Goal: Task Accomplishment & Management: Complete application form

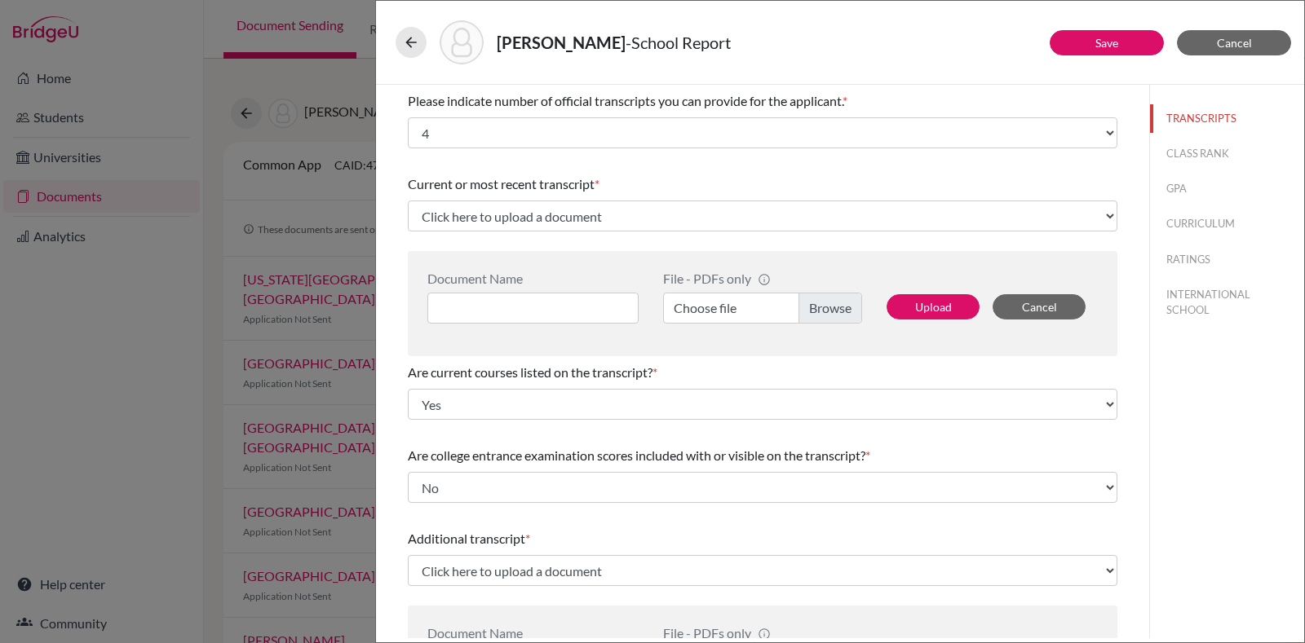
select select "4"
select select "0"
select select "1"
click at [572, 303] on input at bounding box center [532, 308] width 211 height 31
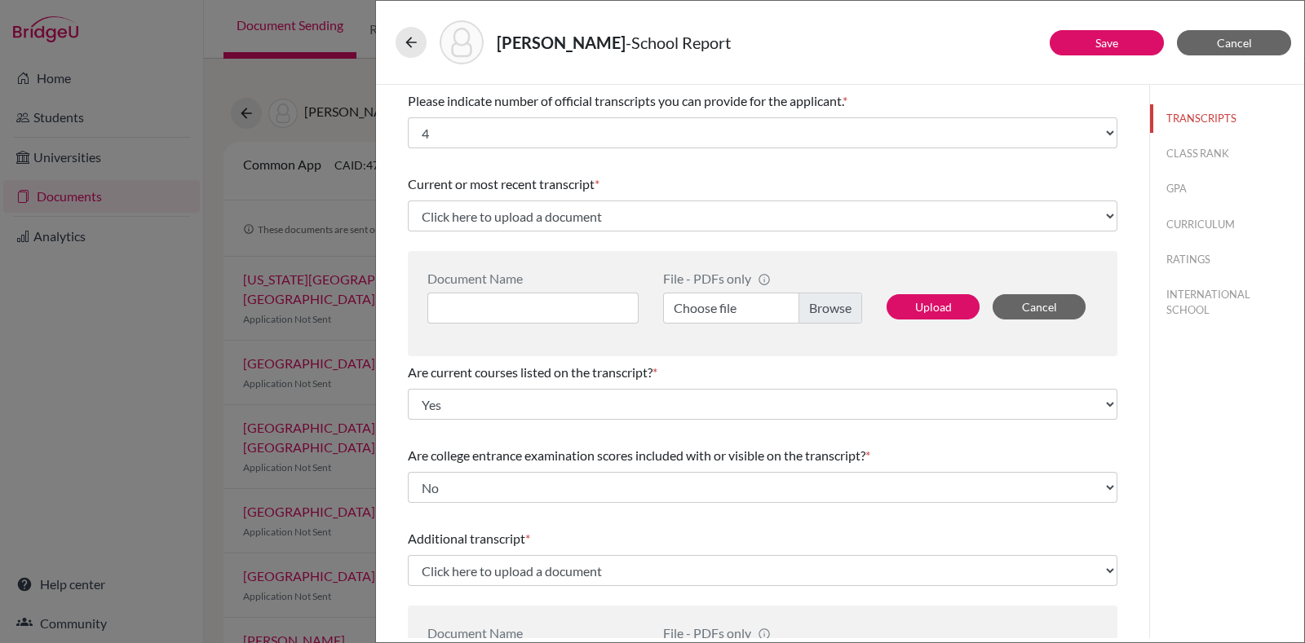
click at [806, 312] on label "Choose file" at bounding box center [762, 308] width 199 height 31
click at [806, 312] on input "Choose file" at bounding box center [762, 308] width 199 height 31
click at [579, 303] on input at bounding box center [532, 308] width 211 height 31
type input "Grade 12 Predicted"
click at [839, 315] on label "Choose file" at bounding box center [762, 308] width 199 height 31
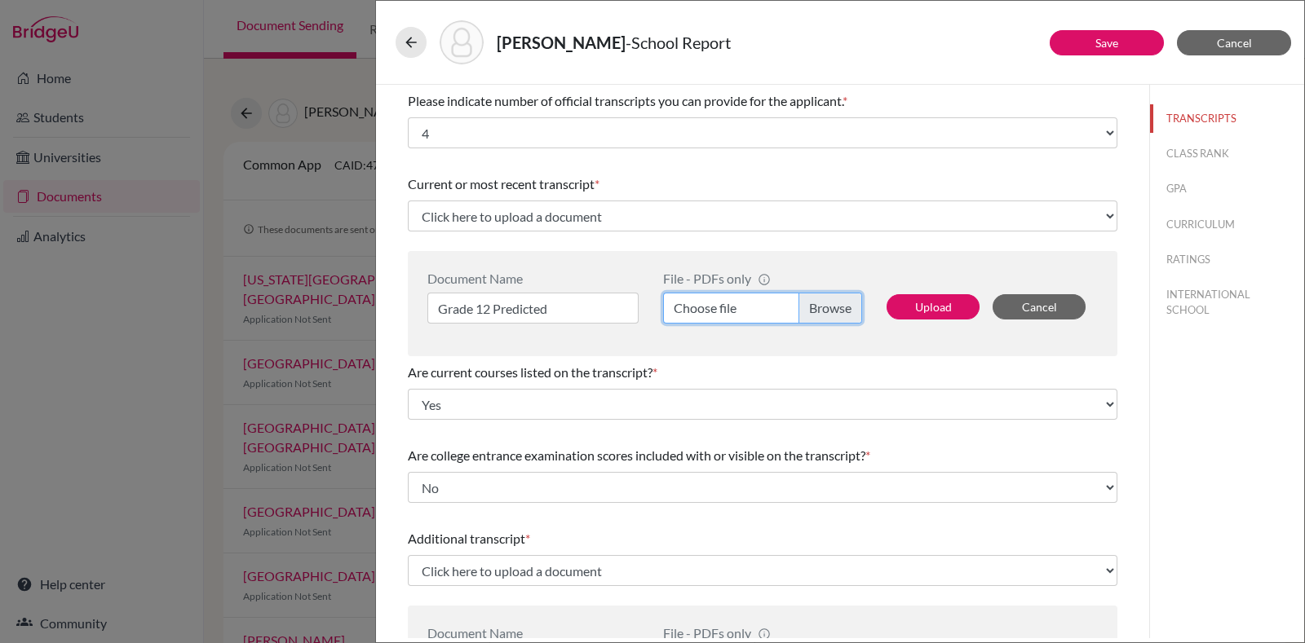
click at [839, 315] on input "Choose file" at bounding box center [762, 308] width 199 height 31
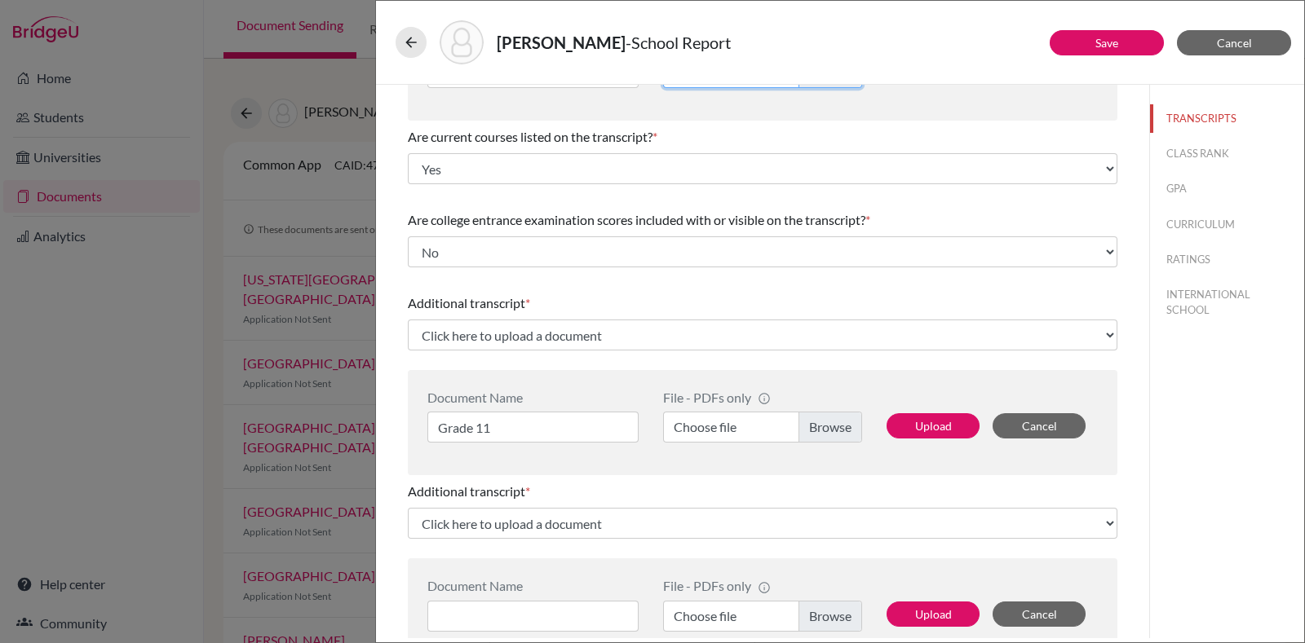
scroll to position [236, 0]
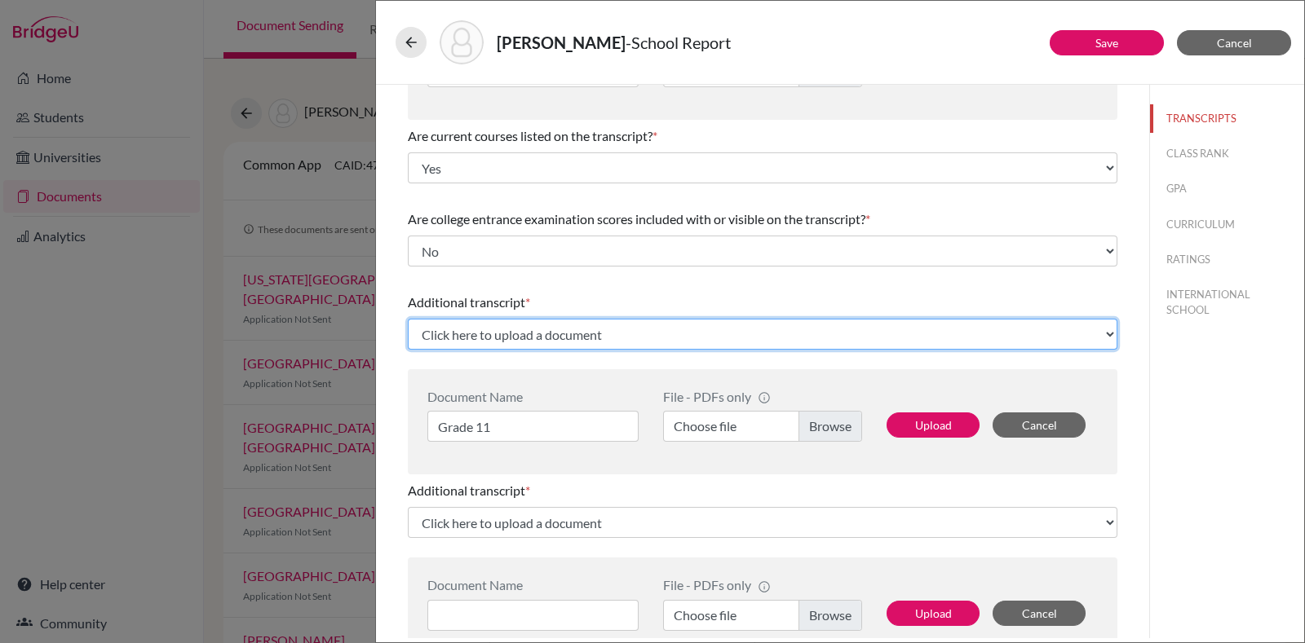
click at [649, 335] on select "Click here to upload a document Upload New File" at bounding box center [762, 334] width 709 height 31
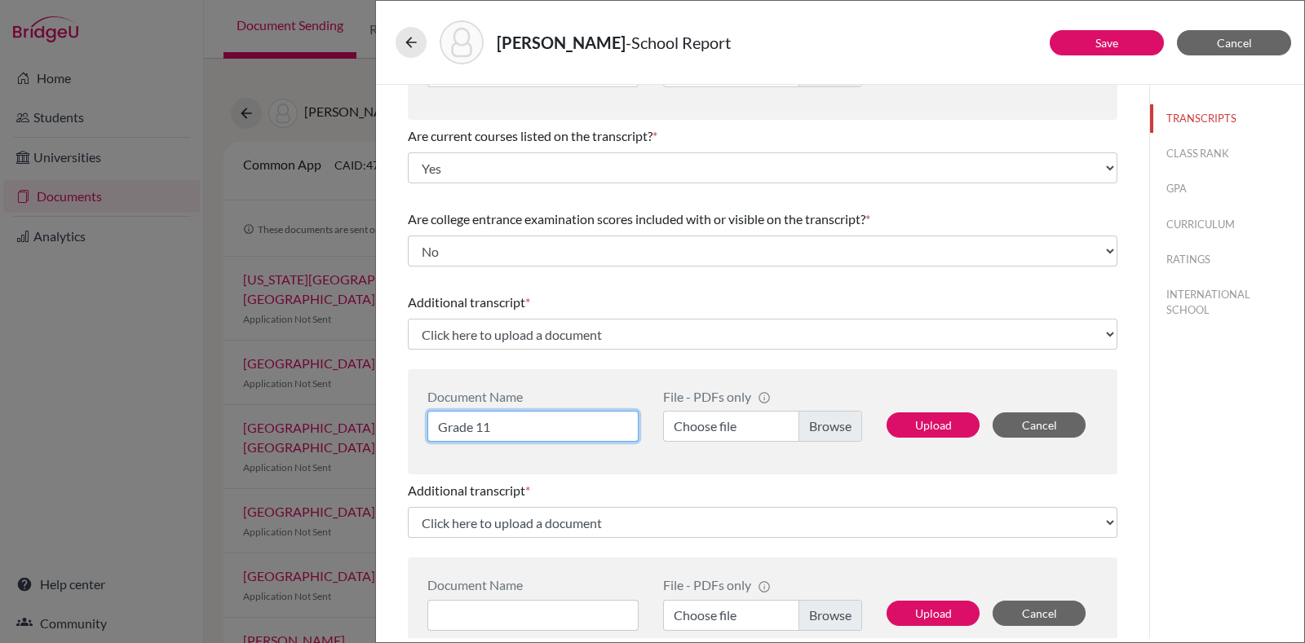
click at [571, 437] on input "Grade 11" at bounding box center [532, 426] width 211 height 31
click at [762, 431] on label "Choose file" at bounding box center [762, 426] width 199 height 31
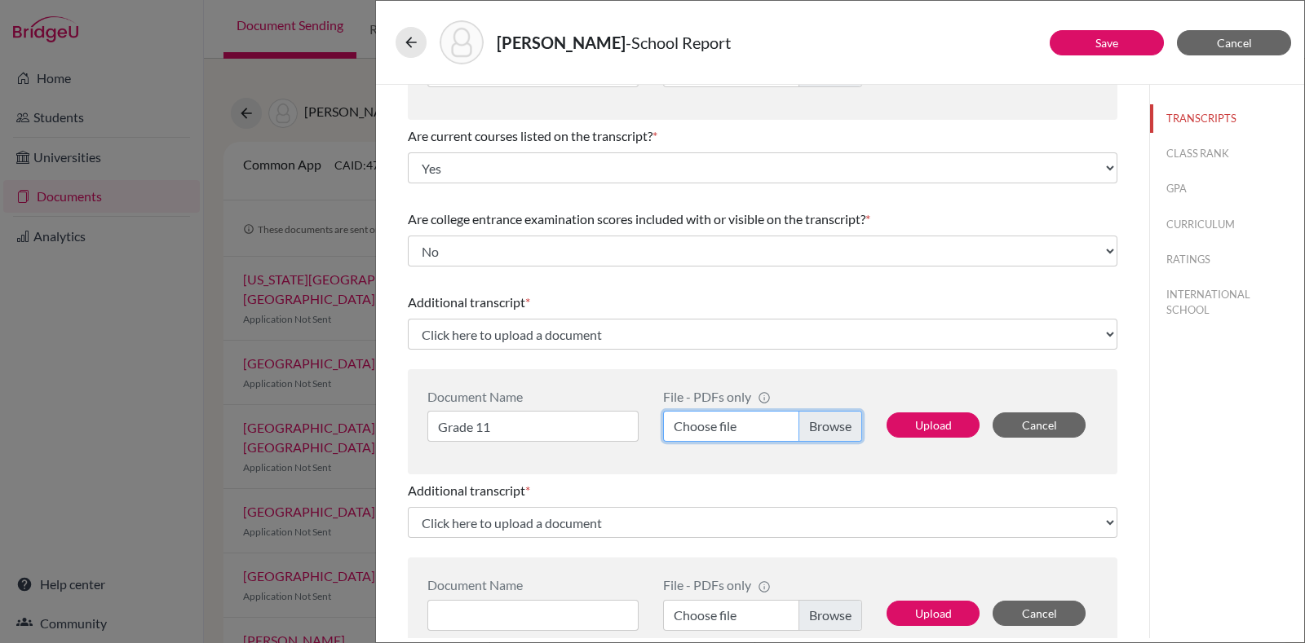
click at [762, 431] on input "Choose file" at bounding box center [762, 426] width 199 height 31
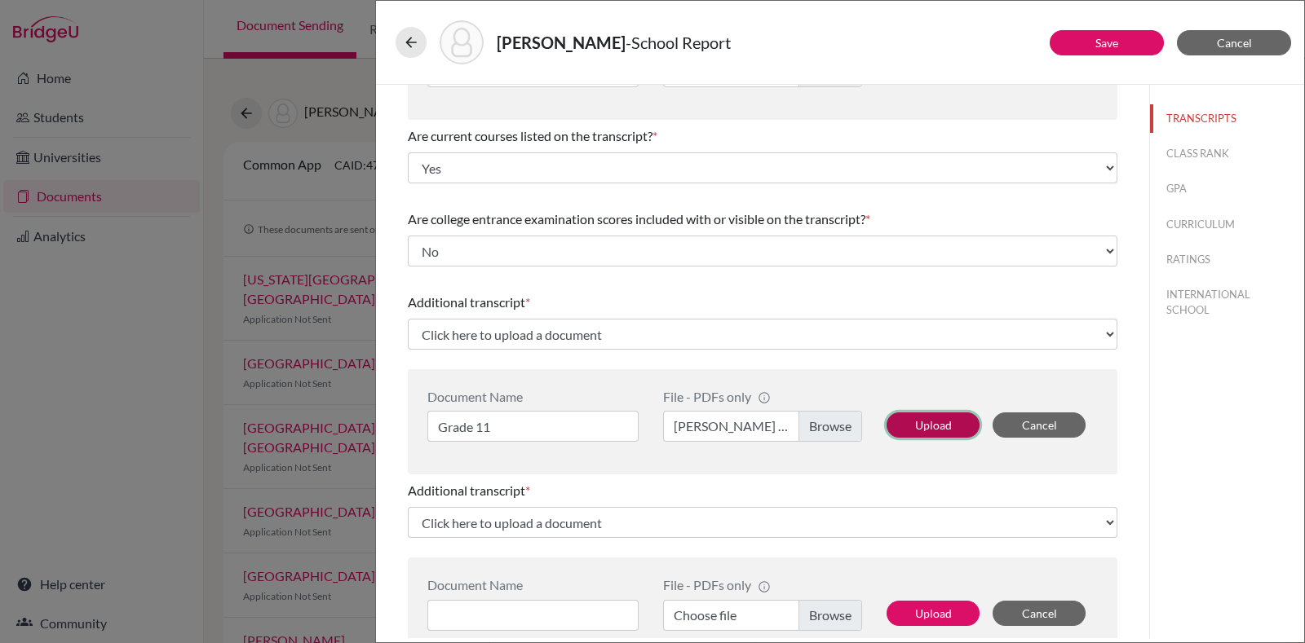
click at [921, 430] on button "Upload" at bounding box center [932, 425] width 93 height 25
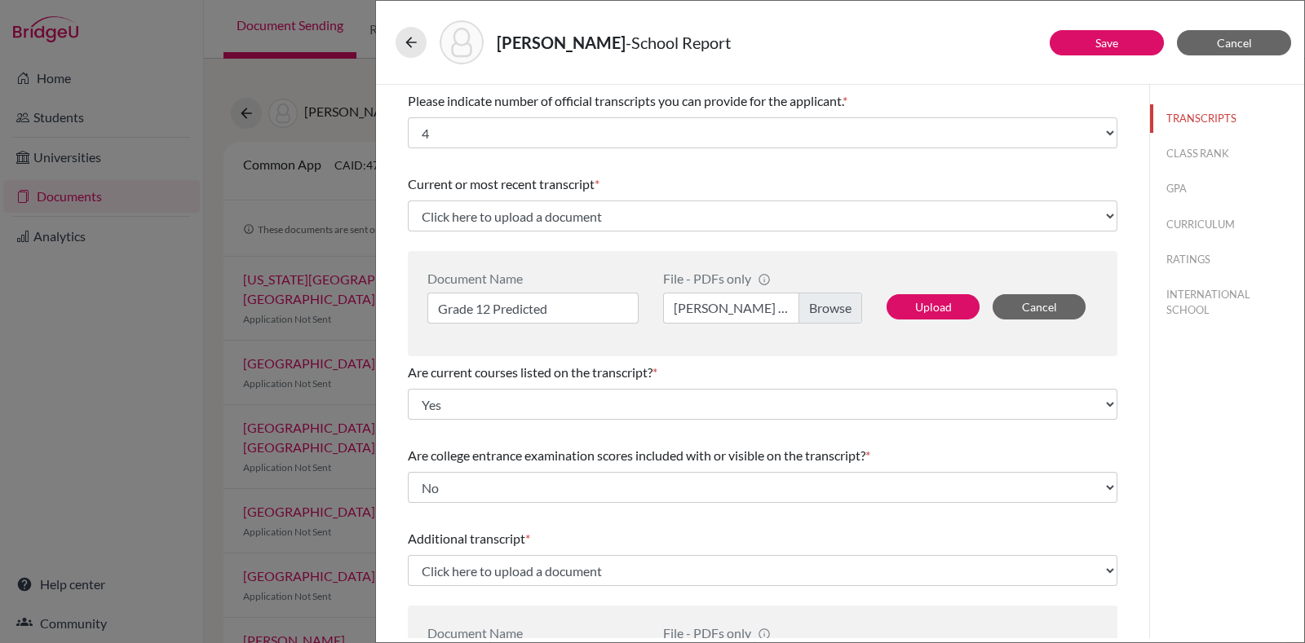
select select "687312"
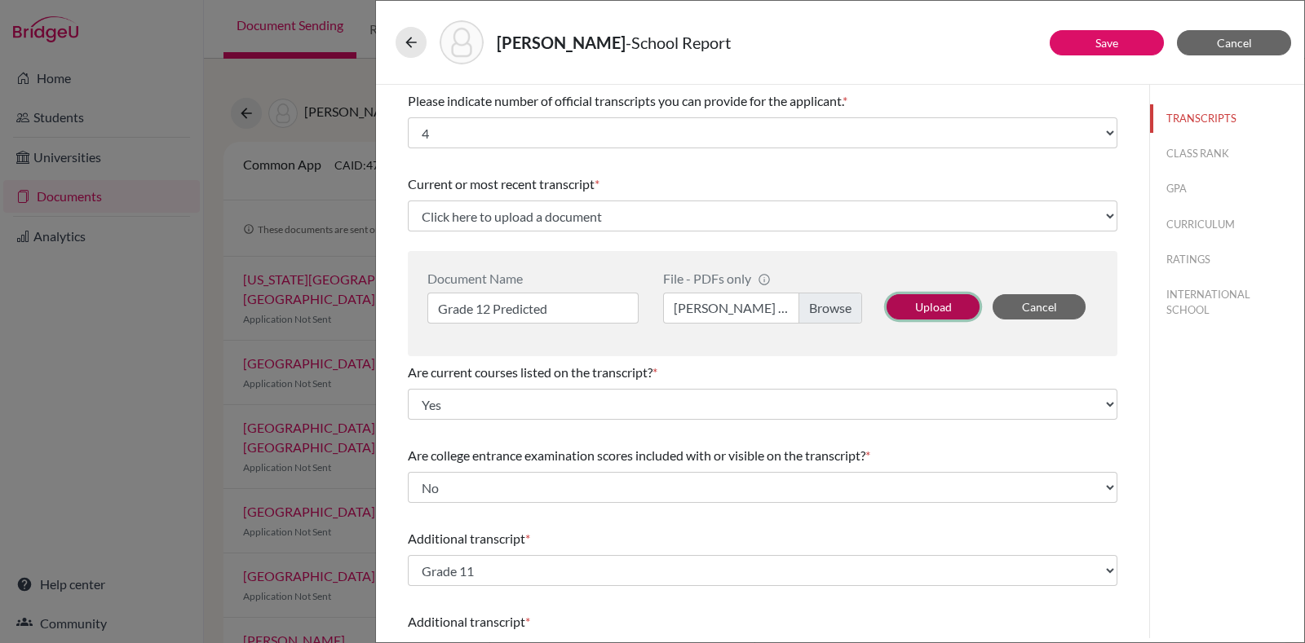
click at [909, 298] on button "Upload" at bounding box center [932, 306] width 93 height 25
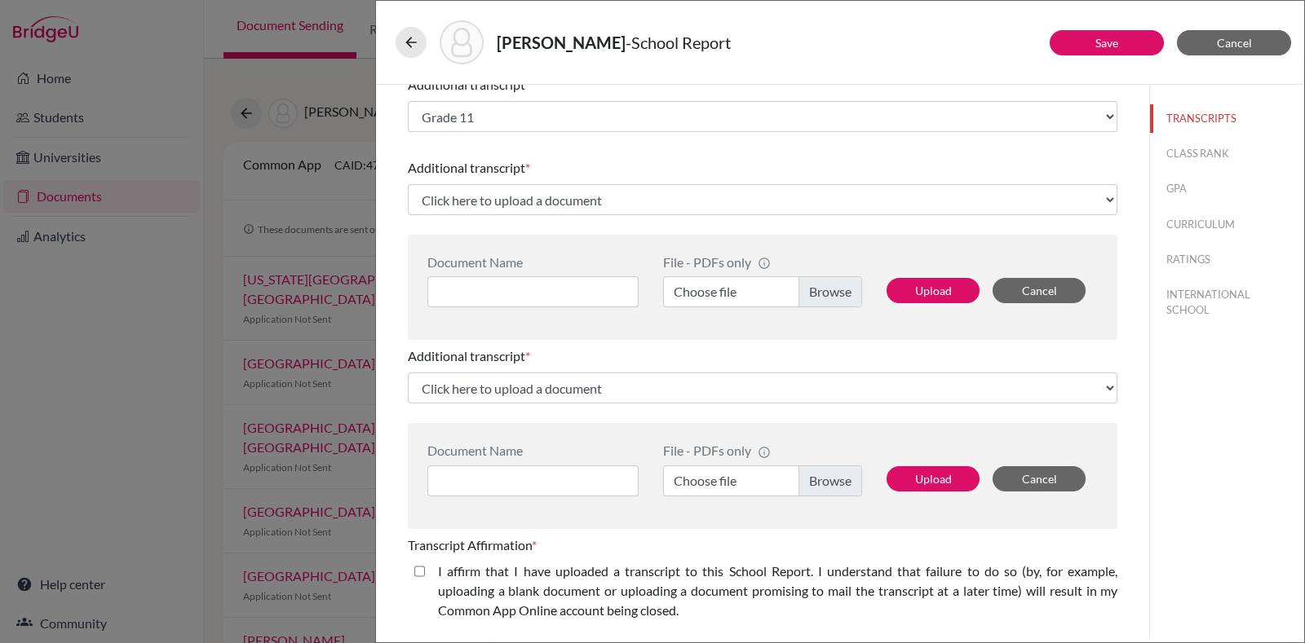
scroll to position [453, 0]
select select "687313"
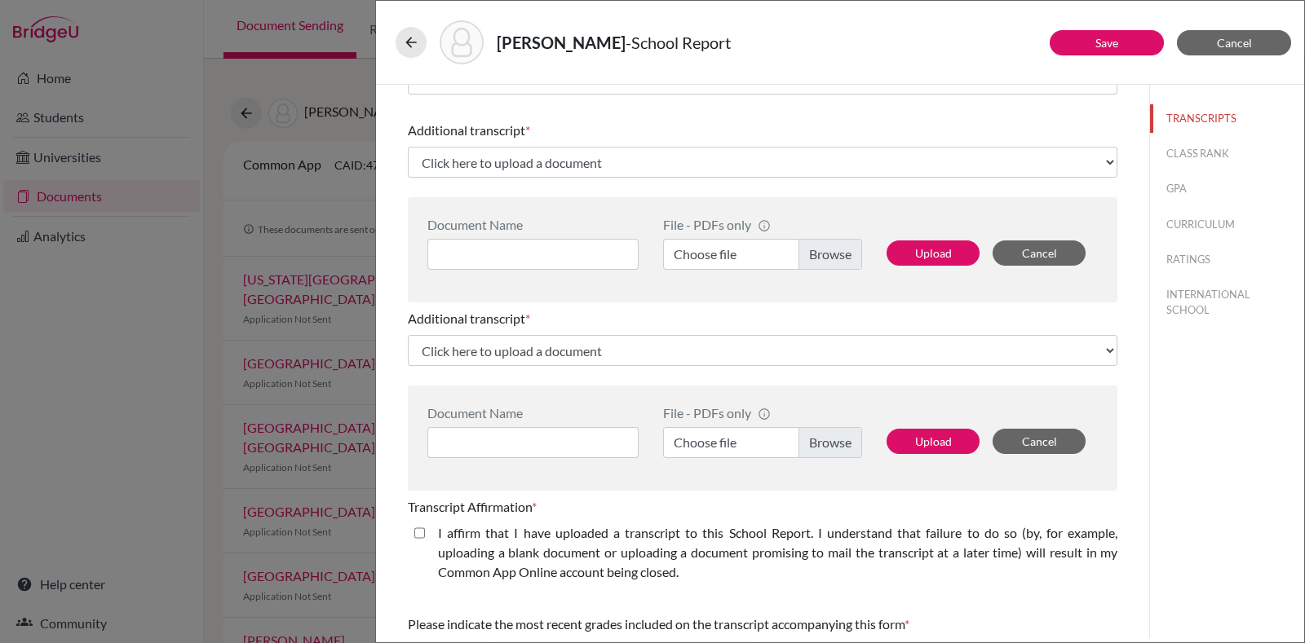
scroll to position [388, 0]
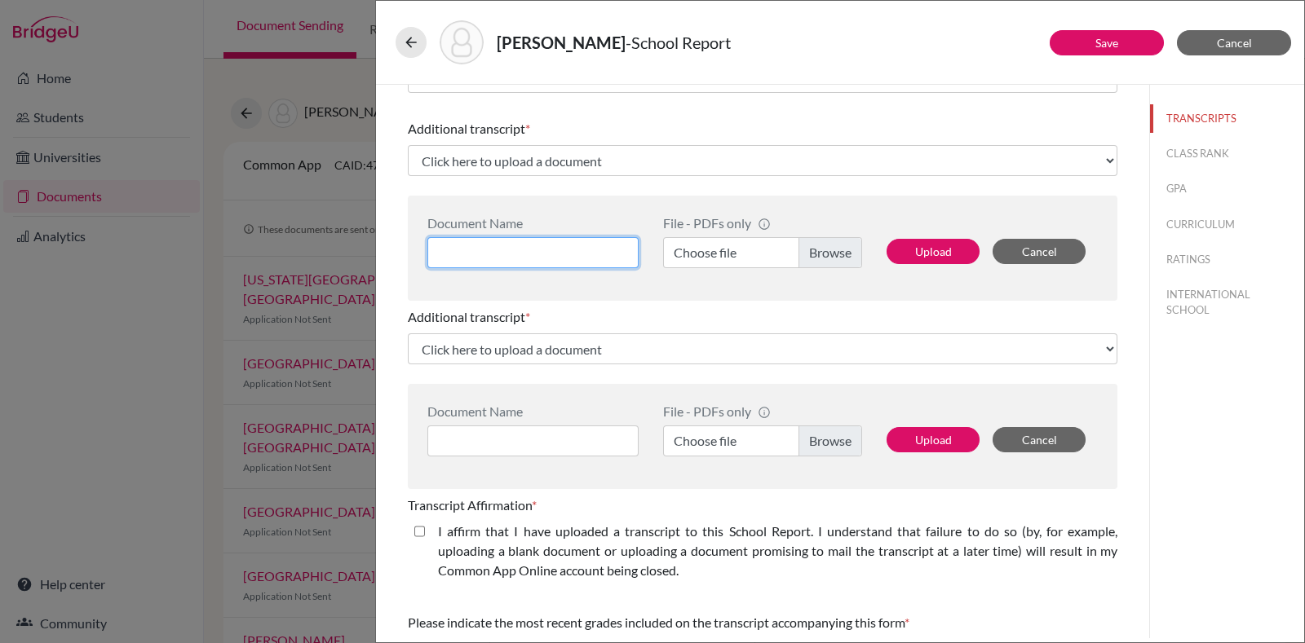
click at [550, 250] on input at bounding box center [532, 252] width 211 height 31
type input "Grade 10"
click at [772, 252] on label "Choose file" at bounding box center [762, 252] width 199 height 31
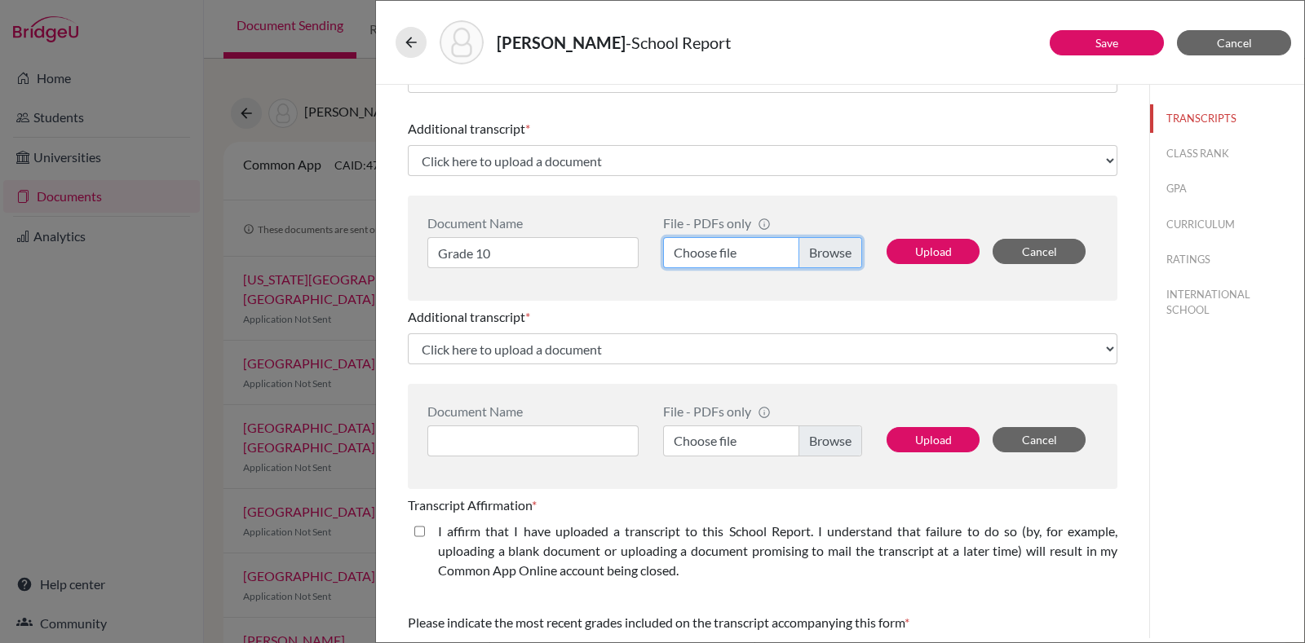
click at [772, 252] on input "Choose file" at bounding box center [762, 252] width 199 height 31
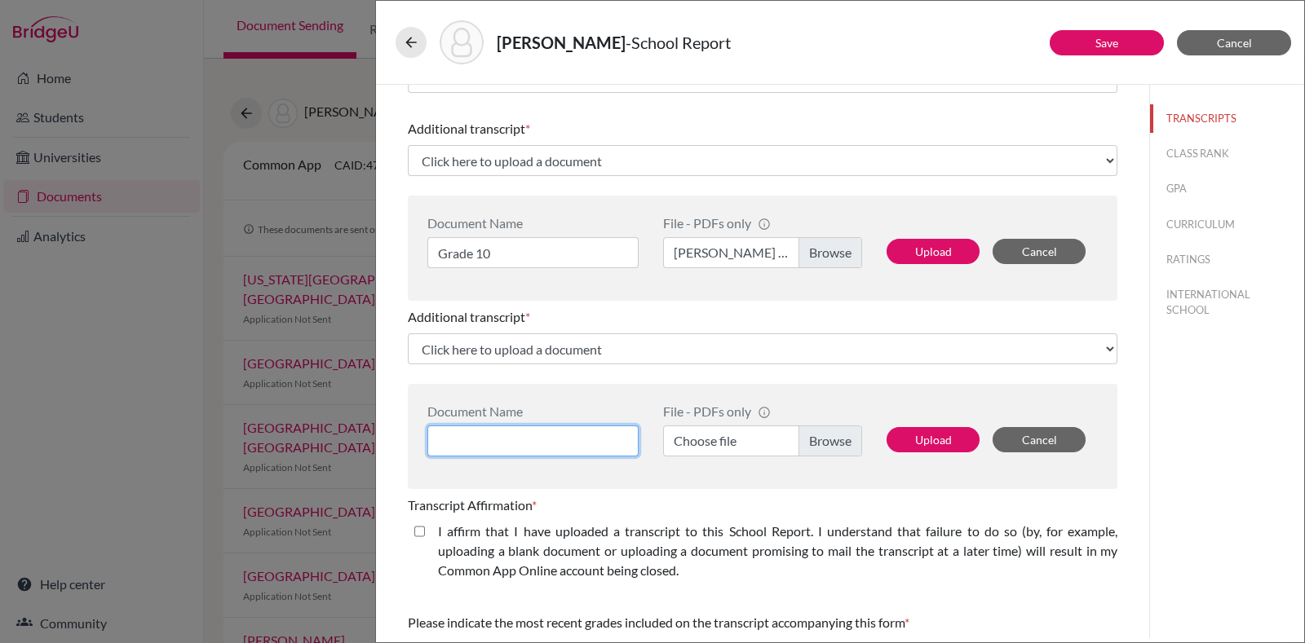
click at [522, 432] on input at bounding box center [532, 441] width 211 height 31
click at [920, 254] on button "Upload" at bounding box center [932, 251] width 93 height 25
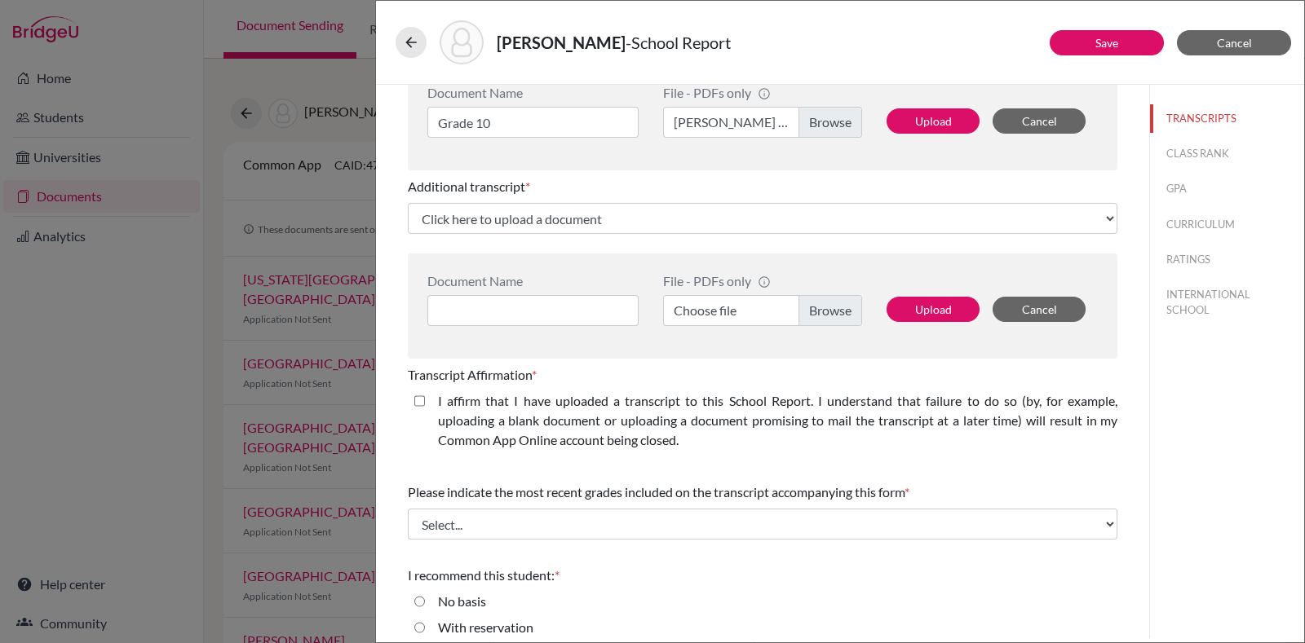
scroll to position [503, 0]
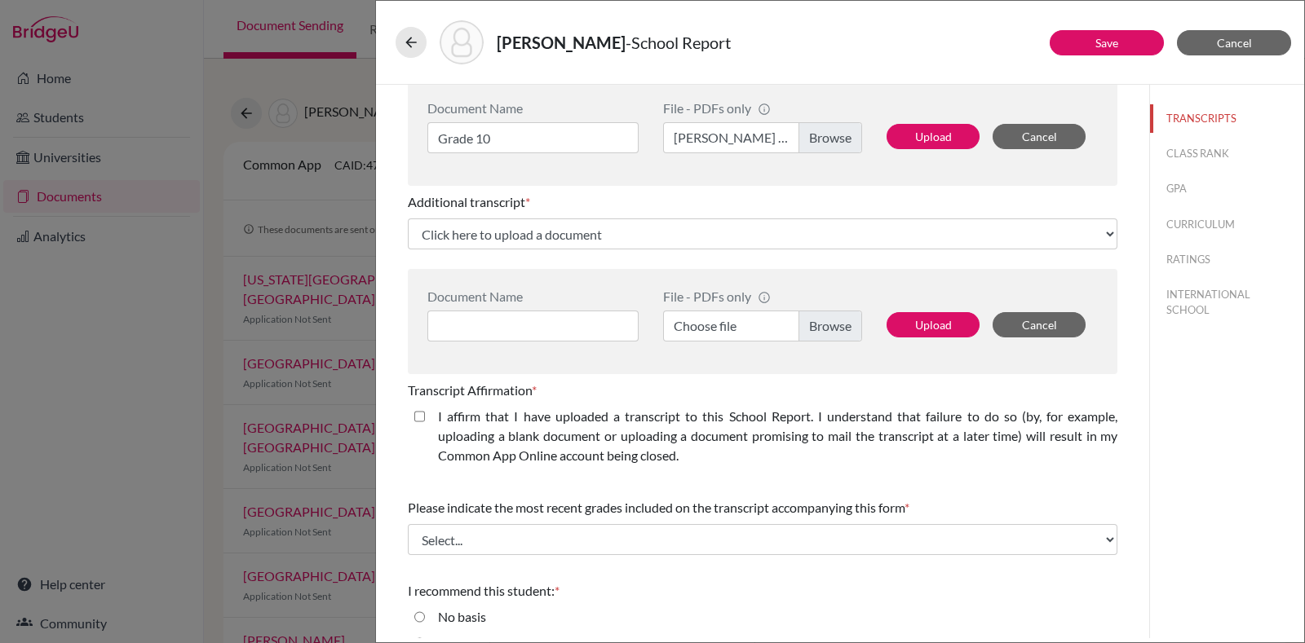
select select "687318"
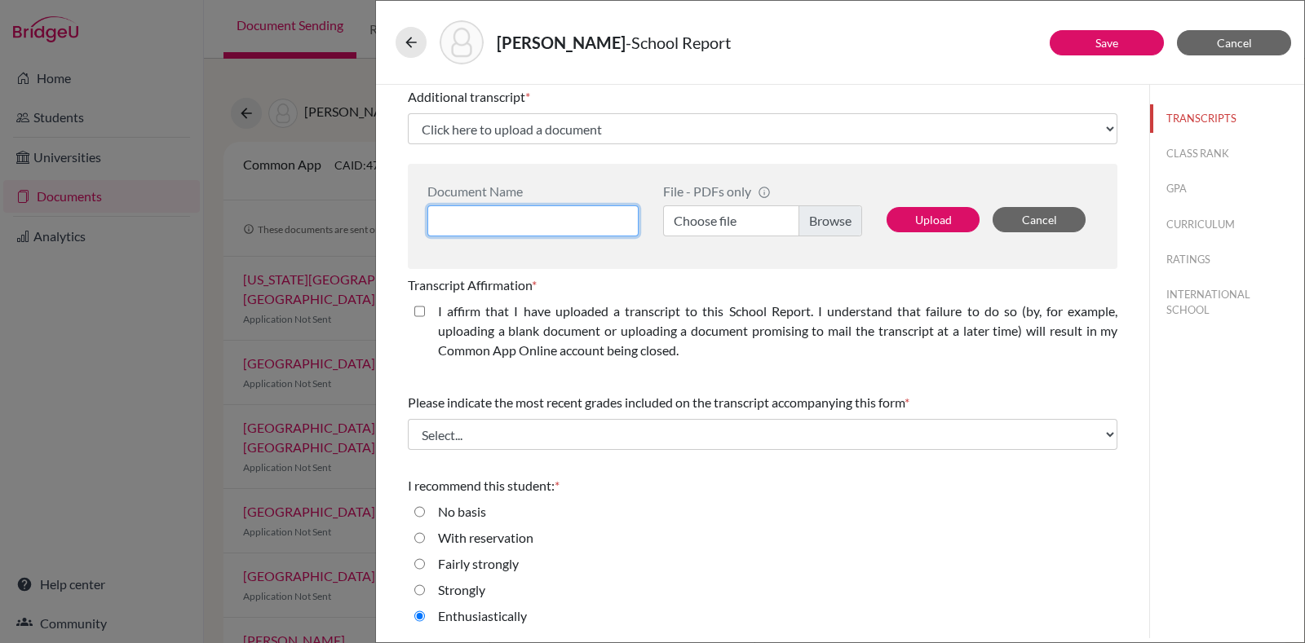
click at [555, 214] on input at bounding box center [532, 220] width 211 height 31
type input "Grade 9"
click at [791, 214] on label "Choose file" at bounding box center [762, 220] width 199 height 31
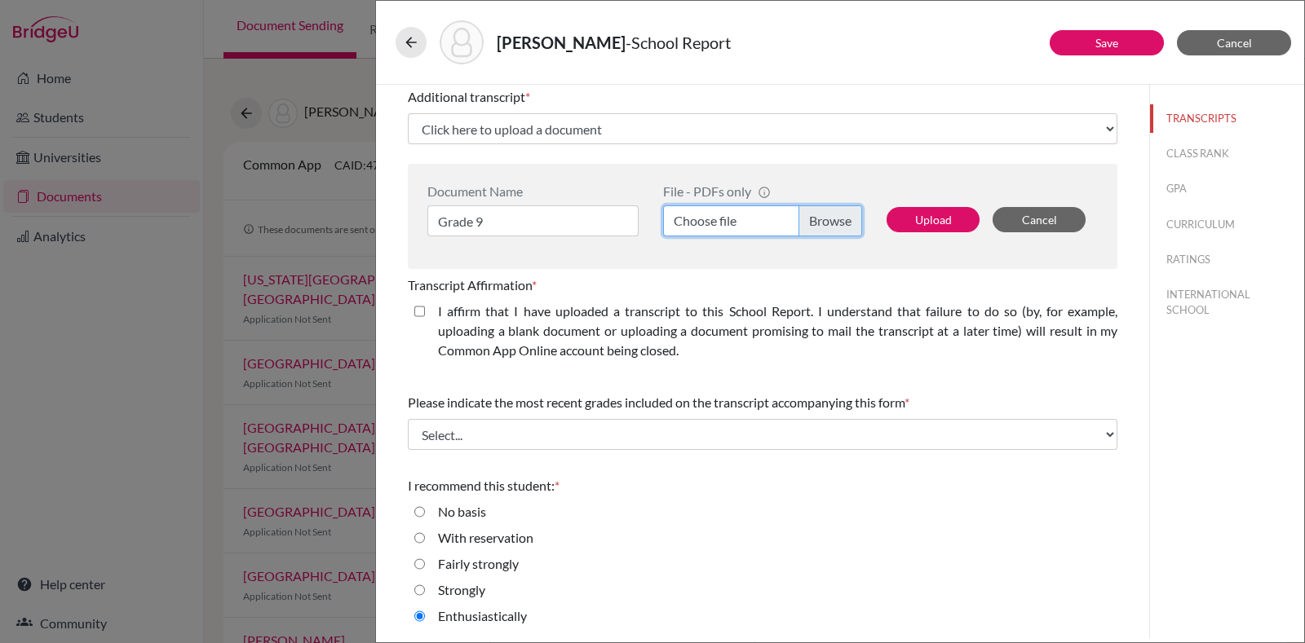
click at [791, 214] on input "Choose file" at bounding box center [762, 220] width 199 height 31
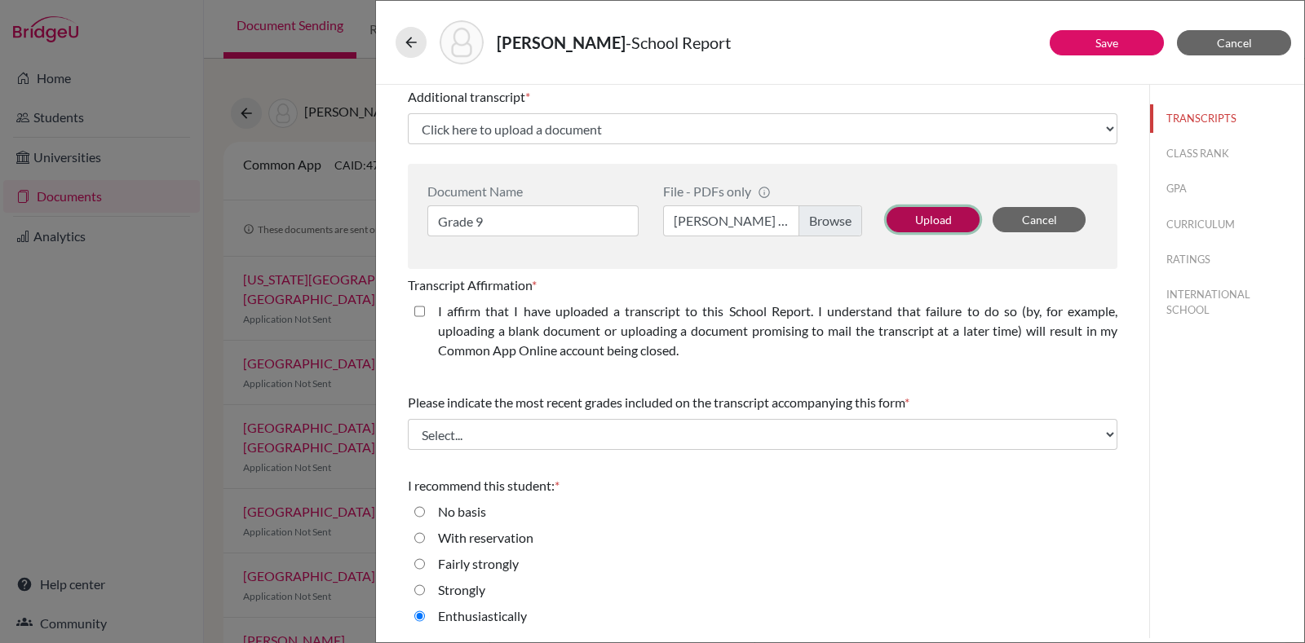
click at [936, 213] on button "Upload" at bounding box center [932, 219] width 93 height 25
select select "687322"
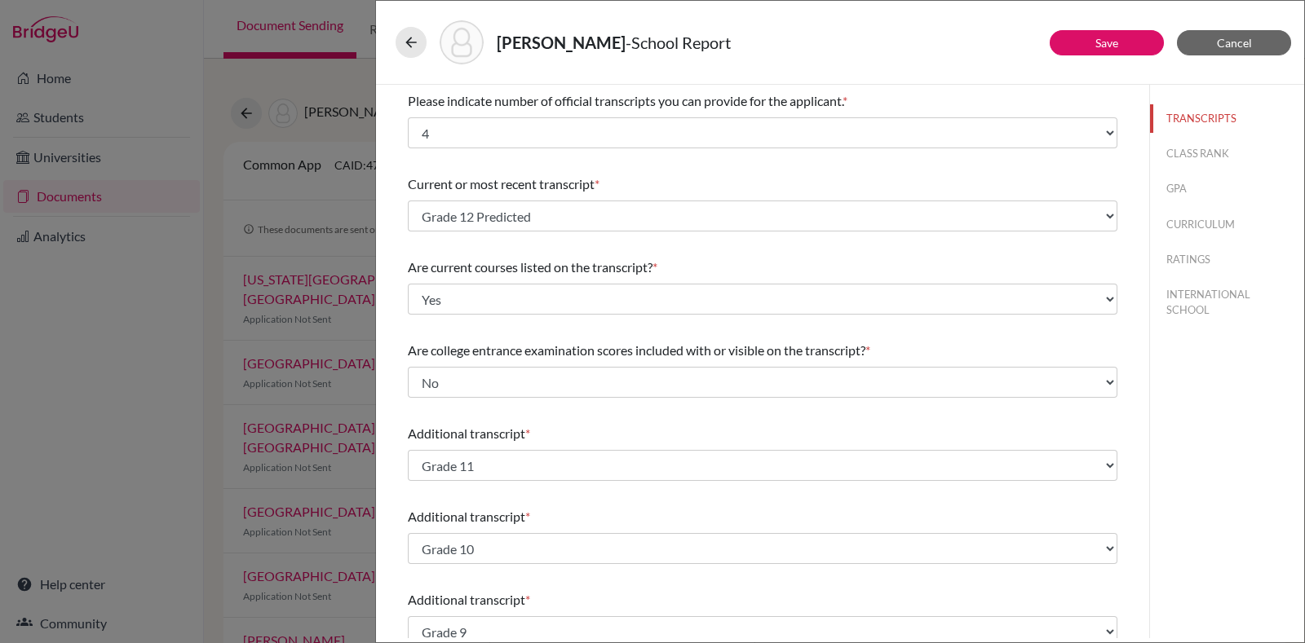
scroll to position [398, 0]
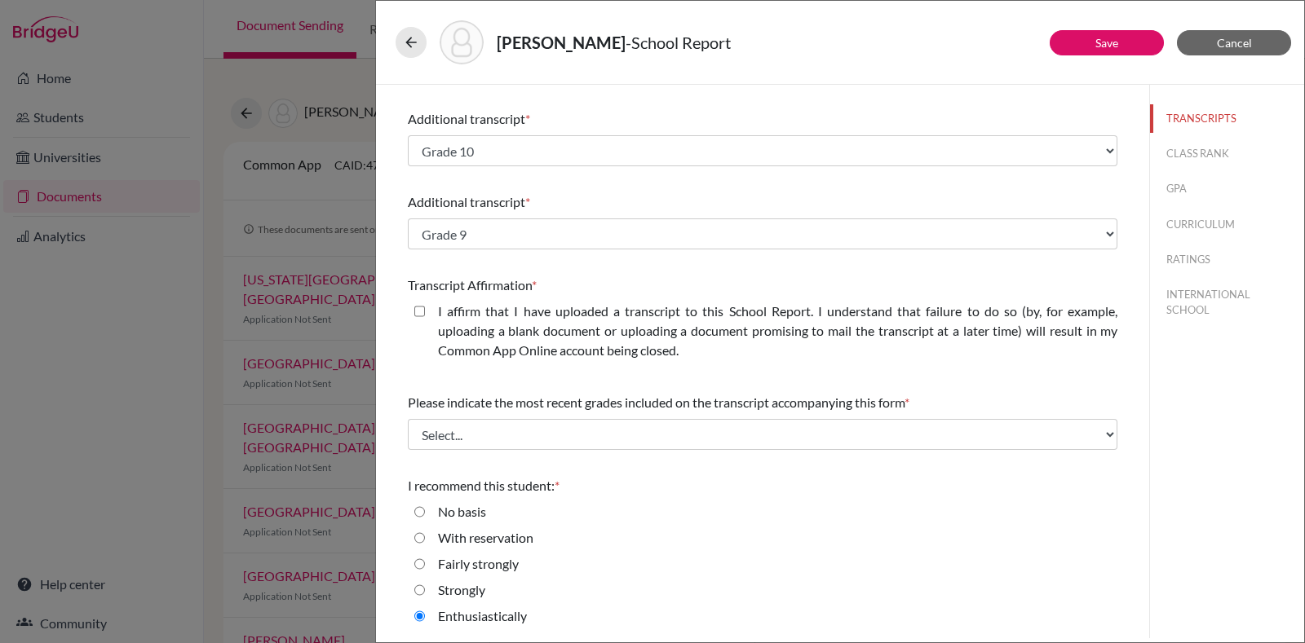
click at [425, 303] on div "I affirm that I have uploaded a transcript to this School Report. I understand …" at bounding box center [771, 334] width 692 height 65
click at [420, 310] on closed\ "I affirm that I have uploaded a transcript to this School Report. I understand …" at bounding box center [419, 312] width 11 height 20
checkbox closed\ "true"
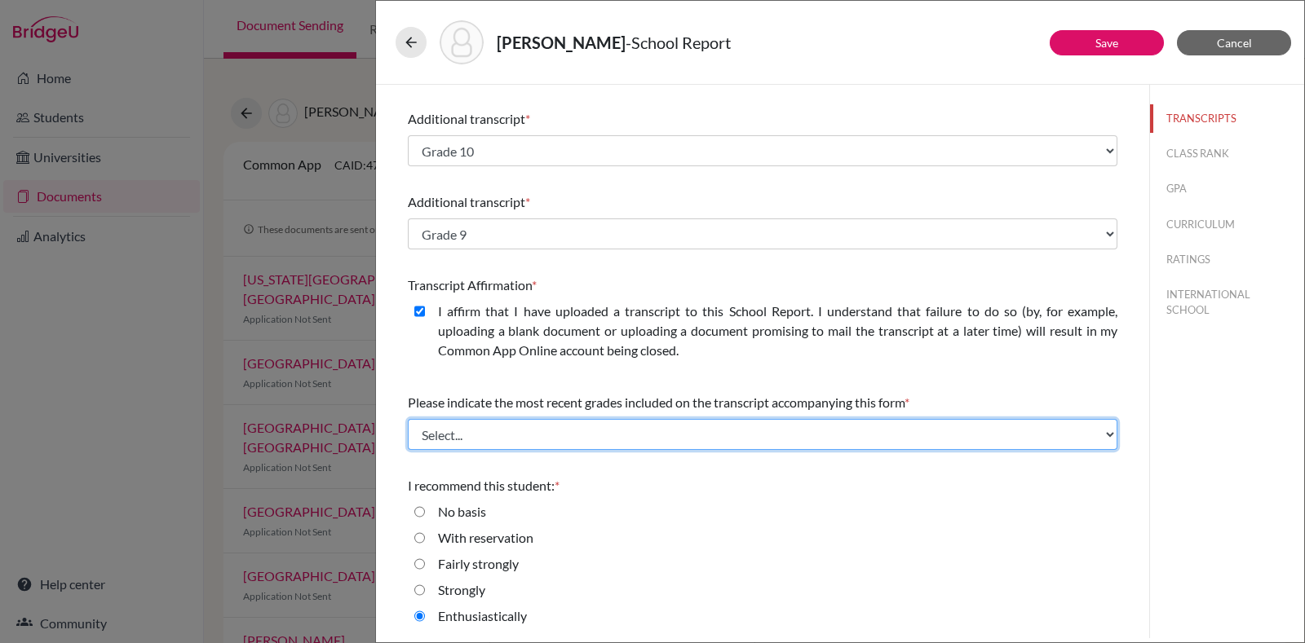
click at [475, 441] on select "Select... Final junior year grades 1st Quarter senior year grades 2nd Quarter/1…" at bounding box center [762, 434] width 709 height 31
select select "1"
click at [408, 419] on select "Select... Final junior year grades 1st Quarter senior year grades 2nd Quarter/1…" at bounding box center [762, 434] width 709 height 31
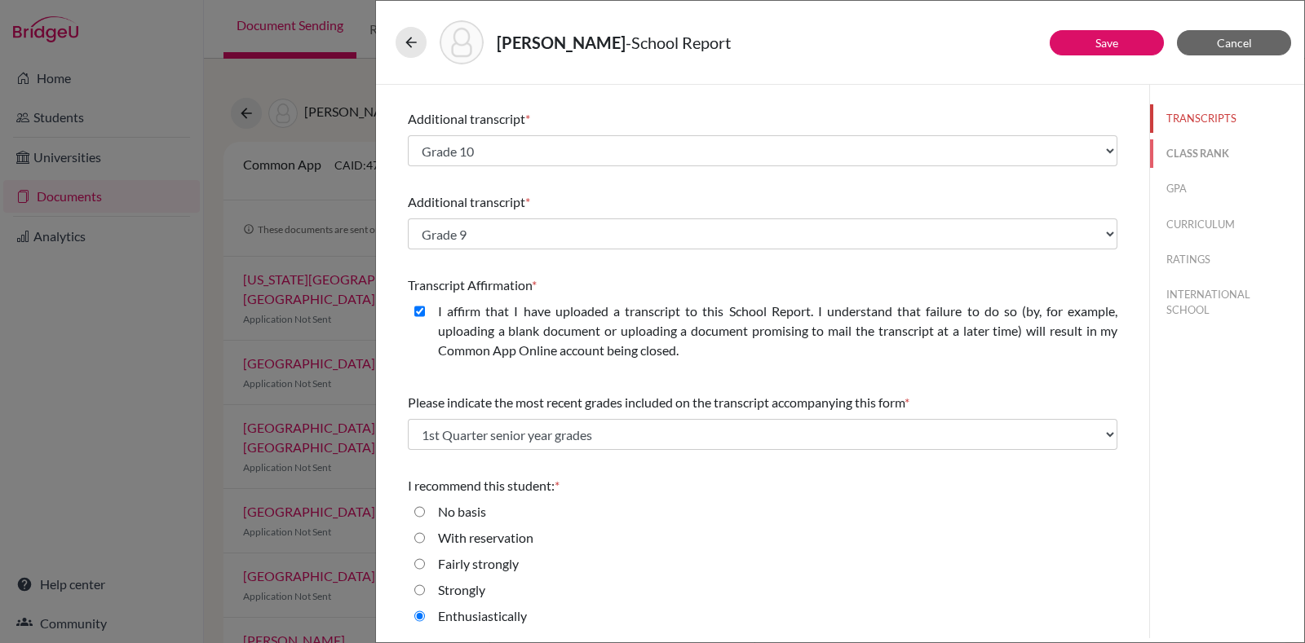
click at [1182, 144] on button "CLASS RANK" at bounding box center [1227, 153] width 154 height 29
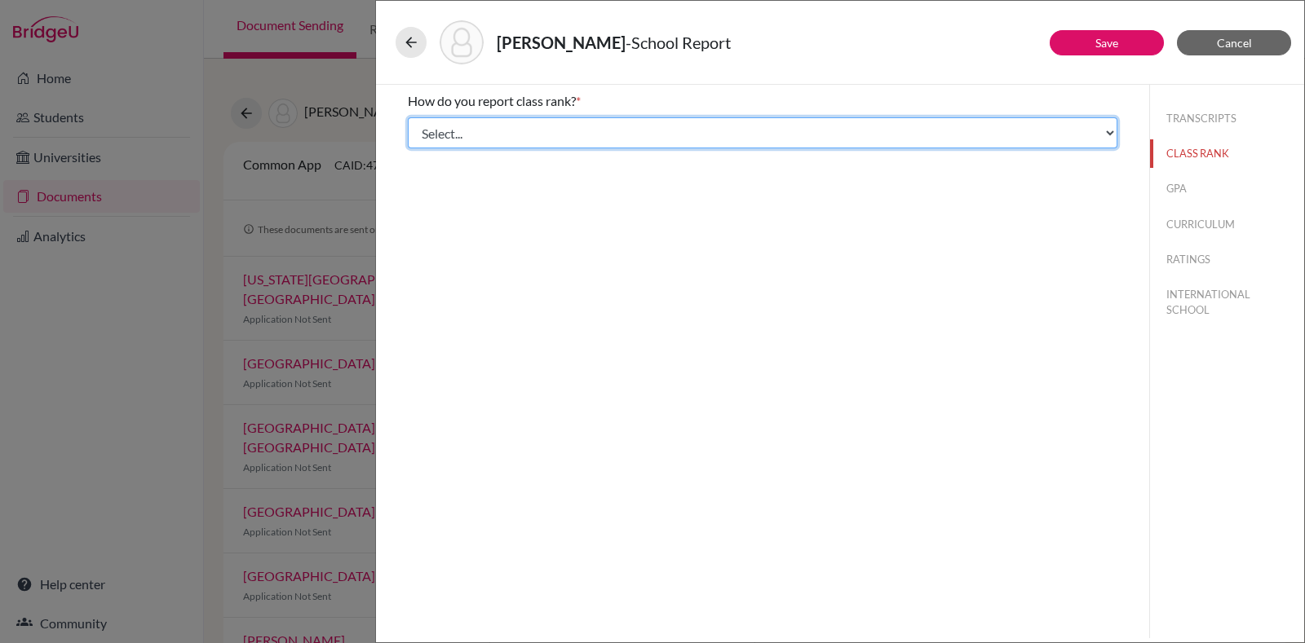
click at [805, 134] on select "Select... Exact Decile Quintile Quartile None" at bounding box center [762, 132] width 709 height 31
select select "5"
click at [408, 117] on select "Select... Exact Decile Quintile Quartile None" at bounding box center [762, 132] width 709 height 31
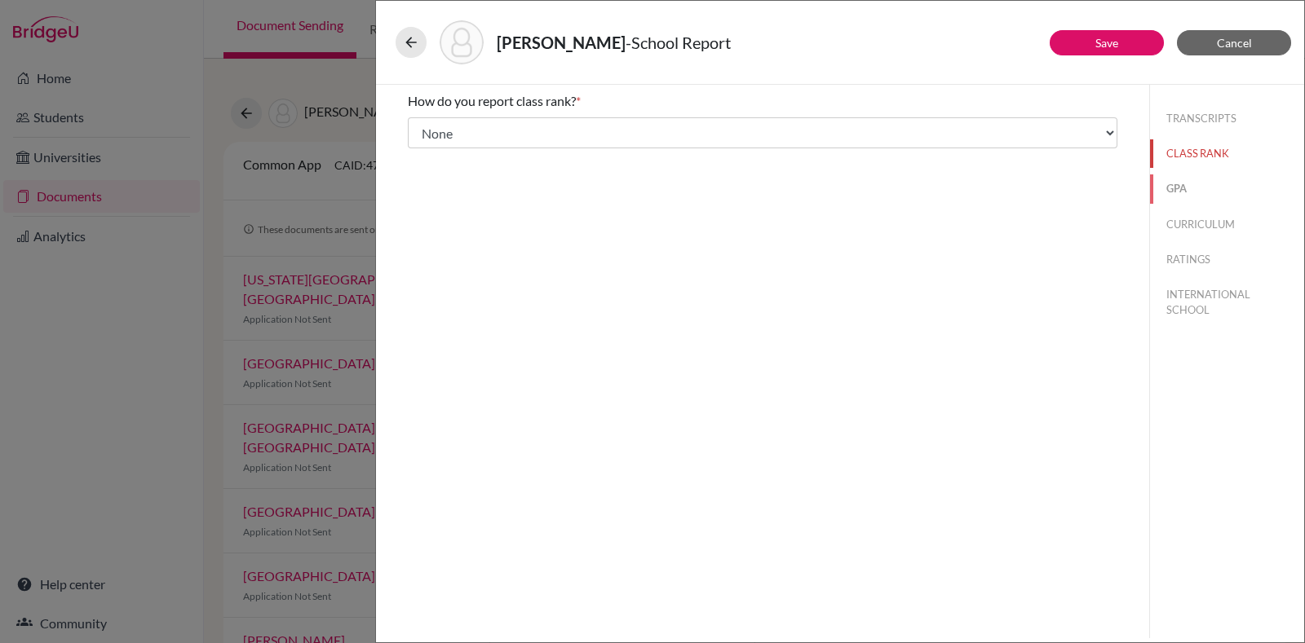
click at [1182, 176] on button "GPA" at bounding box center [1227, 189] width 154 height 29
click at [624, 145] on div "No" at bounding box center [762, 157] width 709 height 26
click at [426, 151] on div "No" at bounding box center [440, 157] width 30 height 26
click at [453, 154] on label "No" at bounding box center [446, 154] width 17 height 20
click at [425, 154] on input "No" at bounding box center [419, 154] width 11 height 20
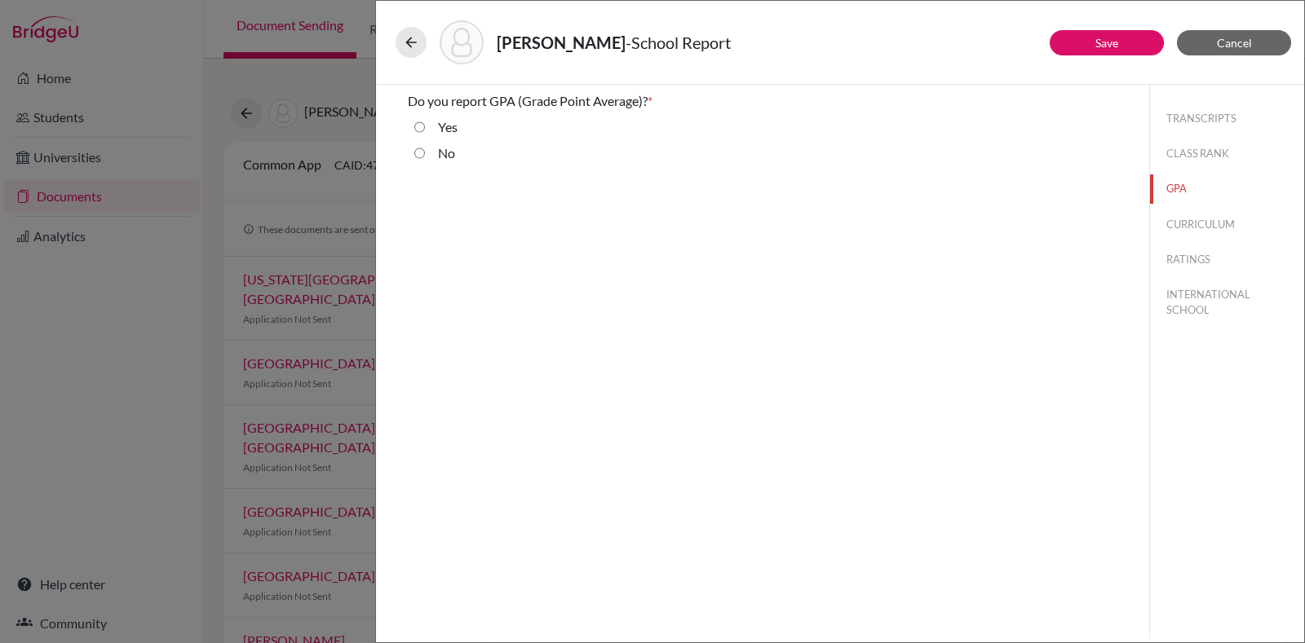
radio input "true"
click at [1193, 222] on button "CURRICULUM" at bounding box center [1227, 224] width 154 height 29
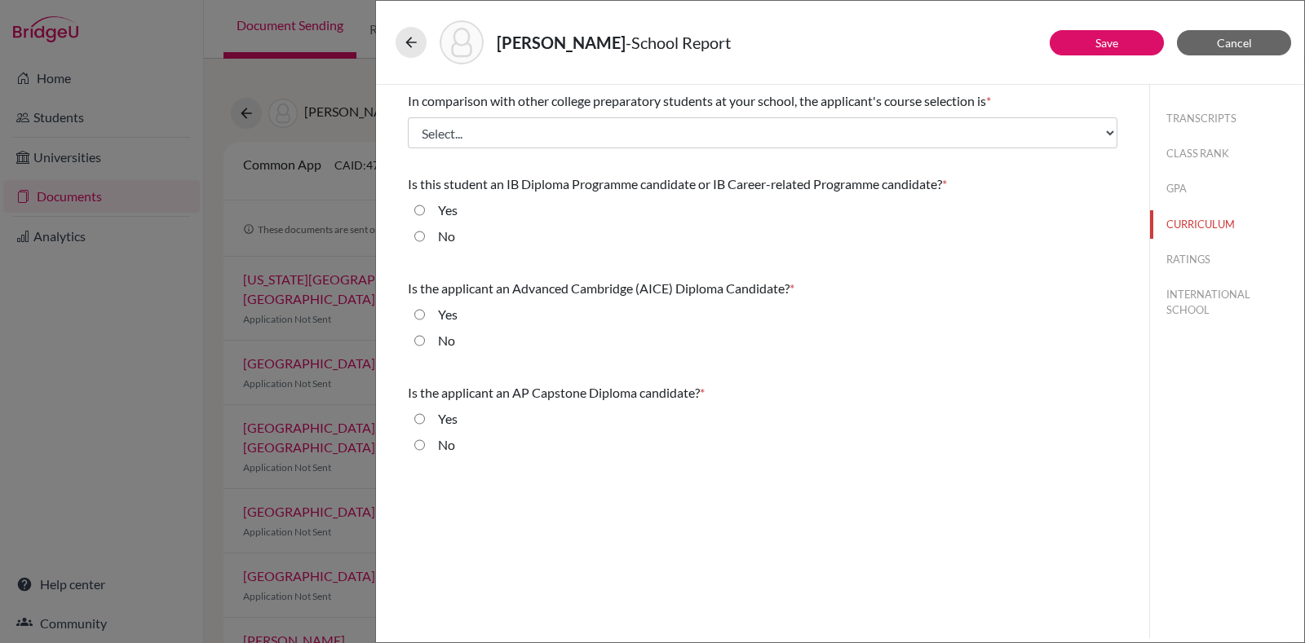
click at [420, 212] on input "Yes" at bounding box center [419, 211] width 11 height 20
radio input "true"
click at [420, 341] on input "No" at bounding box center [419, 341] width 11 height 20
radio input "true"
click at [420, 447] on input "No" at bounding box center [419, 445] width 11 height 20
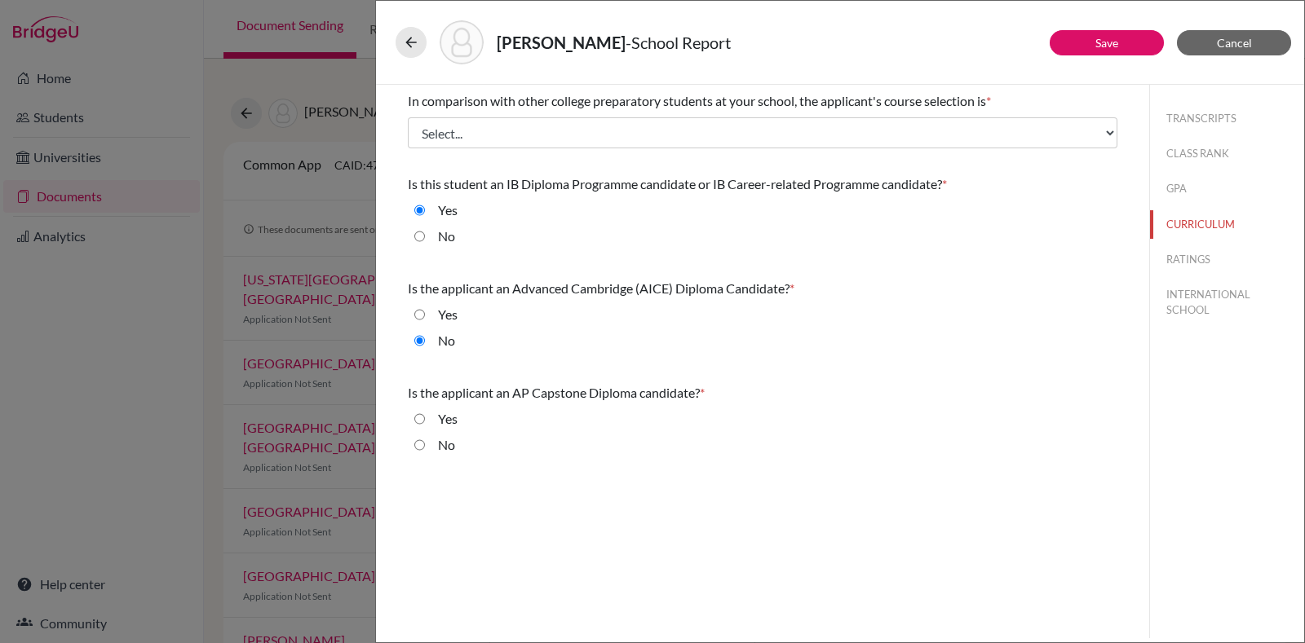
radio input "true"
click at [1197, 261] on button "RATINGS" at bounding box center [1227, 259] width 154 height 29
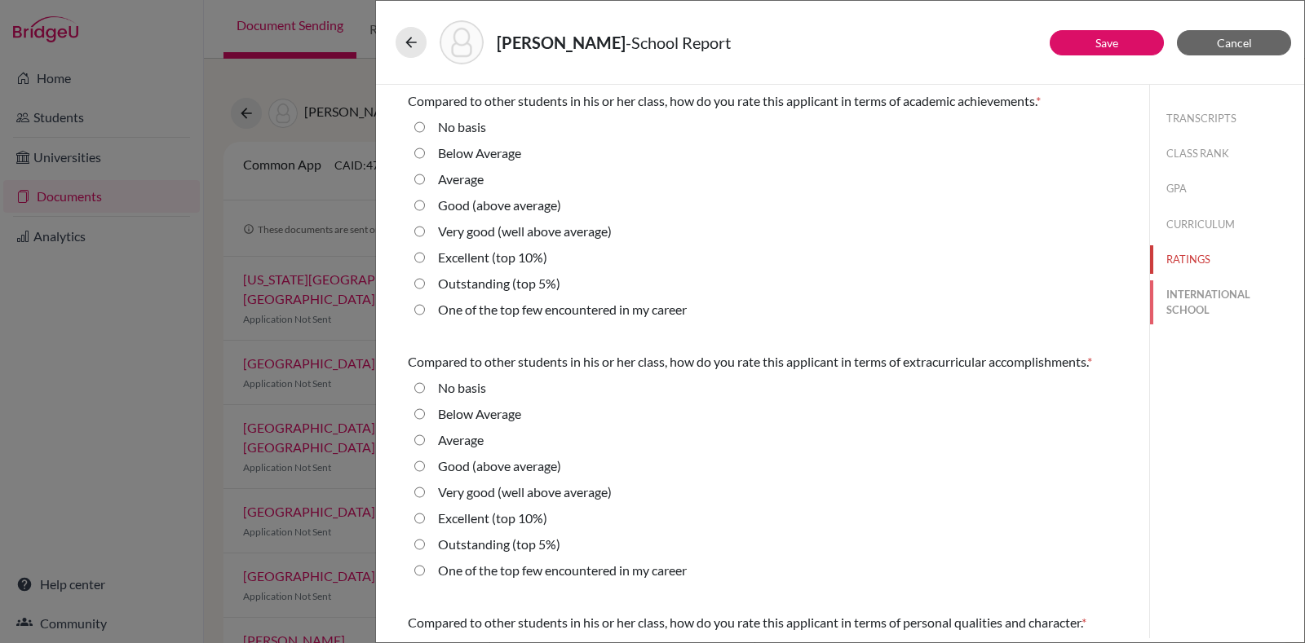
click at [1182, 307] on button "INTERNATIONAL SCHOOL" at bounding box center [1227, 303] width 154 height 44
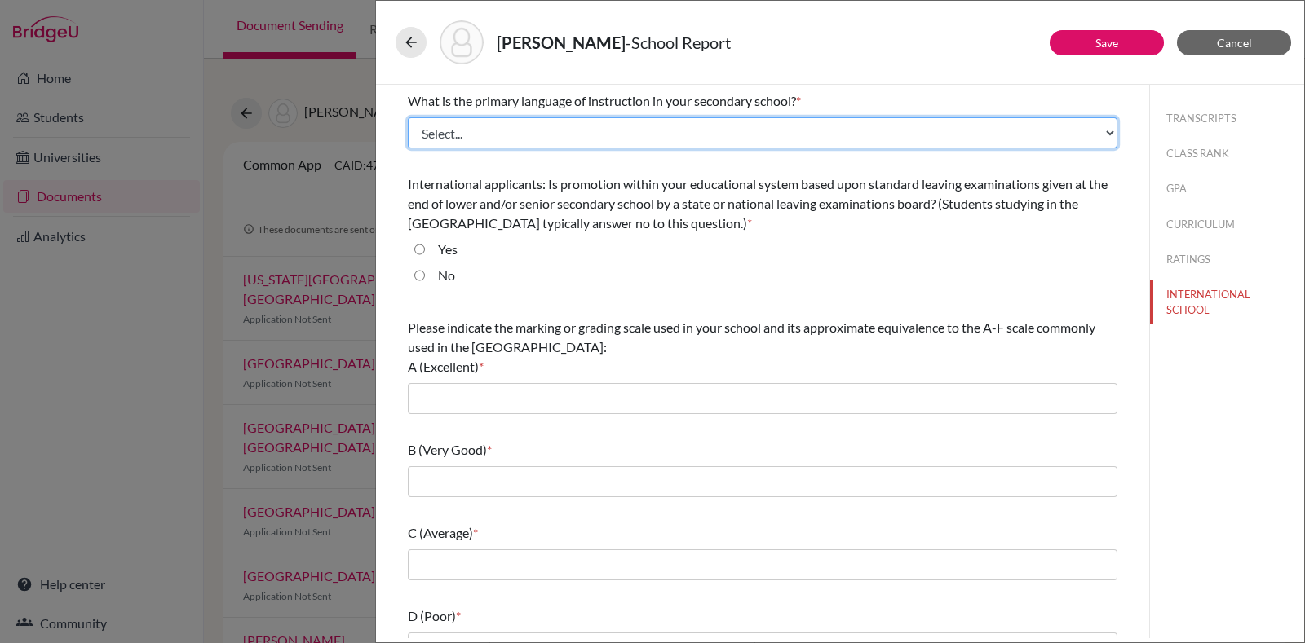
click at [558, 126] on select "Select... Albanian Arabic Armenian Assamese Azerbaijani Belarusian Bengali Bulg…" at bounding box center [762, 132] width 709 height 31
select select "14"
click at [408, 117] on select "Select... Albanian Arabic Armenian Assamese Azerbaijani Belarusian Bengali Bulg…" at bounding box center [762, 132] width 709 height 31
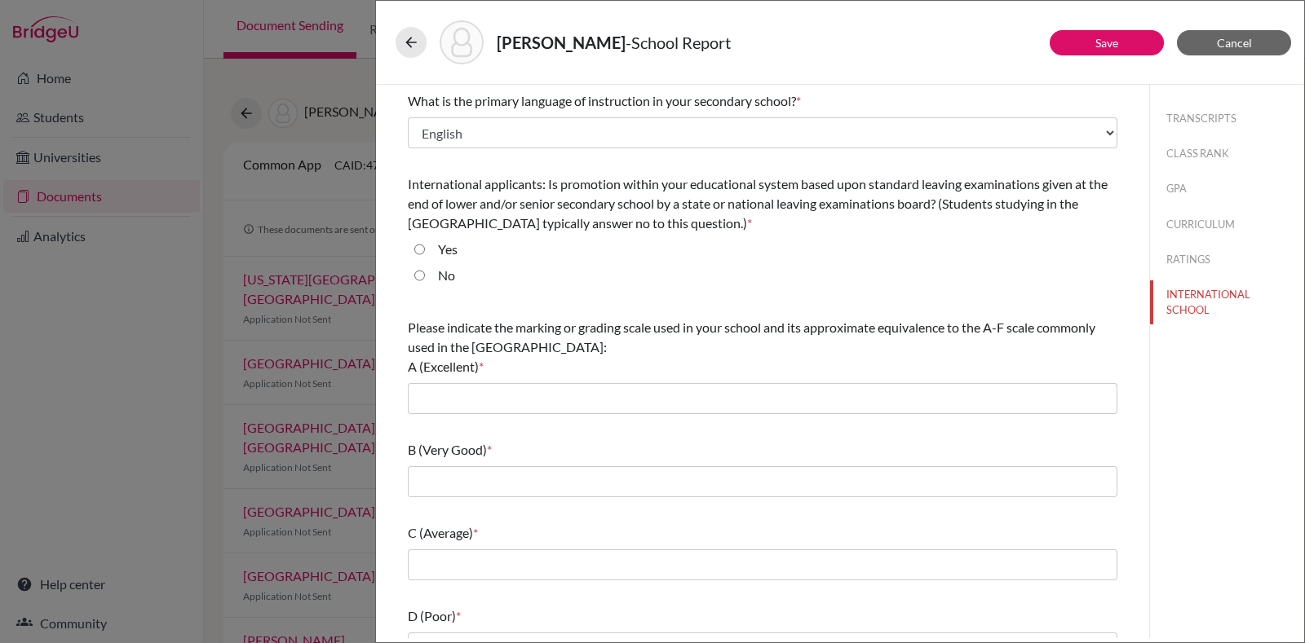
click at [425, 272] on div "No" at bounding box center [440, 279] width 30 height 26
click at [420, 275] on input "No" at bounding box center [419, 276] width 11 height 20
radio input "true"
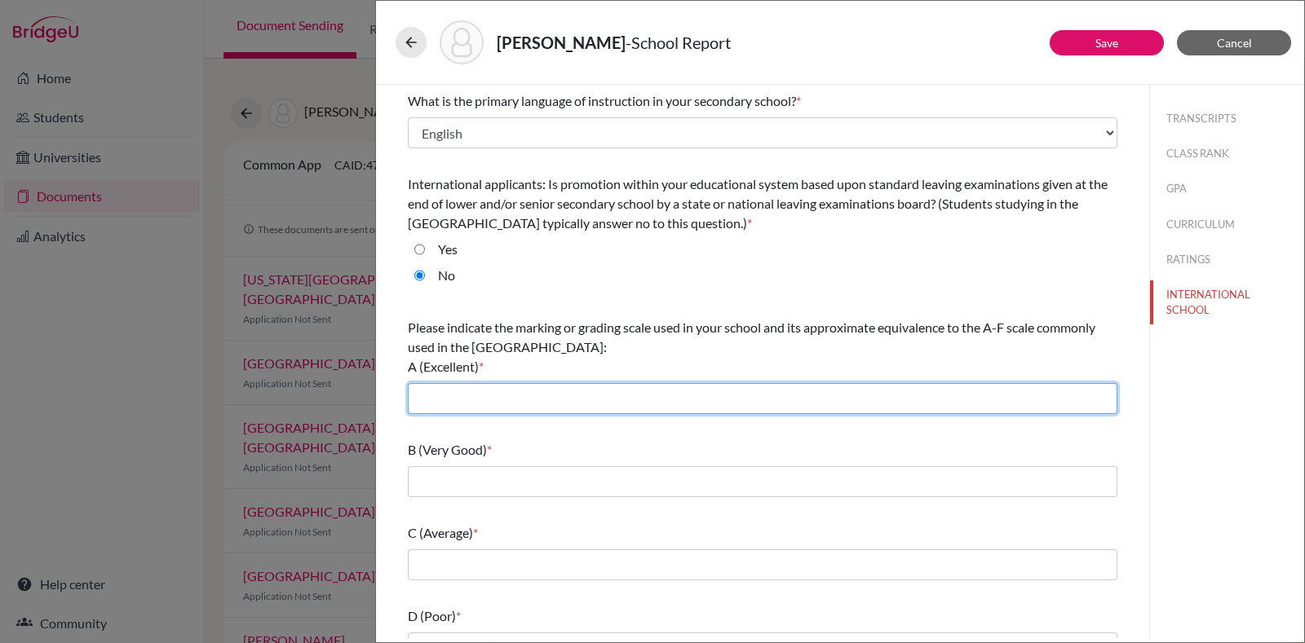
click at [479, 385] on input "text" at bounding box center [762, 398] width 709 height 31
type input "7"
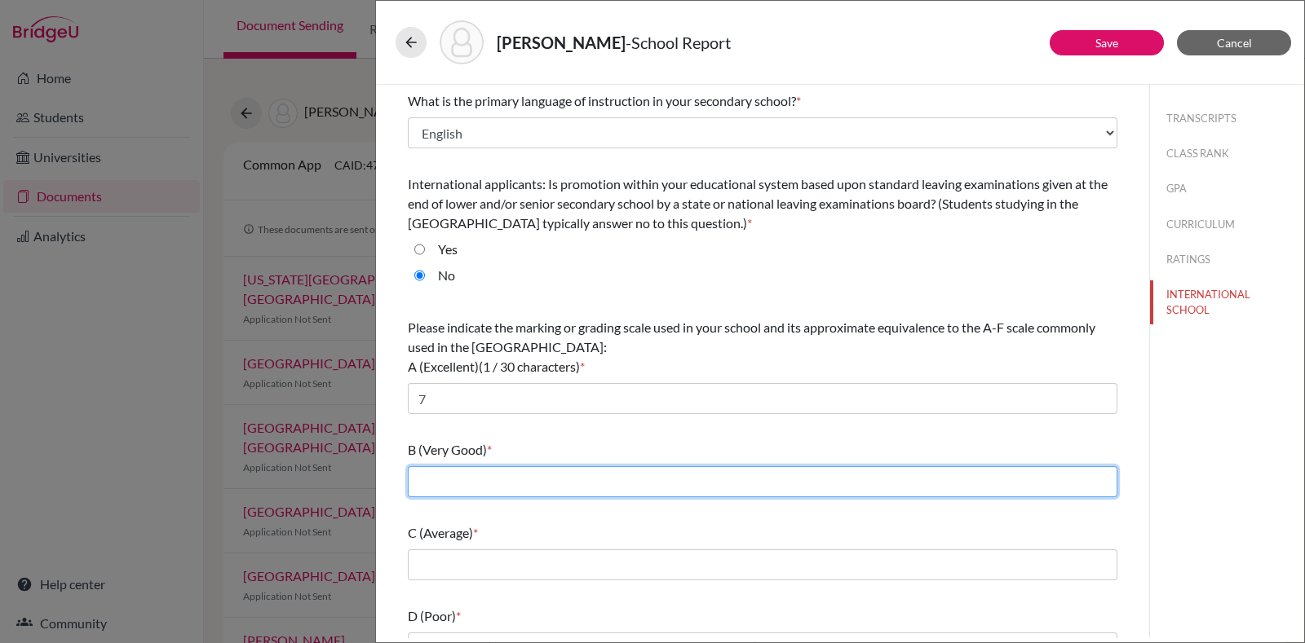
click at [478, 479] on input "text" at bounding box center [762, 481] width 709 height 31
type input "6"
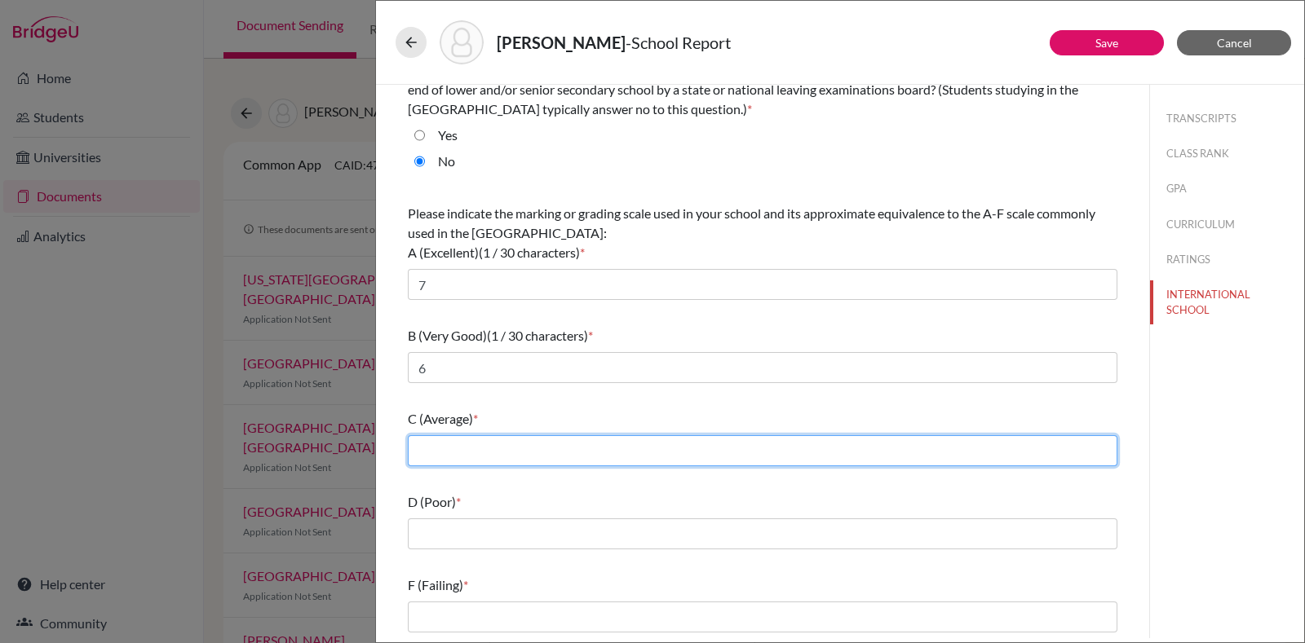
click at [544, 446] on input "text" at bounding box center [762, 450] width 709 height 31
type input "5"
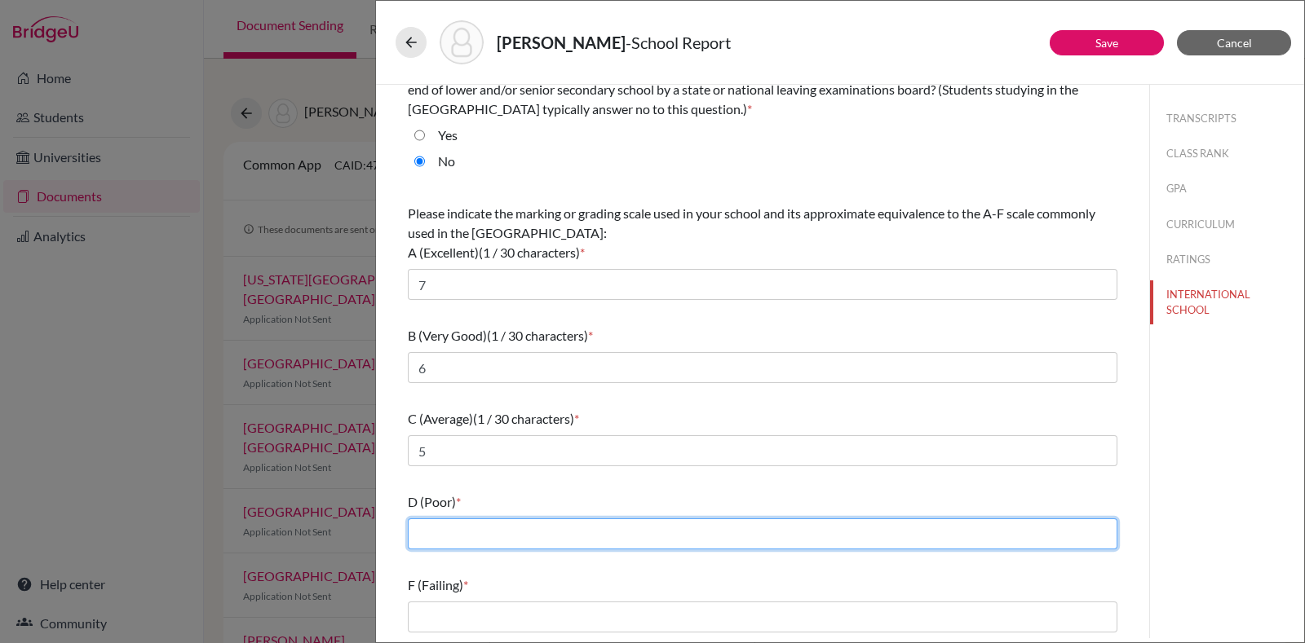
click at [485, 534] on input "text" at bounding box center [762, 534] width 709 height 31
type input "4"
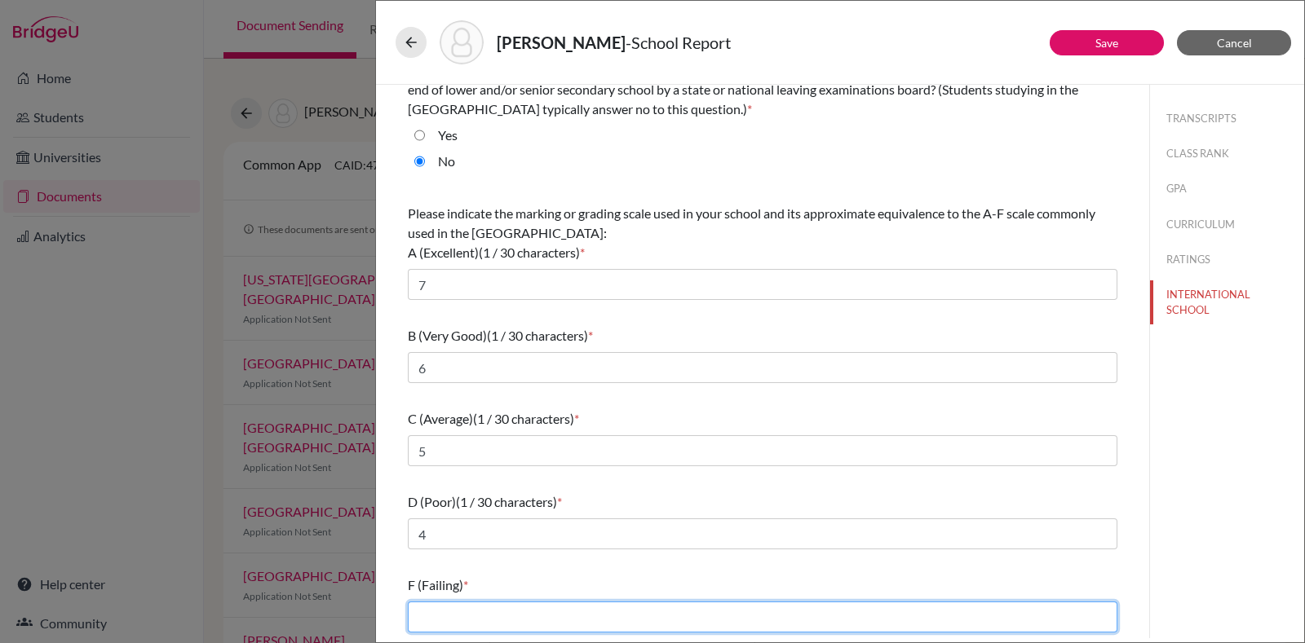
drag, startPoint x: 546, startPoint y: 608, endPoint x: 559, endPoint y: 568, distance: 42.8
click at [559, 569] on div "F (Failing) *" at bounding box center [762, 604] width 709 height 70
type input "3/2/1"
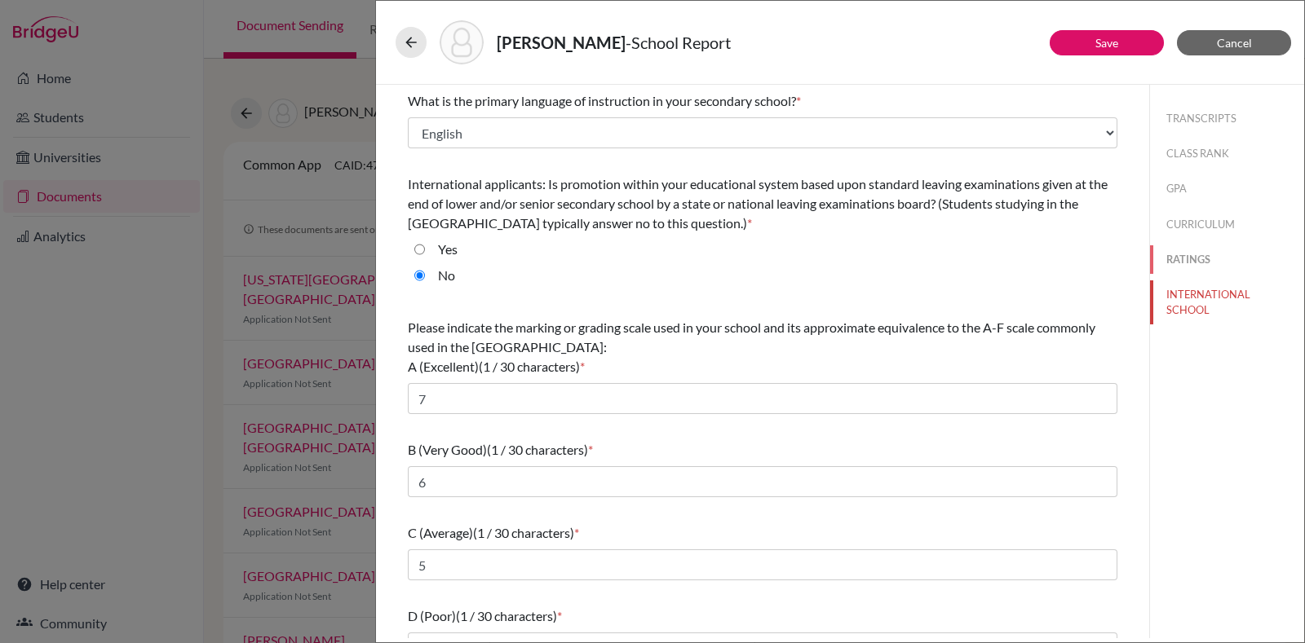
click at [1178, 254] on button "RATINGS" at bounding box center [1227, 259] width 154 height 29
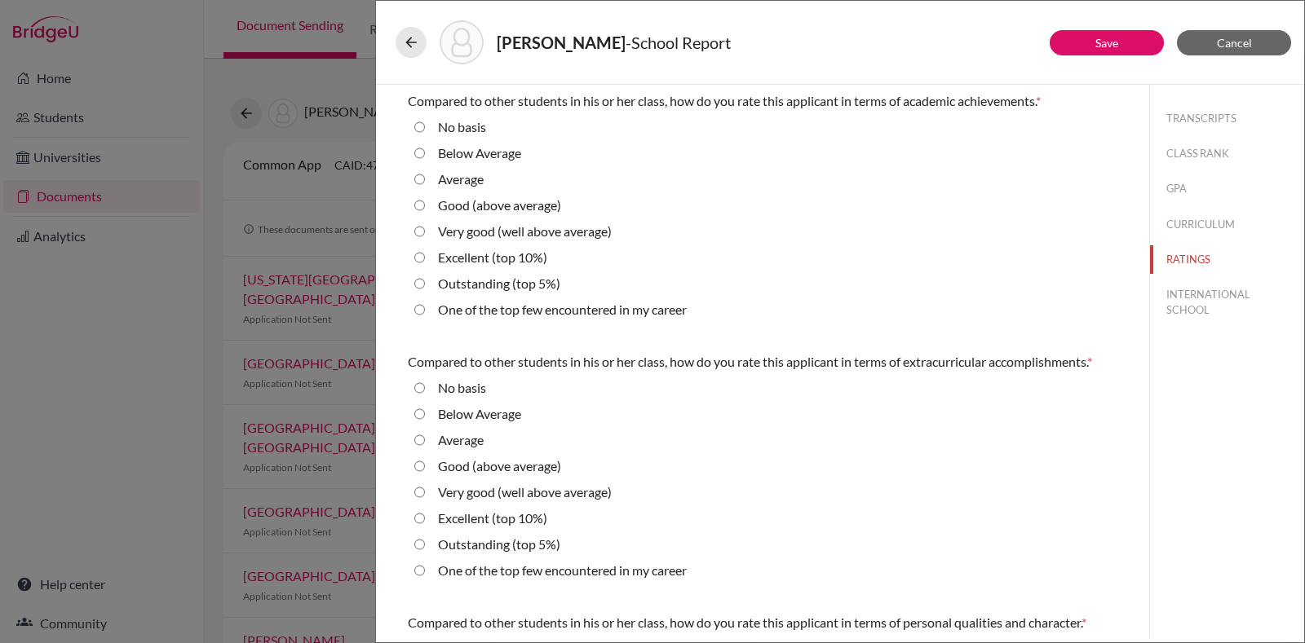
click at [492, 256] on label "Excellent (top 10%)" at bounding box center [492, 258] width 109 height 20
click at [425, 256] on 10\%\) "Excellent (top 10%)" at bounding box center [419, 258] width 11 height 20
radio 10\%\) "true"
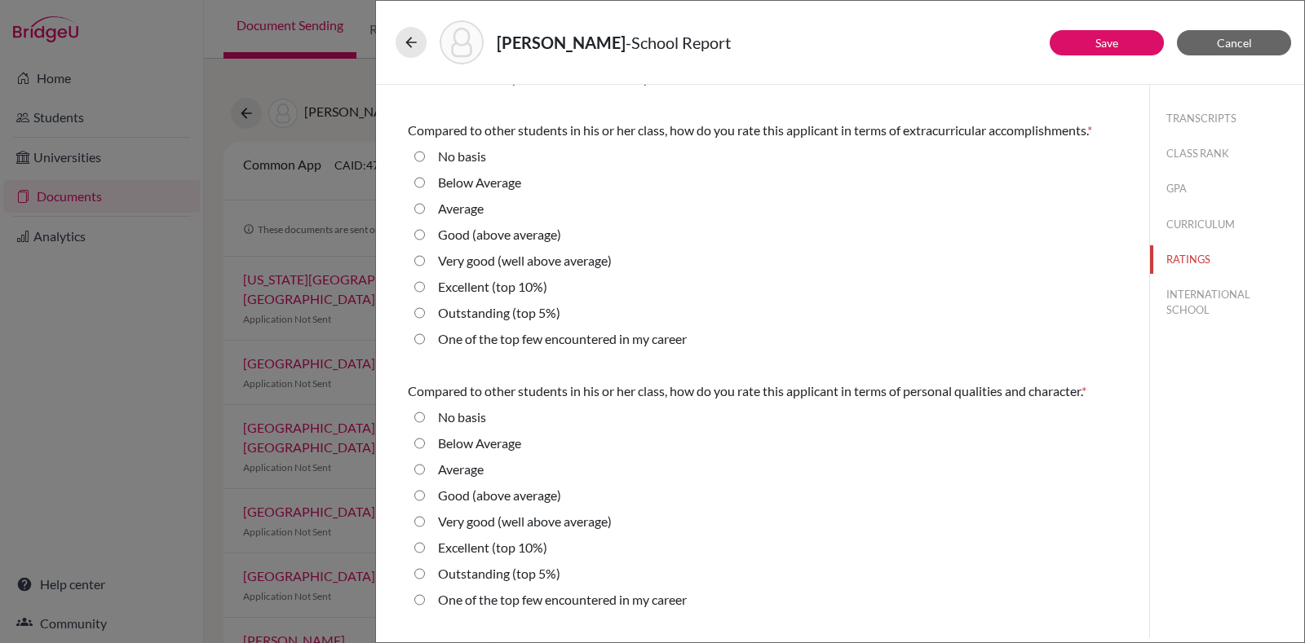
scroll to position [229, 0]
click at [486, 273] on label "Very good (well above average)" at bounding box center [525, 264] width 174 height 20
click at [425, 273] on average\) "Very good (well above average)" at bounding box center [419, 264] width 11 height 20
radio average\) "true"
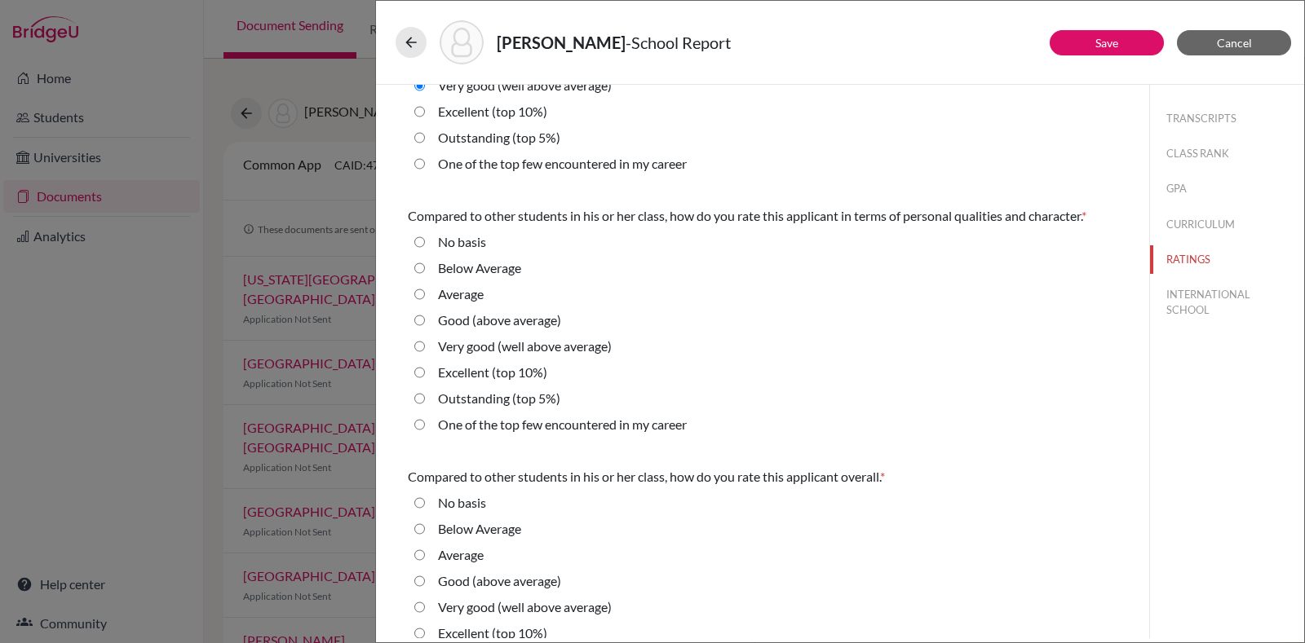
scroll to position [409, 0]
click at [534, 381] on label "Excellent (top 10%)" at bounding box center [492, 371] width 109 height 20
click at [425, 381] on 10\%\) "Excellent (top 10%)" at bounding box center [419, 371] width 11 height 20
radio 10\%\) "true"
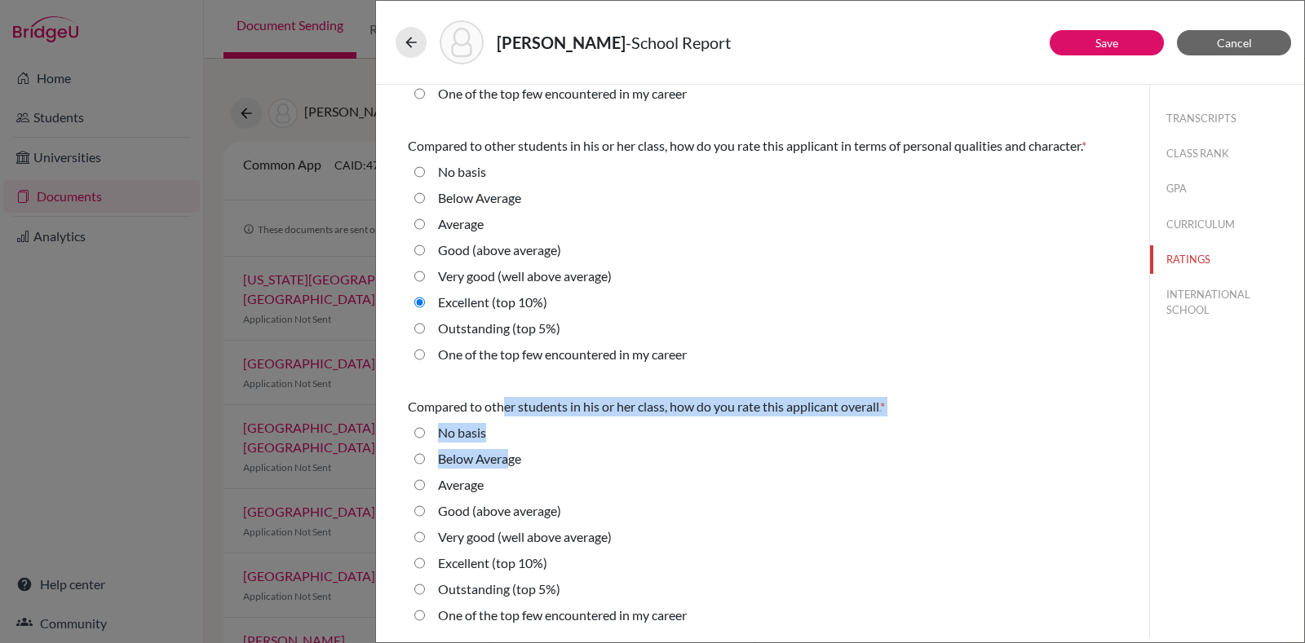
drag, startPoint x: 505, startPoint y: 421, endPoint x: 515, endPoint y: 457, distance: 38.2
click at [515, 457] on div "Compared to other students in his or her class, how do you rate this applicant …" at bounding box center [762, 515] width 709 height 248
click at [620, 433] on div "No basis" at bounding box center [762, 436] width 709 height 26
drag, startPoint x: 696, startPoint y: 421, endPoint x: 1244, endPoint y: 263, distance: 571.1
click at [1244, 263] on div "Save Cancel Compared to other students in his or her class, how do you rate thi…" at bounding box center [840, 362] width 928 height 554
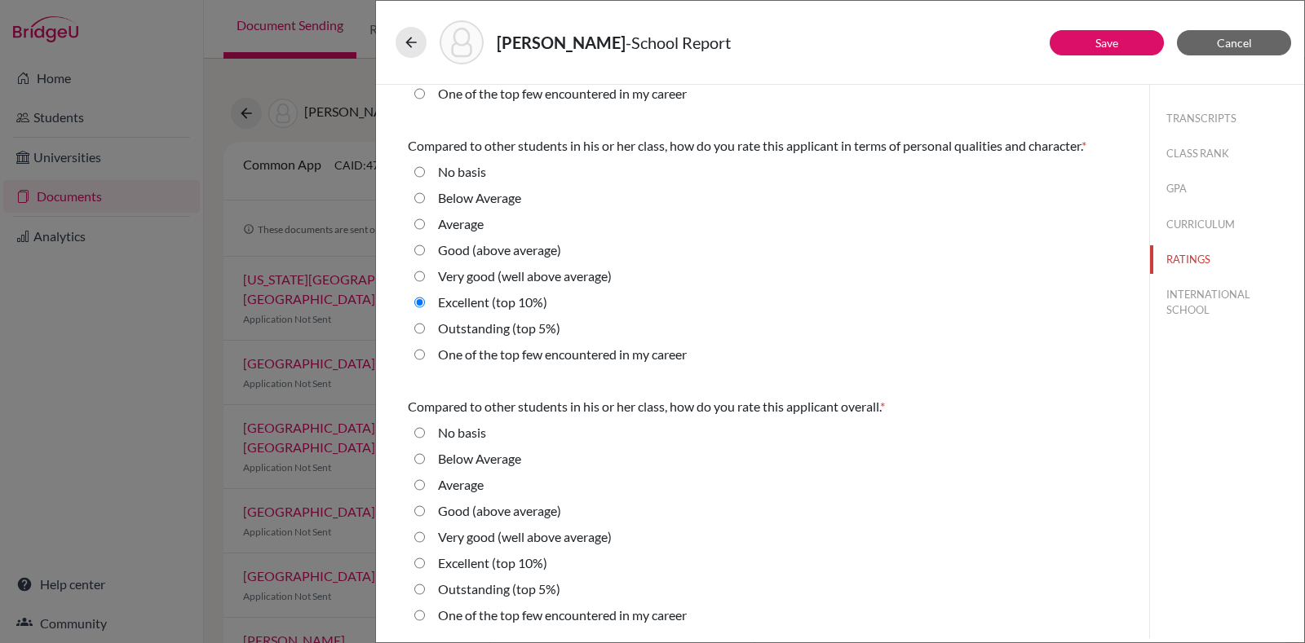
click at [811, 410] on span "Compared to other students in his or her class, how do you rate this applicant …" at bounding box center [644, 406] width 472 height 15
click at [524, 560] on label "Excellent (top 10%)" at bounding box center [492, 564] width 109 height 20
click at [425, 560] on 10\%\) "Excellent (top 10%)" at bounding box center [419, 564] width 11 height 20
radio 10\%\) "true"
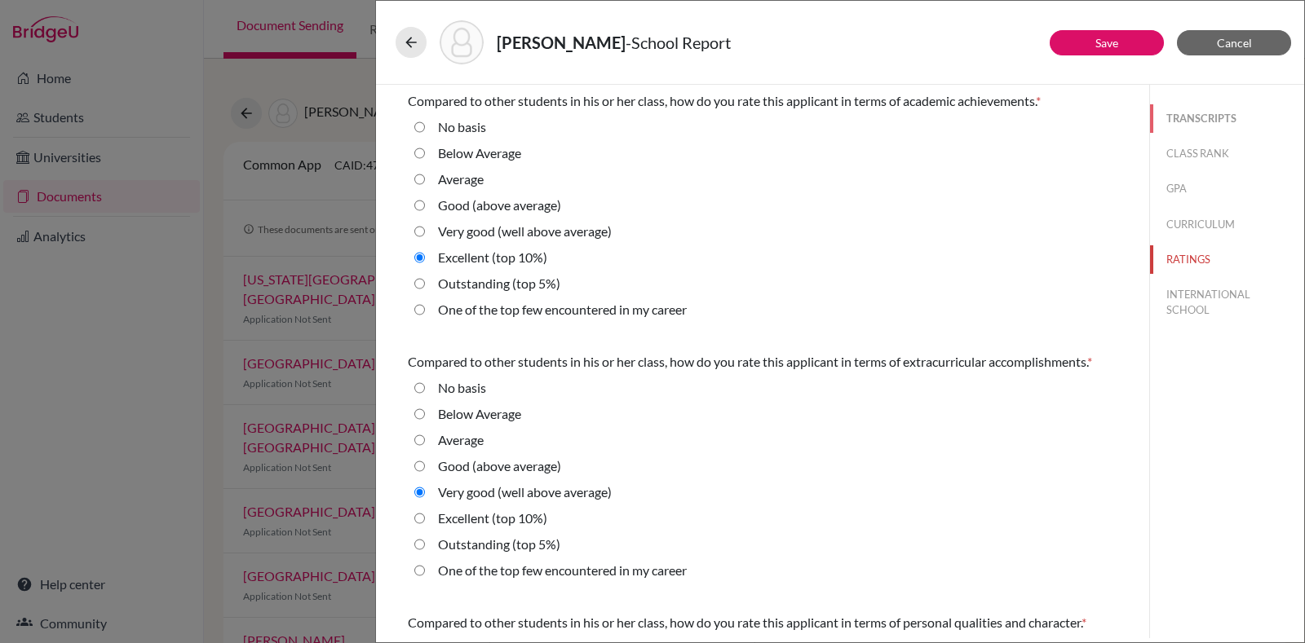
click at [1203, 111] on button "TRANSCRIPTS" at bounding box center [1227, 118] width 154 height 29
select select "687312"
select select "687318"
select select "687322"
select select "1"
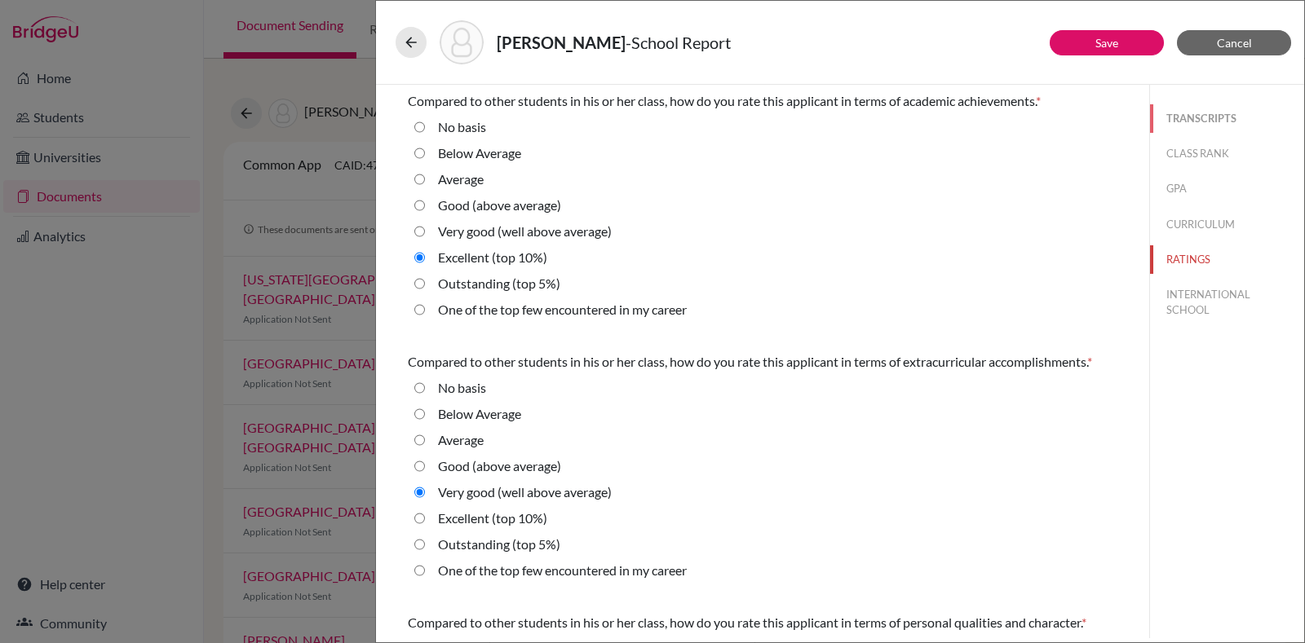
select select "4"
select select "687313"
select select "0"
select select "1"
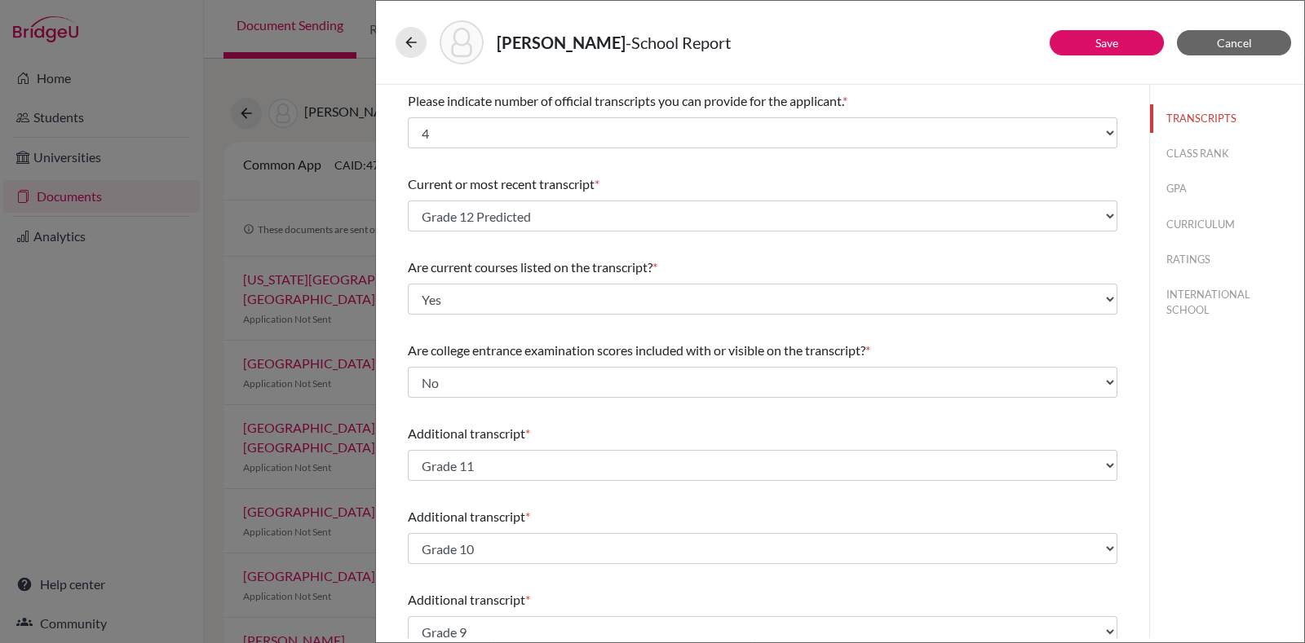
click at [995, 176] on div "Current or most recent transcript *" at bounding box center [762, 185] width 709 height 20
click at [1193, 148] on button "CLASS RANK" at bounding box center [1227, 153] width 154 height 29
select select "5"
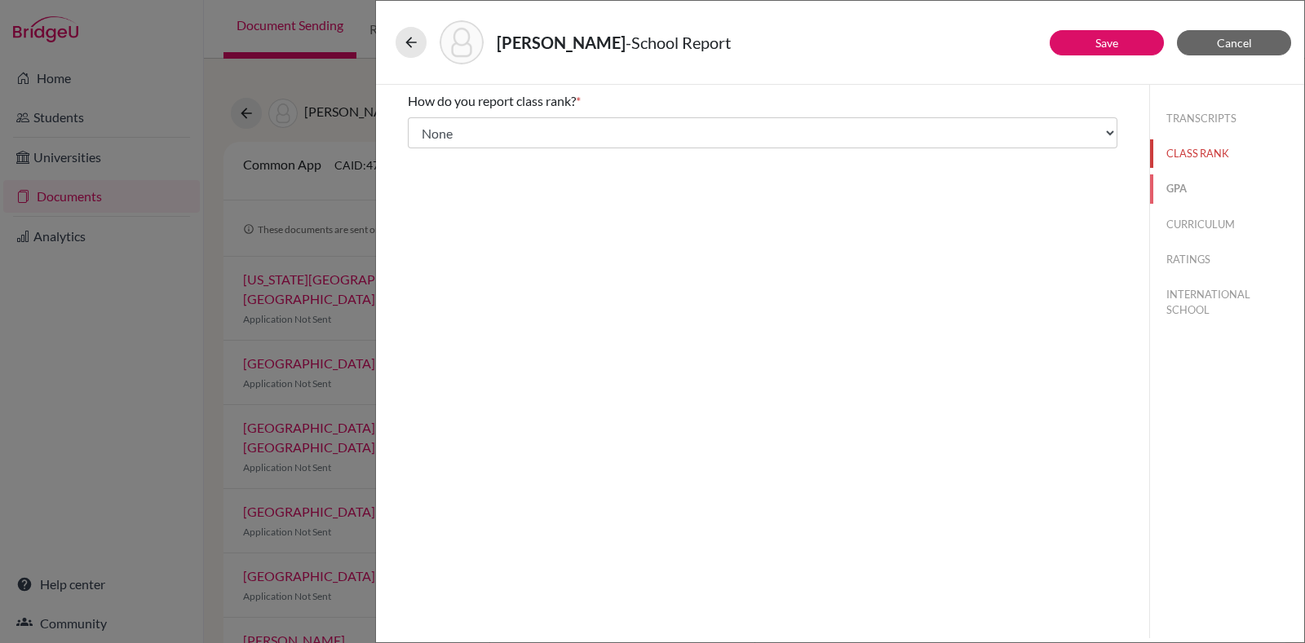
click at [1173, 194] on button "GPA" at bounding box center [1227, 189] width 154 height 29
click at [1176, 224] on button "CURRICULUM" at bounding box center [1227, 224] width 154 height 29
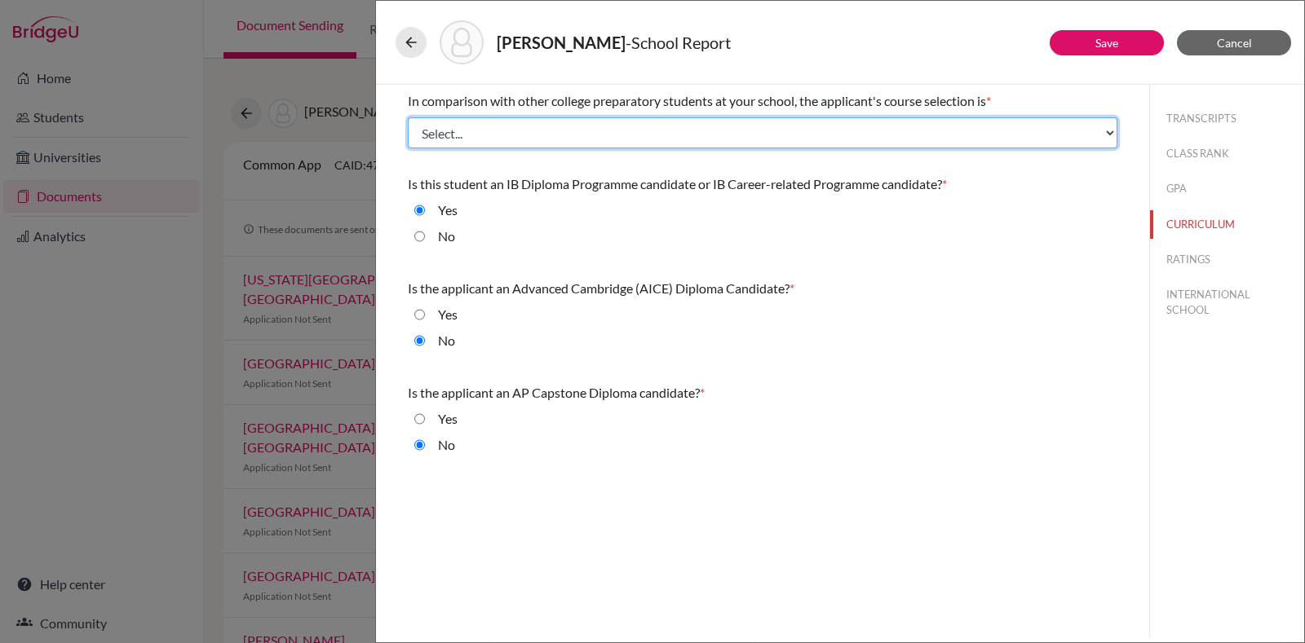
click at [912, 122] on select "Select... Less than demanding Average Demanding Very demanding Most demanding P…" at bounding box center [762, 132] width 709 height 31
click at [408, 117] on select "Select... Less than demanding Average Demanding Very demanding Most demanding P…" at bounding box center [762, 132] width 709 height 31
click at [674, 122] on select "Select... Less than demanding Average Demanding Very demanding Most demanding P…" at bounding box center [762, 132] width 709 height 31
click at [408, 117] on select "Select... Less than demanding Average Demanding Very demanding Most demanding P…" at bounding box center [762, 132] width 709 height 31
click at [580, 124] on select "Select... Less than demanding Average Demanding Very demanding Most demanding P…" at bounding box center [762, 132] width 709 height 31
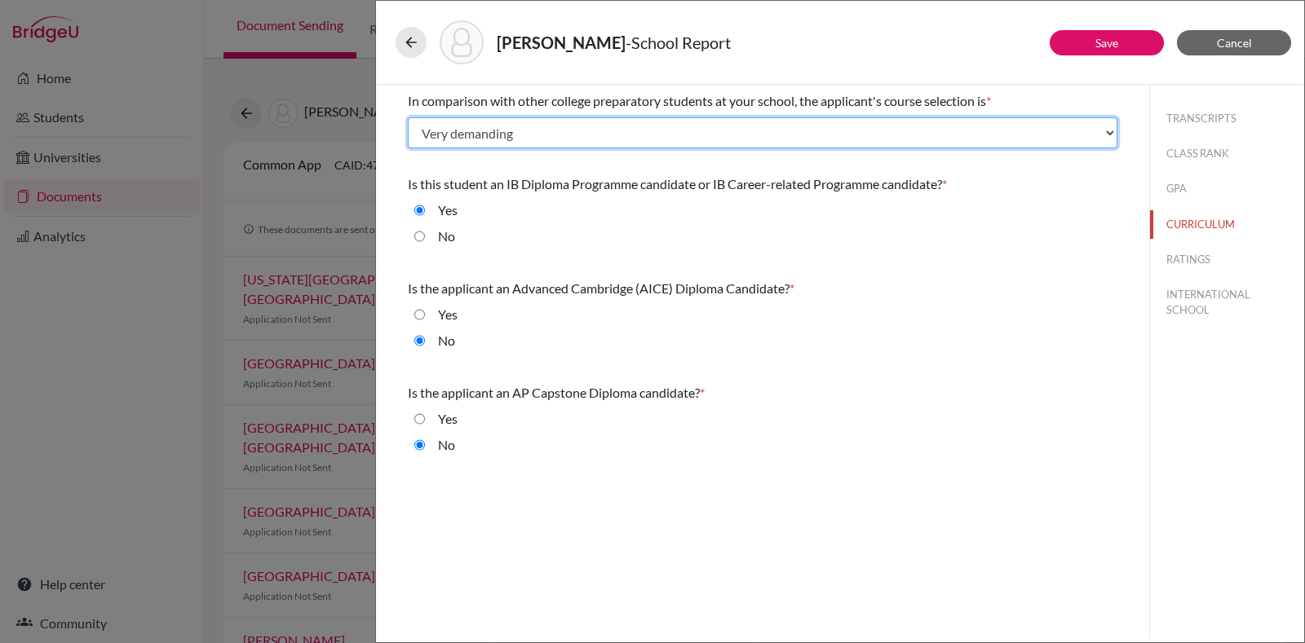
select select "4"
click at [408, 117] on select "Select... Less than demanding Average Demanding Very demanding Most demanding P…" at bounding box center [762, 132] width 709 height 31
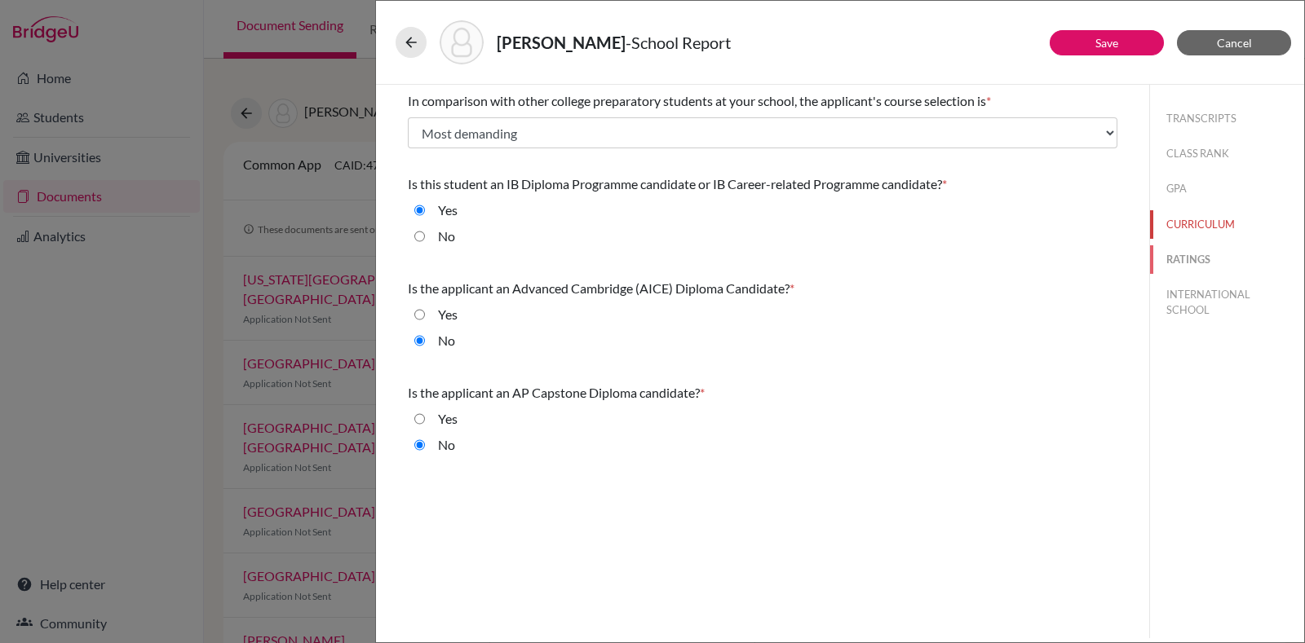
click at [1203, 252] on button "RATINGS" at bounding box center [1227, 259] width 154 height 29
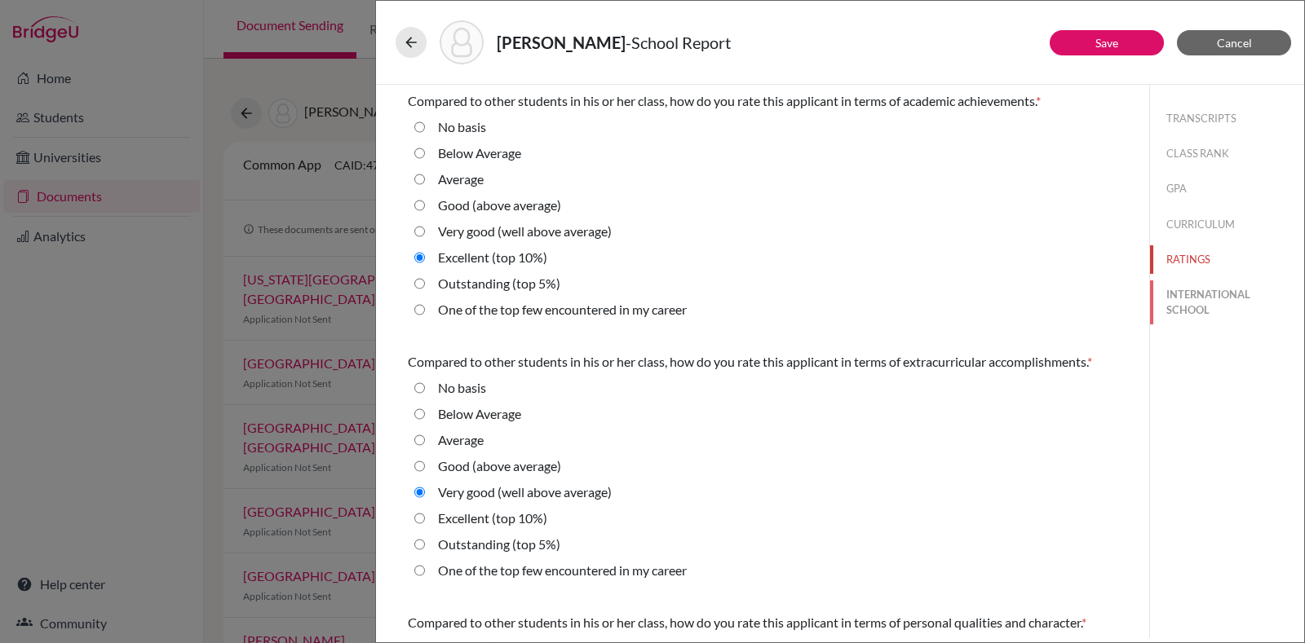
click at [1186, 307] on button "INTERNATIONAL SCHOOL" at bounding box center [1227, 303] width 154 height 44
radio Average "true"
select select "14"
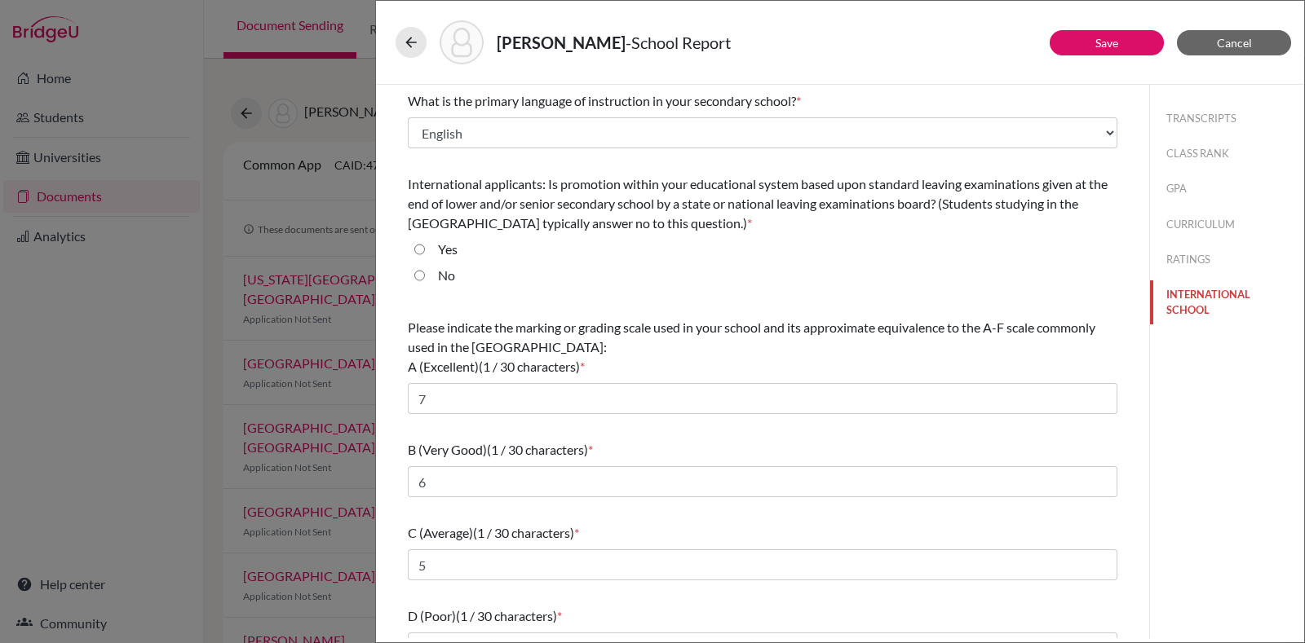
scroll to position [114, 0]
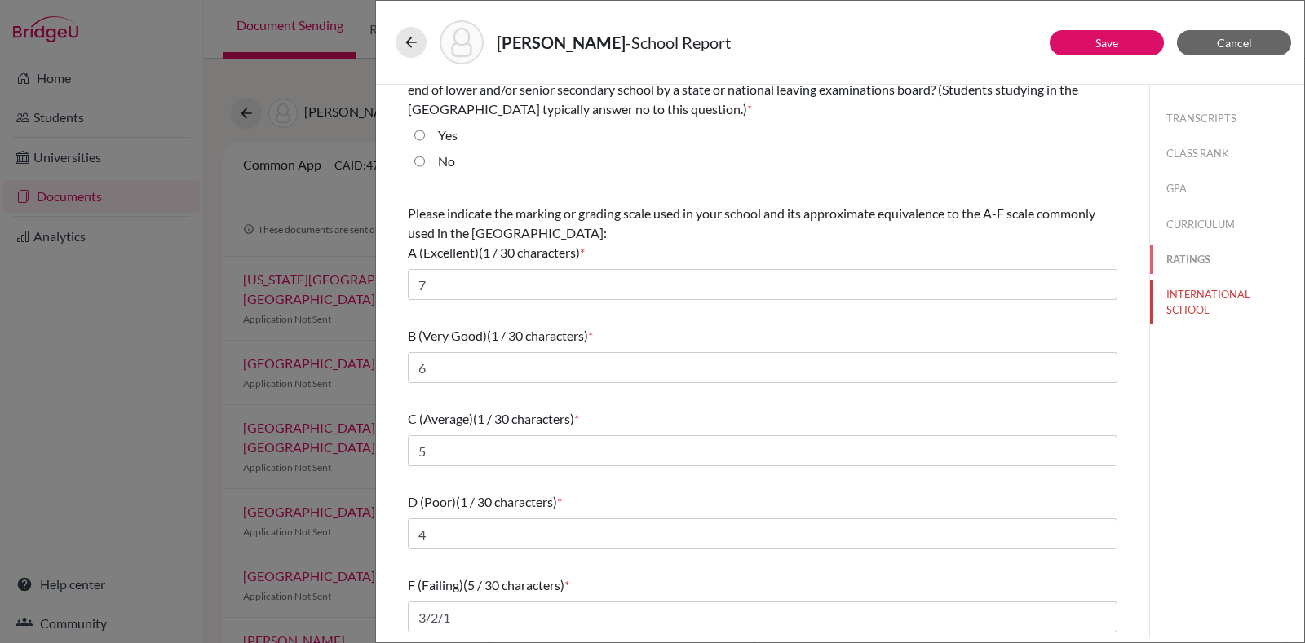
click at [1182, 260] on button "RATINGS" at bounding box center [1227, 259] width 154 height 29
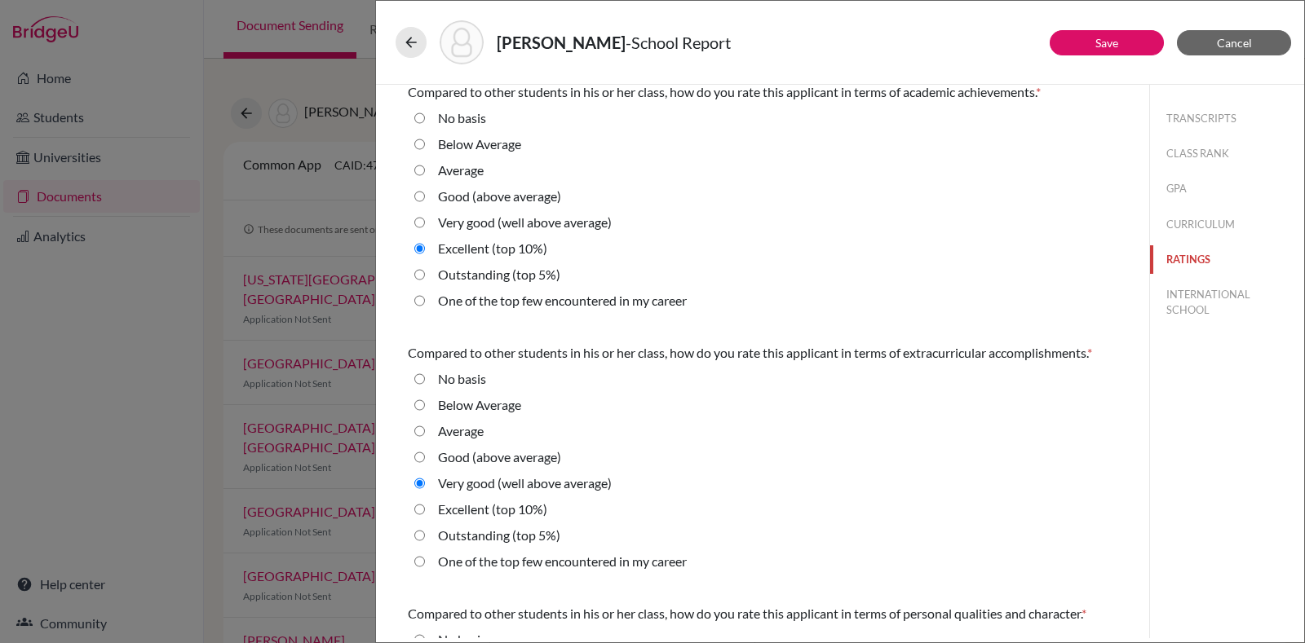
scroll to position [0, 0]
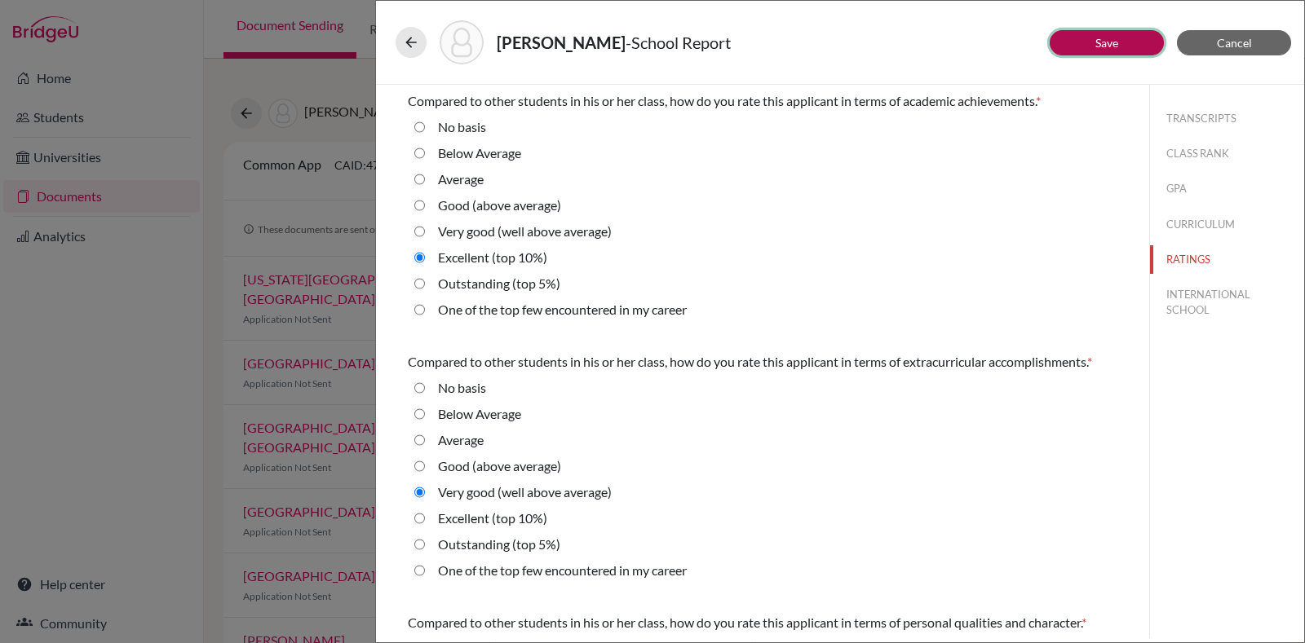
click at [1102, 36] on link "Save" at bounding box center [1106, 43] width 23 height 14
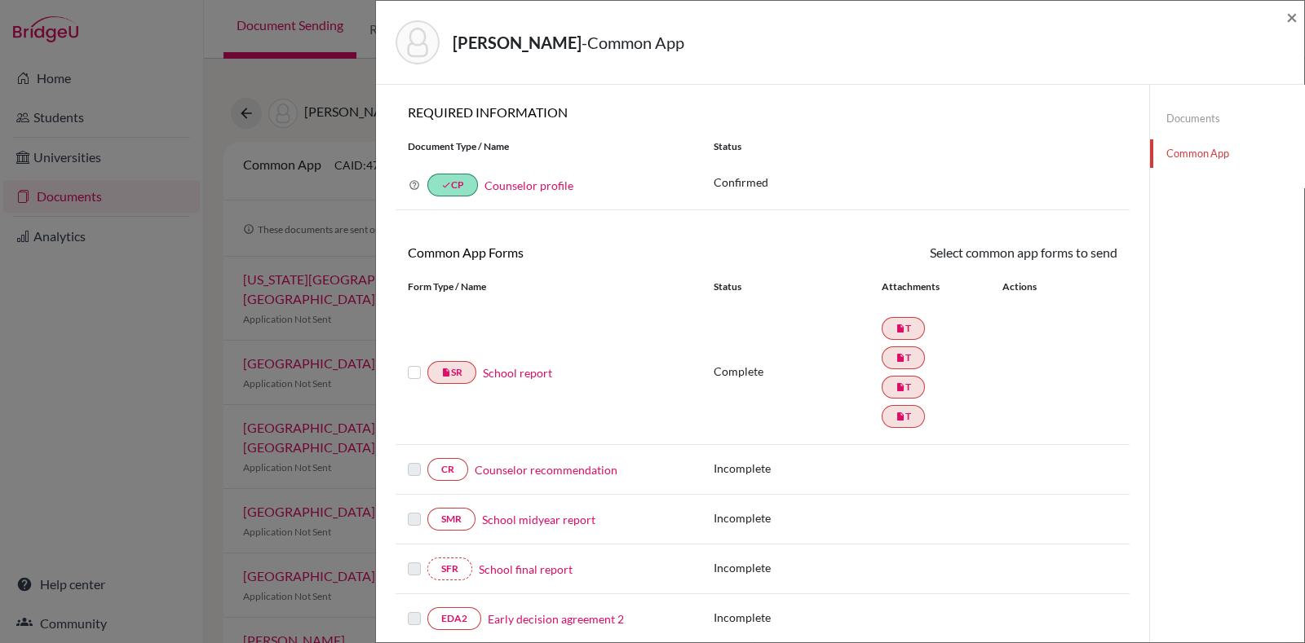
click at [574, 458] on div "CR Counselor recommendation" at bounding box center [548, 469] width 281 height 23
click at [569, 471] on link "Counselor recommendation" at bounding box center [546, 470] width 143 height 17
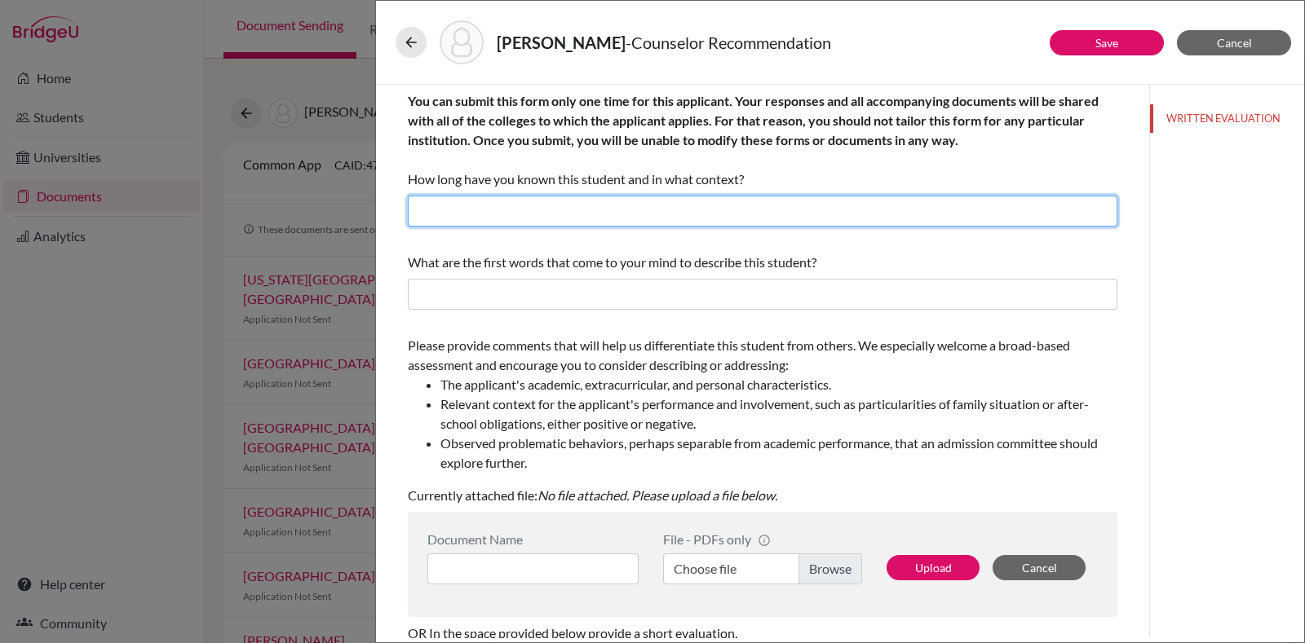
click at [650, 214] on input "text" at bounding box center [762, 211] width 709 height 31
type input "for about 2 years"
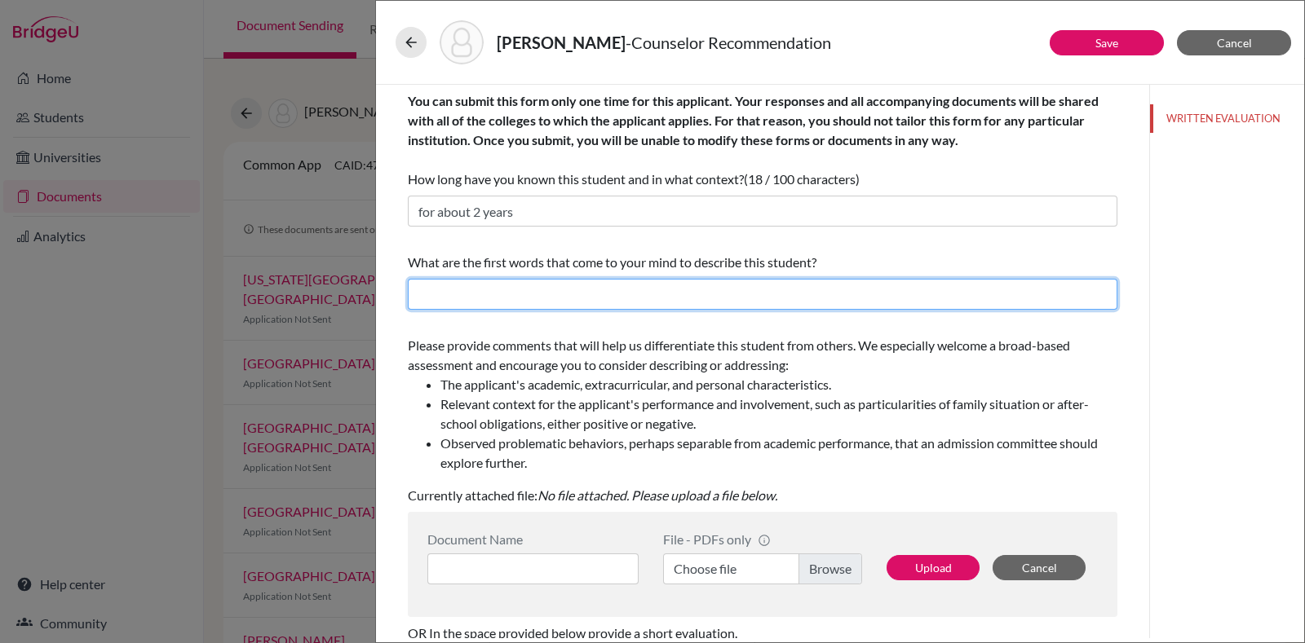
click at [589, 289] on input "text" at bounding box center [762, 294] width 709 height 31
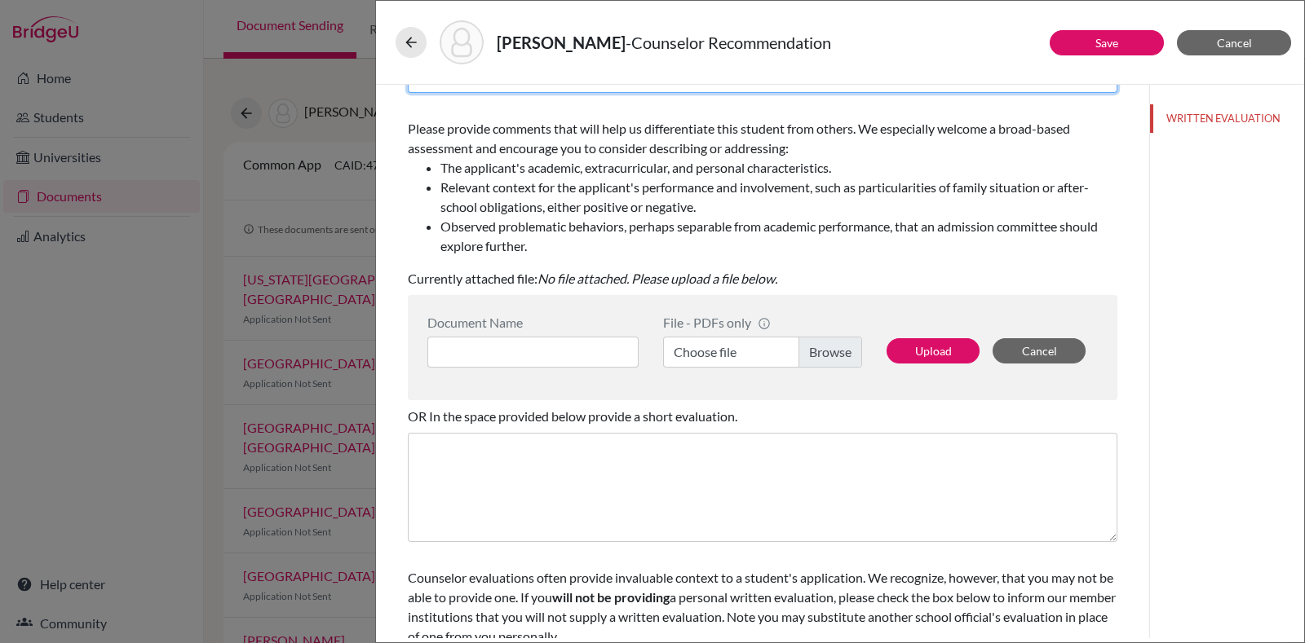
scroll to position [224, 0]
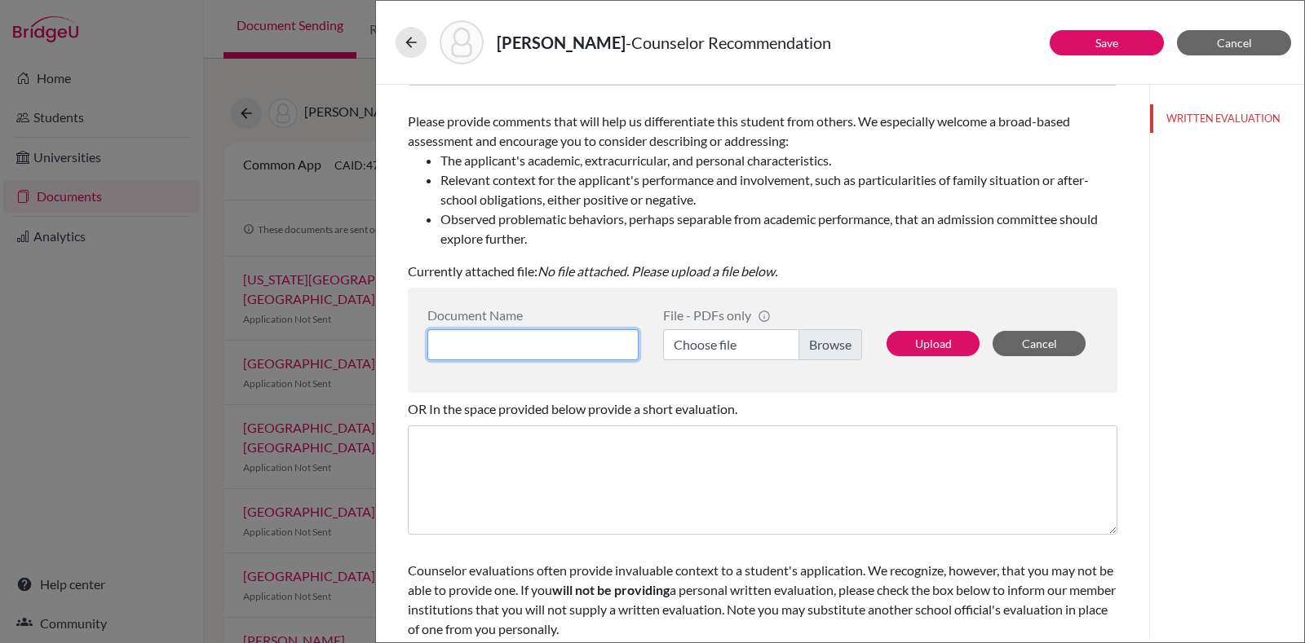
click at [552, 350] on input at bounding box center [532, 344] width 211 height 31
type input "Counselor LOR"
click at [802, 348] on label "Choose file" at bounding box center [762, 344] width 199 height 31
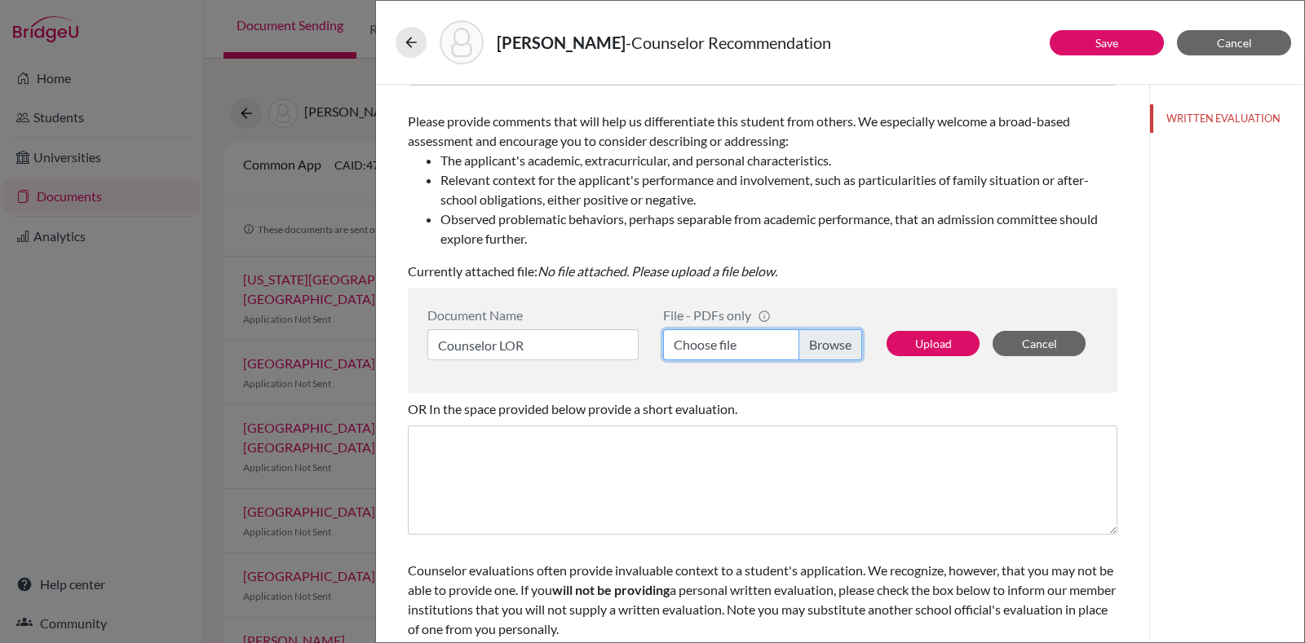
click at [802, 348] on input "Choose file" at bounding box center [762, 344] width 199 height 31
click at [917, 338] on button "Upload" at bounding box center [932, 343] width 93 height 25
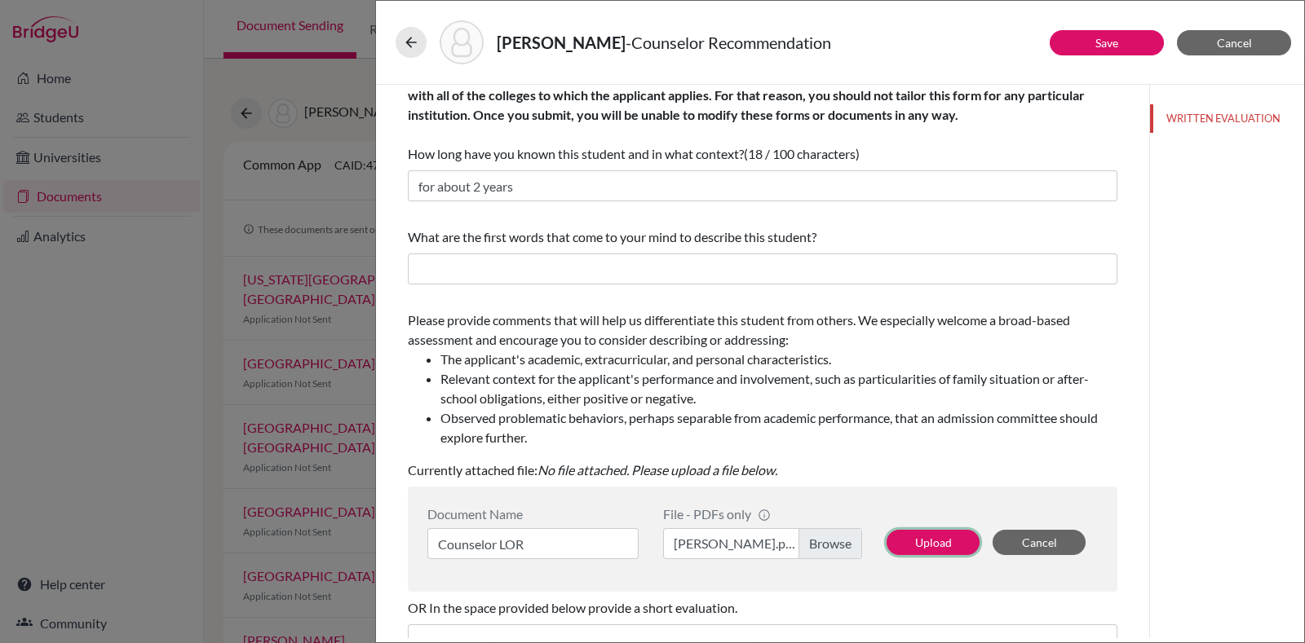
scroll to position [24, 0]
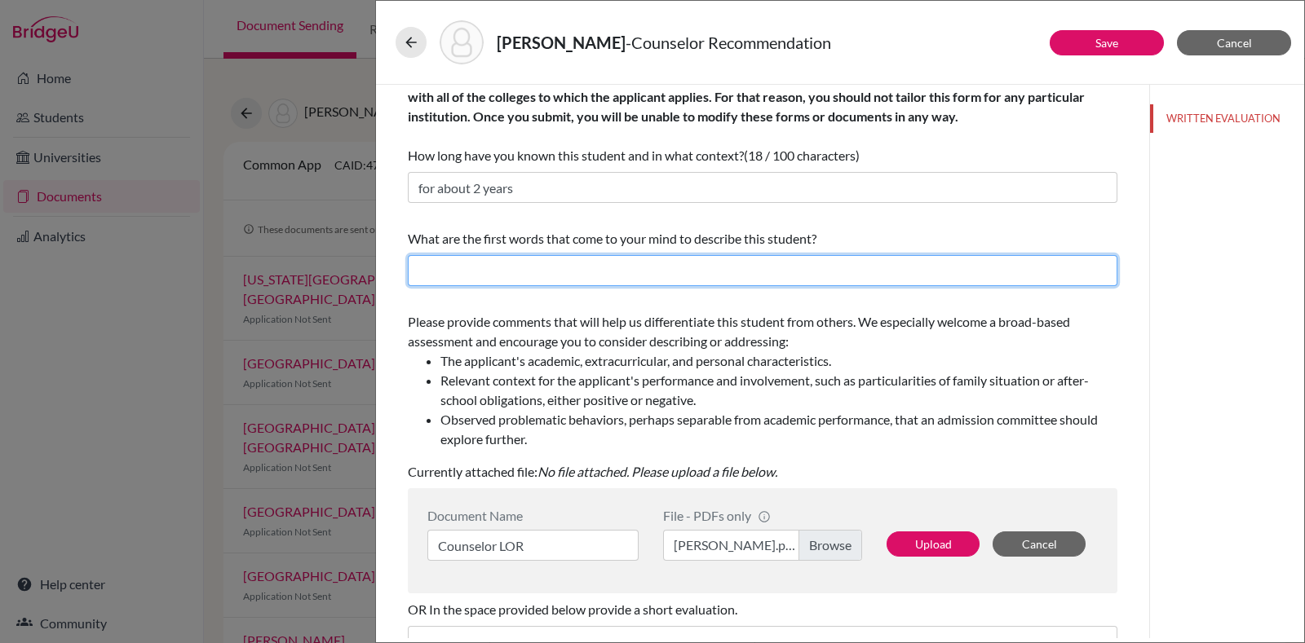
click at [847, 283] on input "text" at bounding box center [762, 270] width 709 height 31
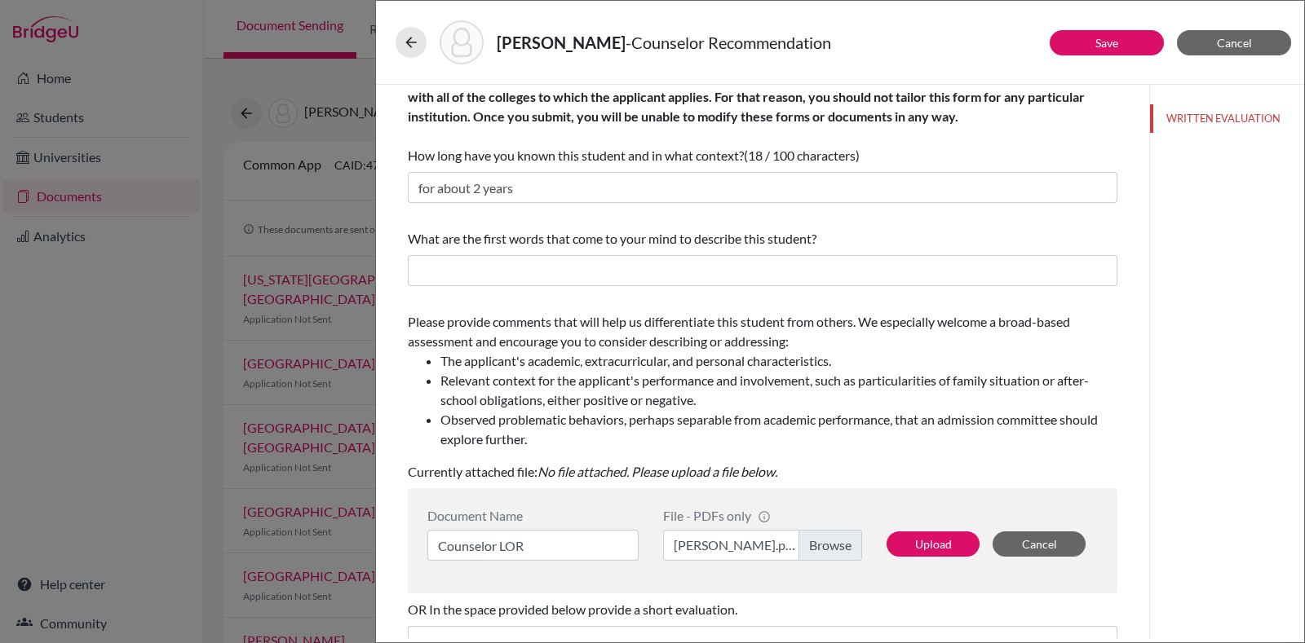
click at [918, 431] on li "Observed problematic behaviors, perhaps separable from academic performance, th…" at bounding box center [778, 429] width 677 height 39
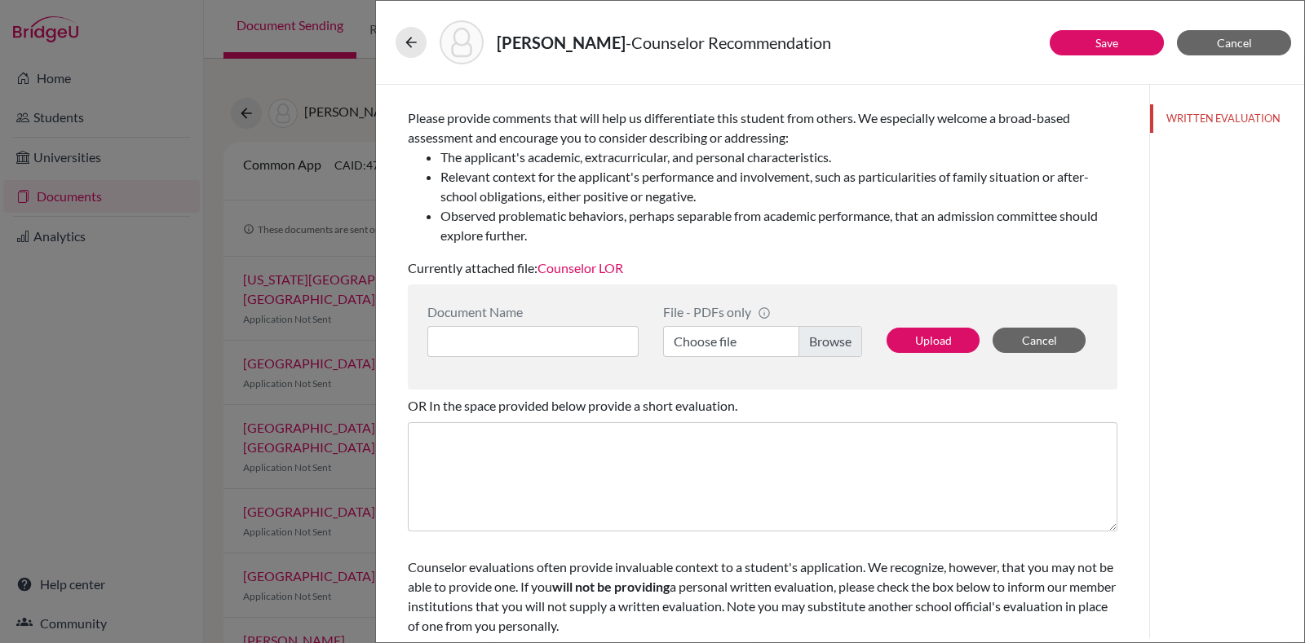
scroll to position [232, 0]
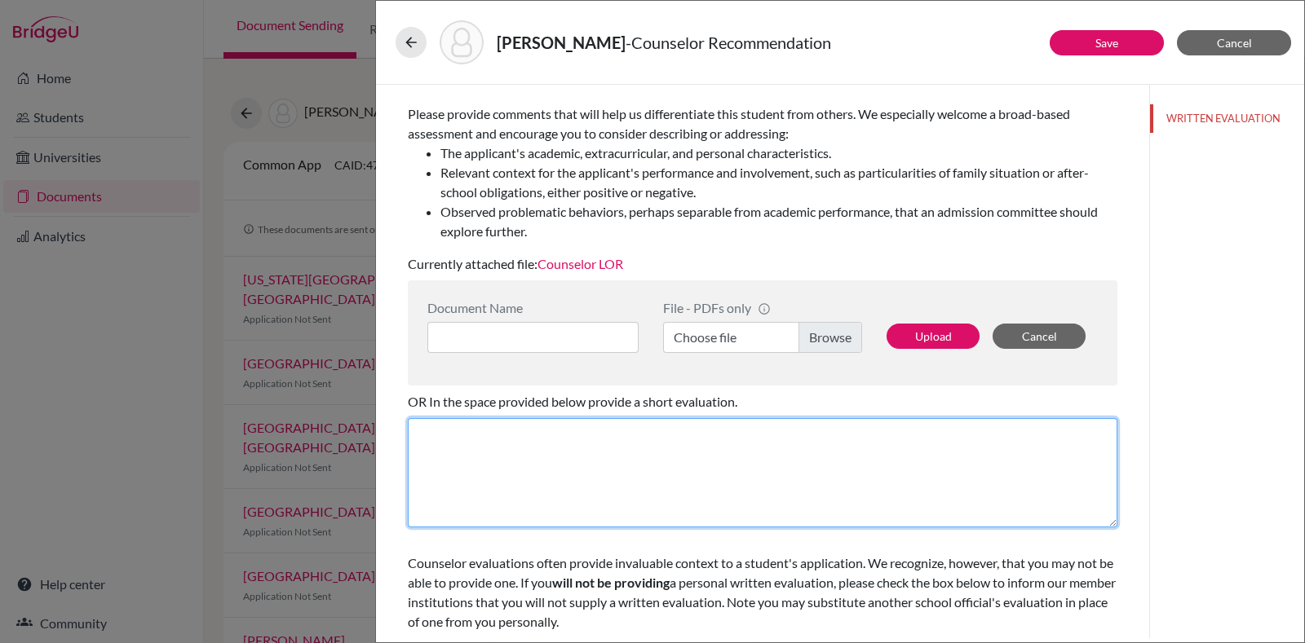
click at [844, 466] on textarea at bounding box center [762, 472] width 709 height 109
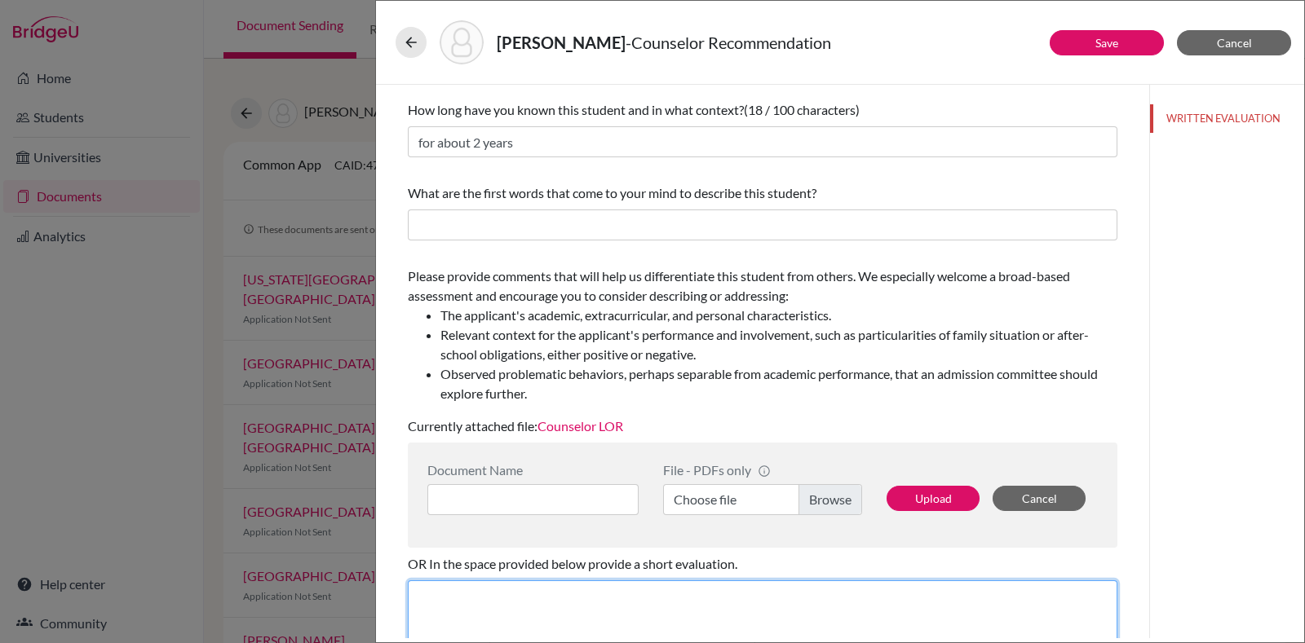
scroll to position [0, 0]
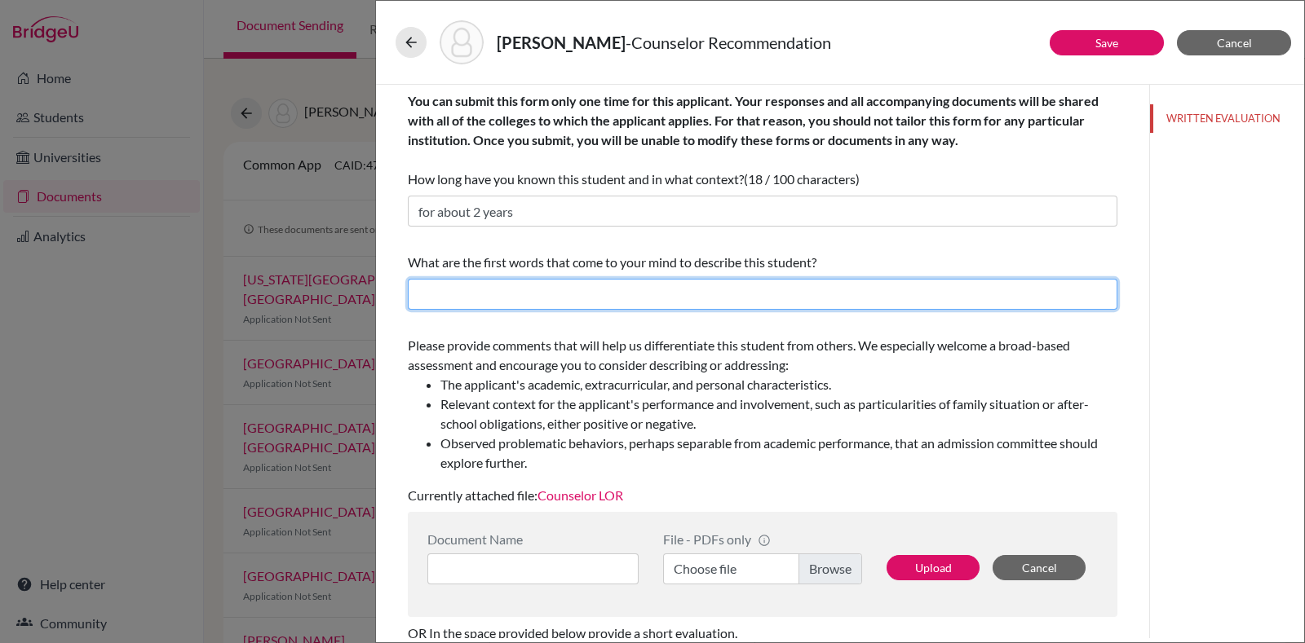
click at [685, 305] on input "text" at bounding box center [762, 294] width 709 height 31
click at [837, 303] on input "text" at bounding box center [762, 294] width 709 height 31
click at [653, 293] on input "text" at bounding box center [762, 294] width 709 height 31
paste input "independence,"
paste input "responsible,"
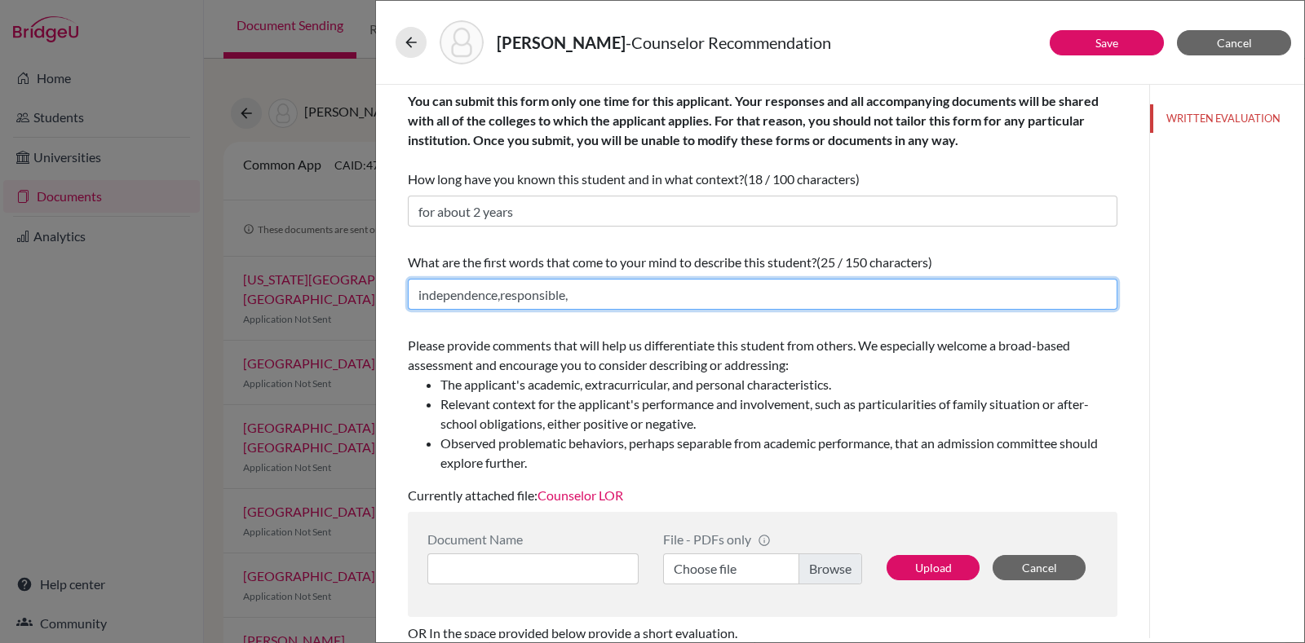
paste input "organized,"
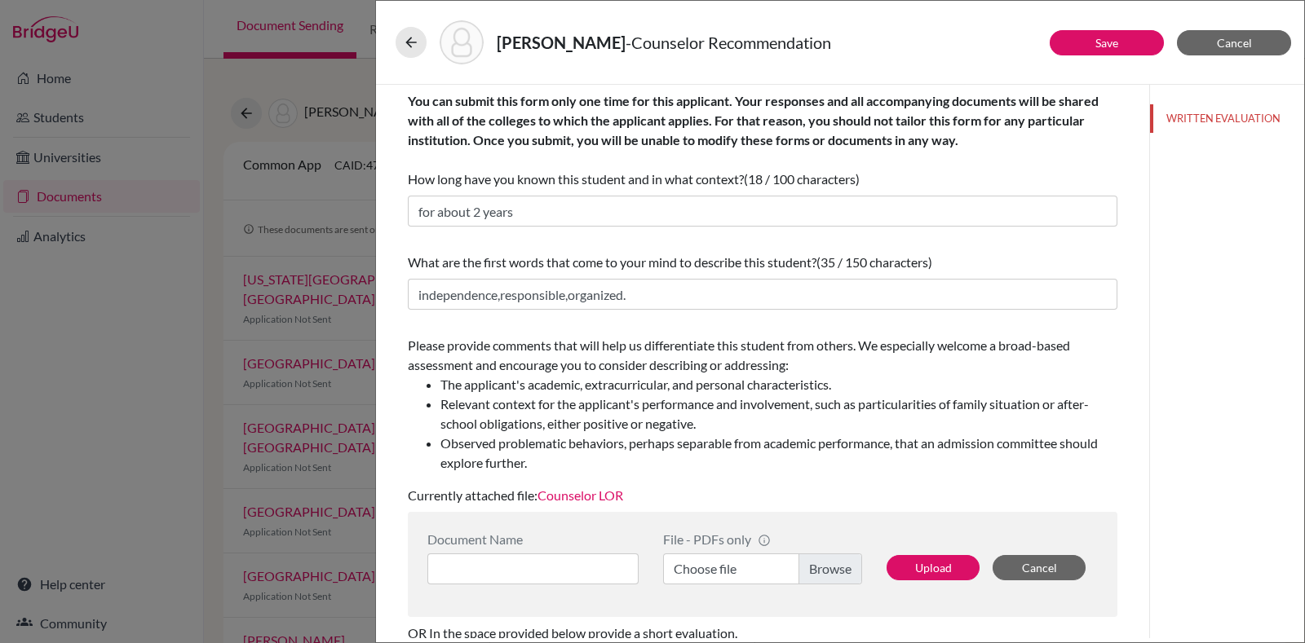
click at [771, 320] on div "You can submit this form only one time for this applicant. Your responses and a…" at bounding box center [762, 494] width 709 height 818
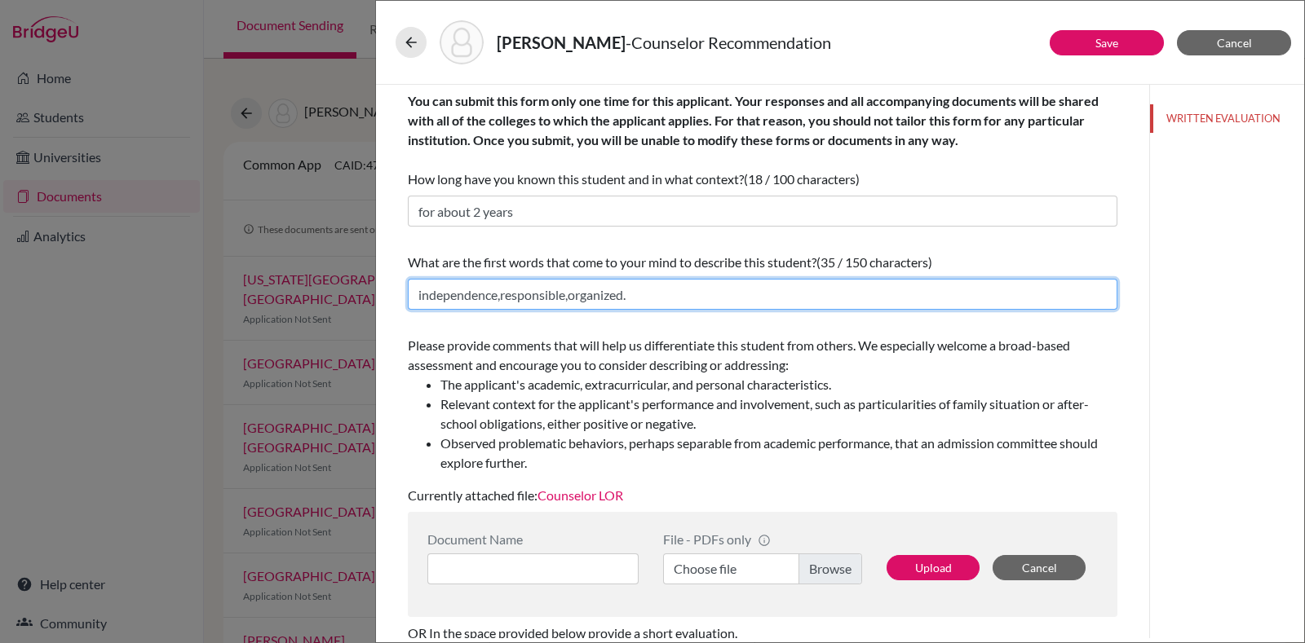
click at [459, 289] on input "independence,responsible,organized." at bounding box center [762, 294] width 709 height 31
click at [585, 291] on input "responsible,organized." at bounding box center [762, 294] width 709 height 31
paste input "genuinely approachable."
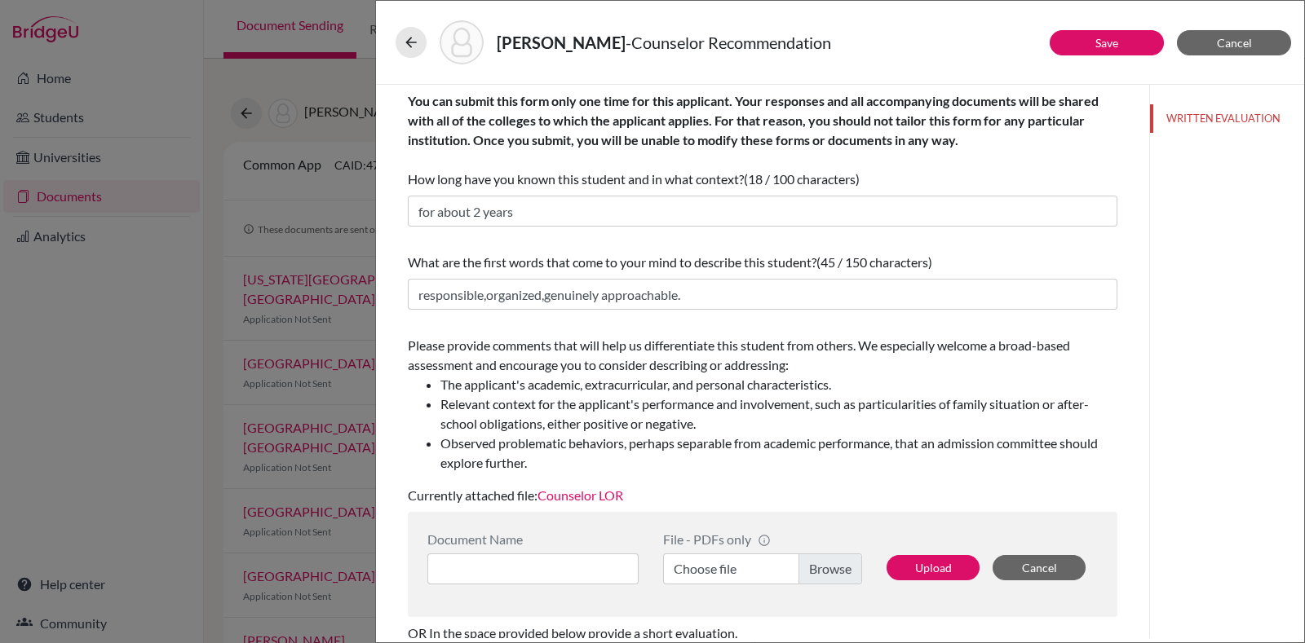
click at [874, 388] on li "The applicant's academic, extracurricular, and personal characteristics." at bounding box center [778, 385] width 677 height 20
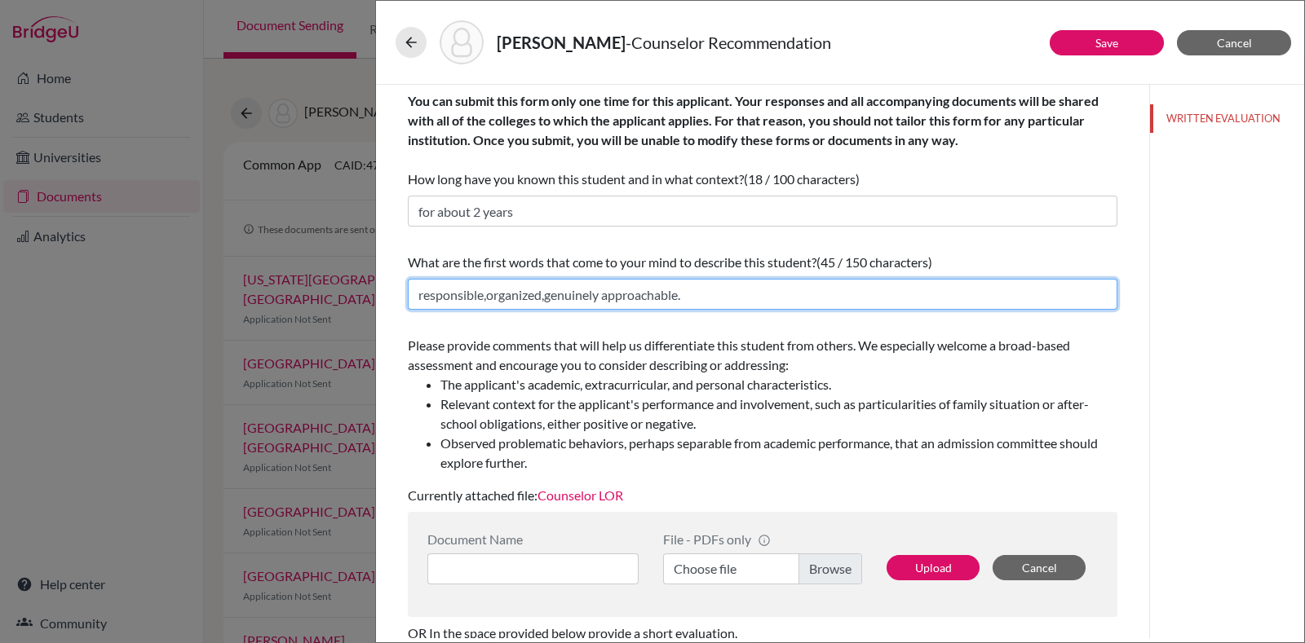
click at [549, 291] on input "responsible,organized,genuinely approachable." at bounding box center [762, 294] width 709 height 31
click at [579, 286] on input "responsible,organized,Indipendent" at bounding box center [762, 294] width 709 height 31
paste input "independent"
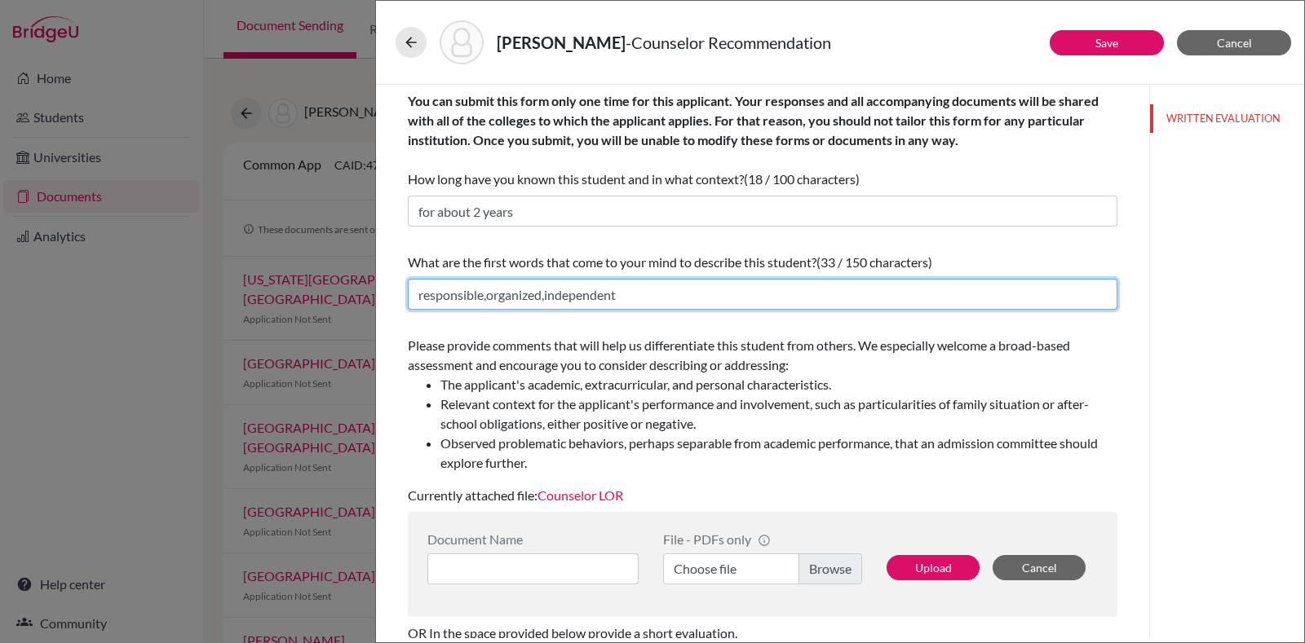
type input "responsible,organized,independent"
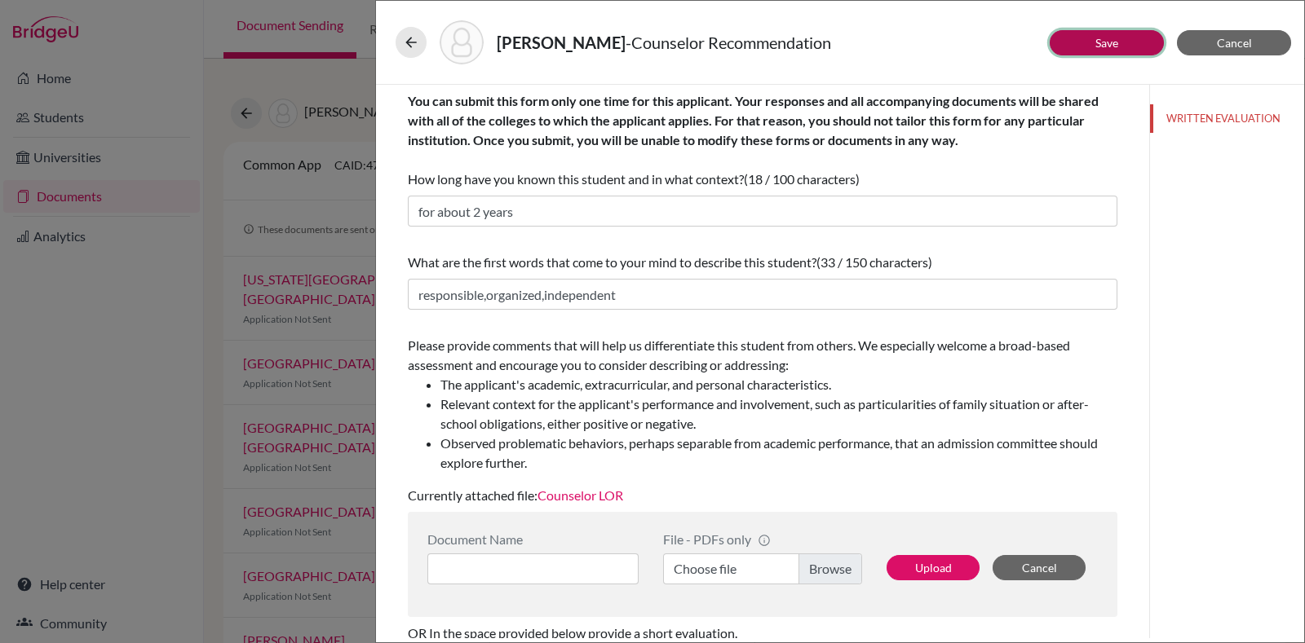
click at [1112, 44] on link "Save" at bounding box center [1106, 43] width 23 height 14
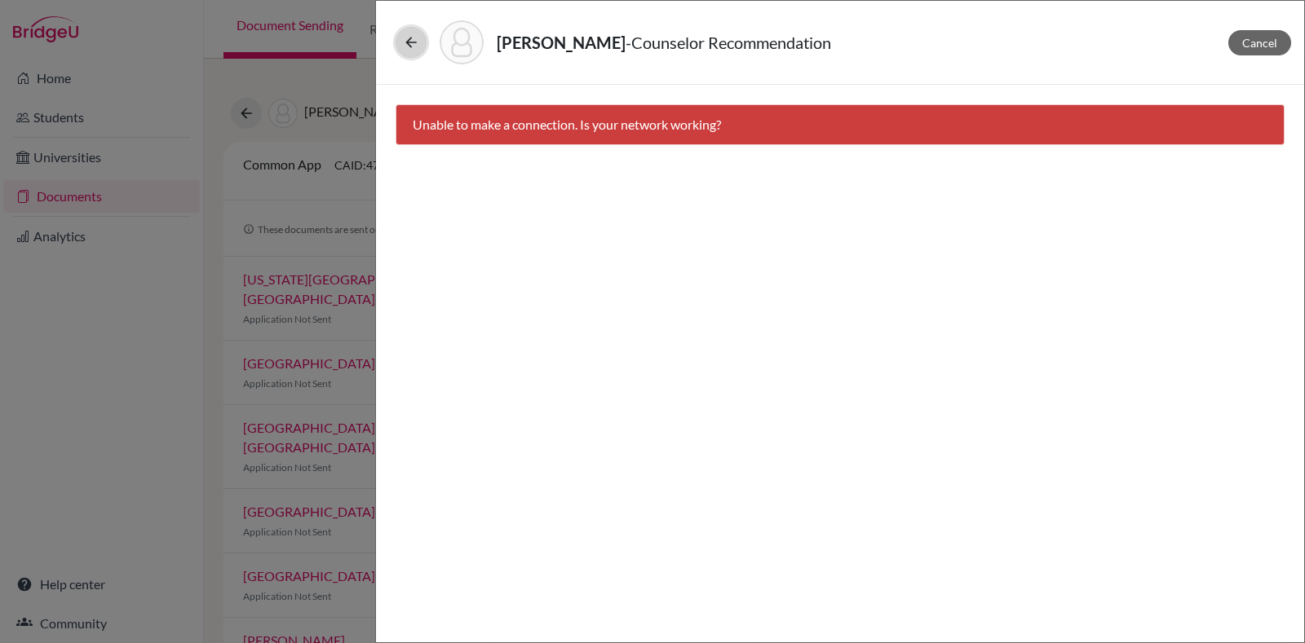
click at [418, 46] on icon at bounding box center [411, 42] width 16 height 16
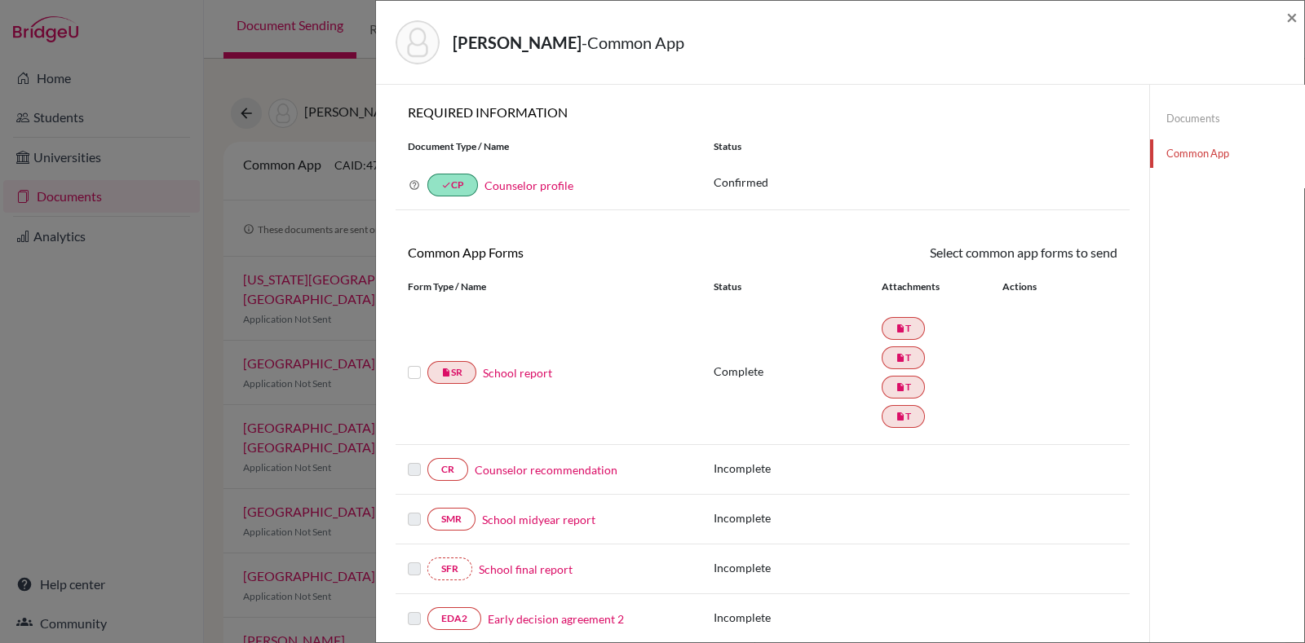
click at [542, 472] on link "Counselor recommendation" at bounding box center [546, 470] width 143 height 17
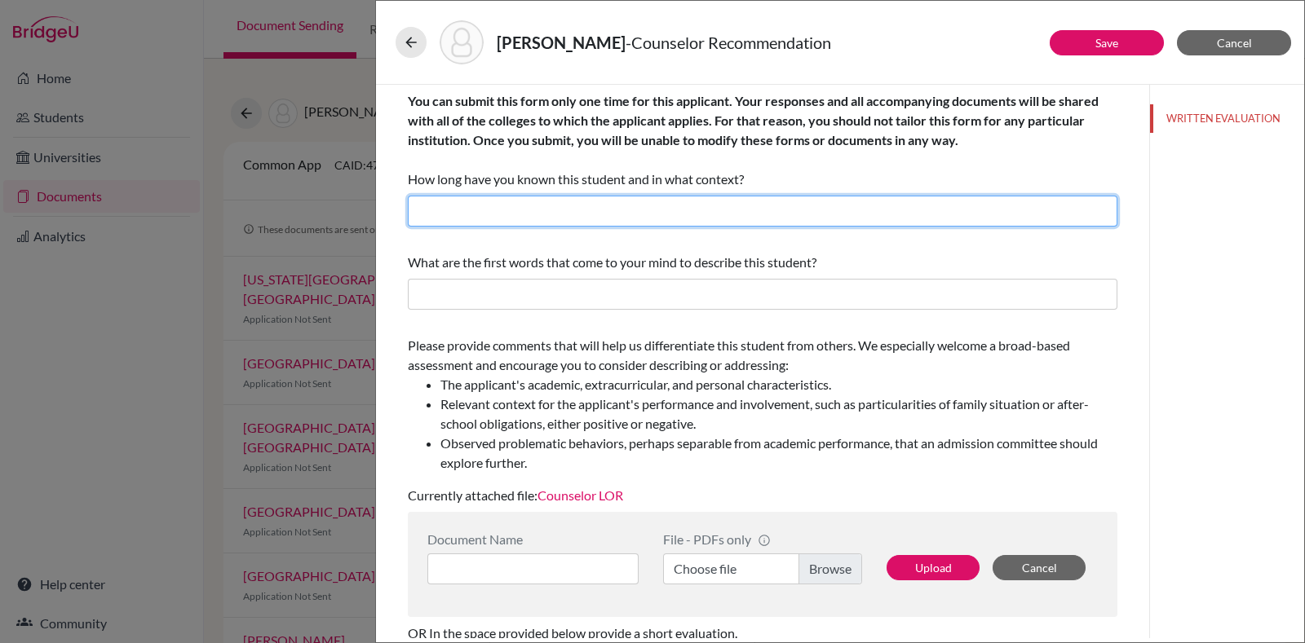
click at [587, 219] on input "text" at bounding box center [762, 211] width 709 height 31
type input "for about 2 years"
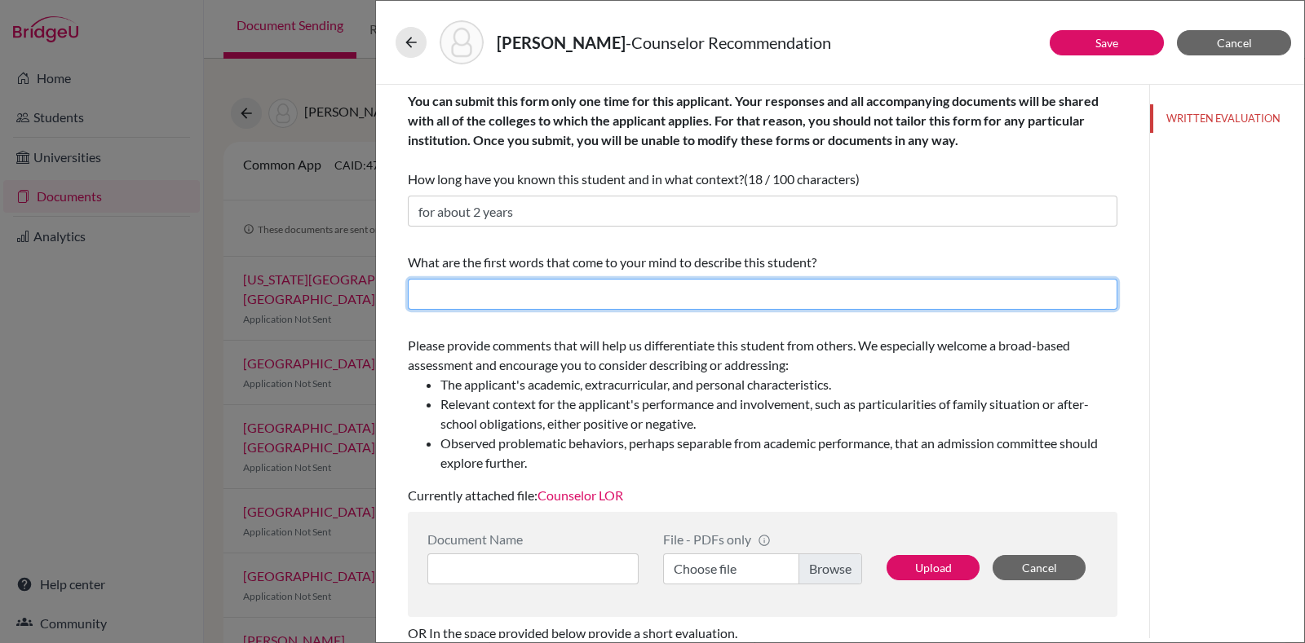
click at [569, 299] on input "text" at bounding box center [762, 294] width 709 height 31
type input "responsible,organized,independent"
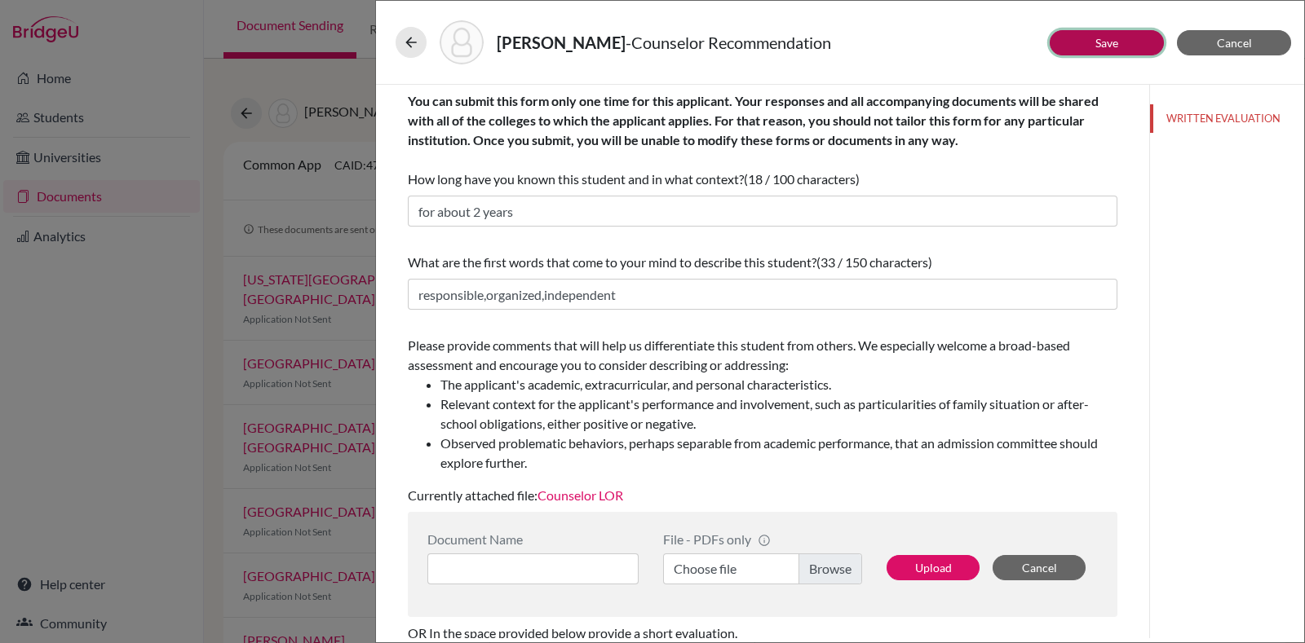
click at [1120, 30] on button "Save" at bounding box center [1106, 42] width 114 height 25
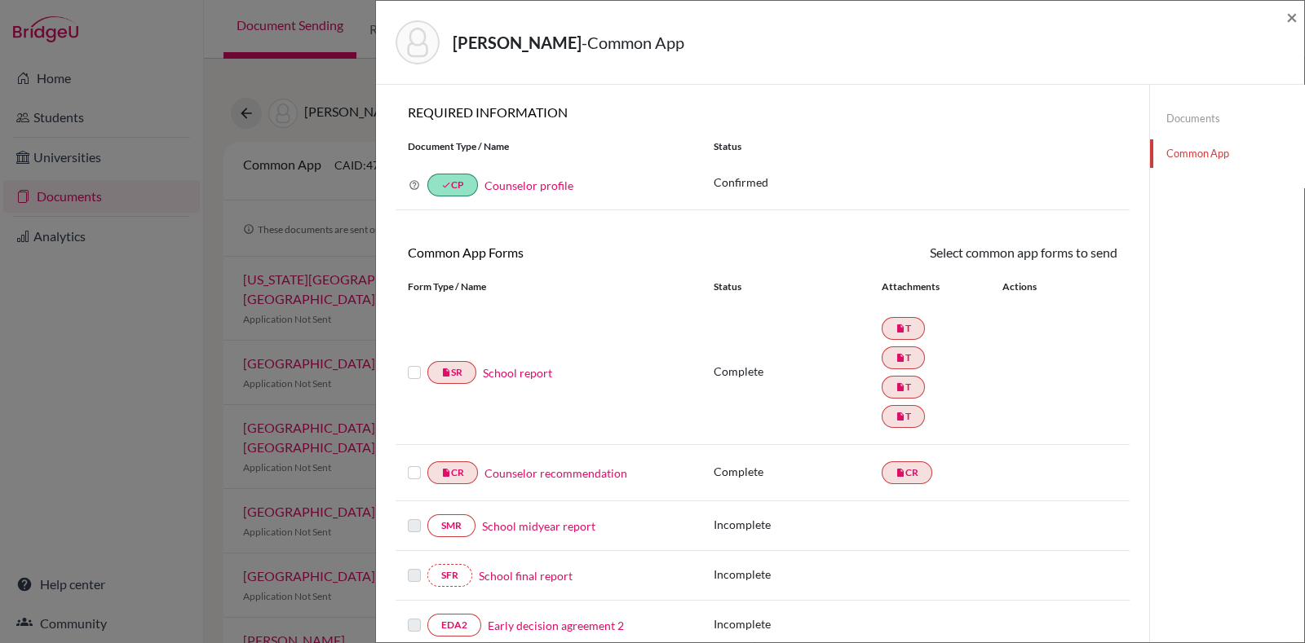
click at [545, 474] on link "Counselor recommendation" at bounding box center [555, 473] width 143 height 17
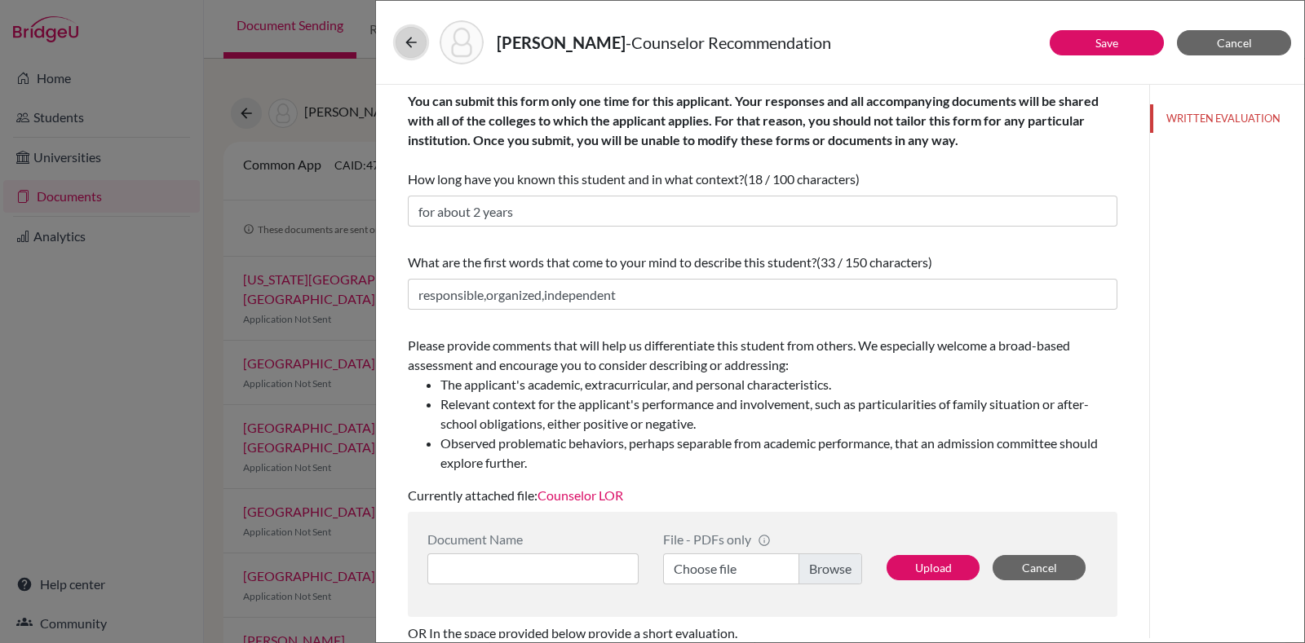
click at [411, 33] on button at bounding box center [410, 42] width 31 height 31
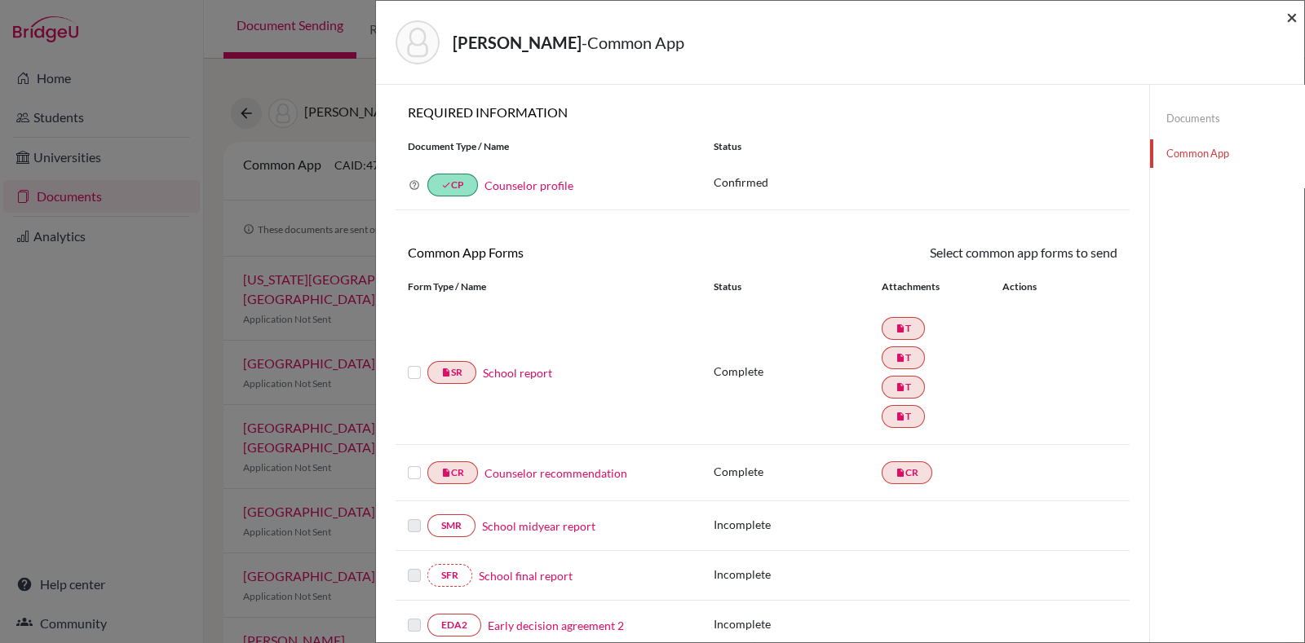
click at [1288, 20] on span "×" at bounding box center [1291, 17] width 11 height 24
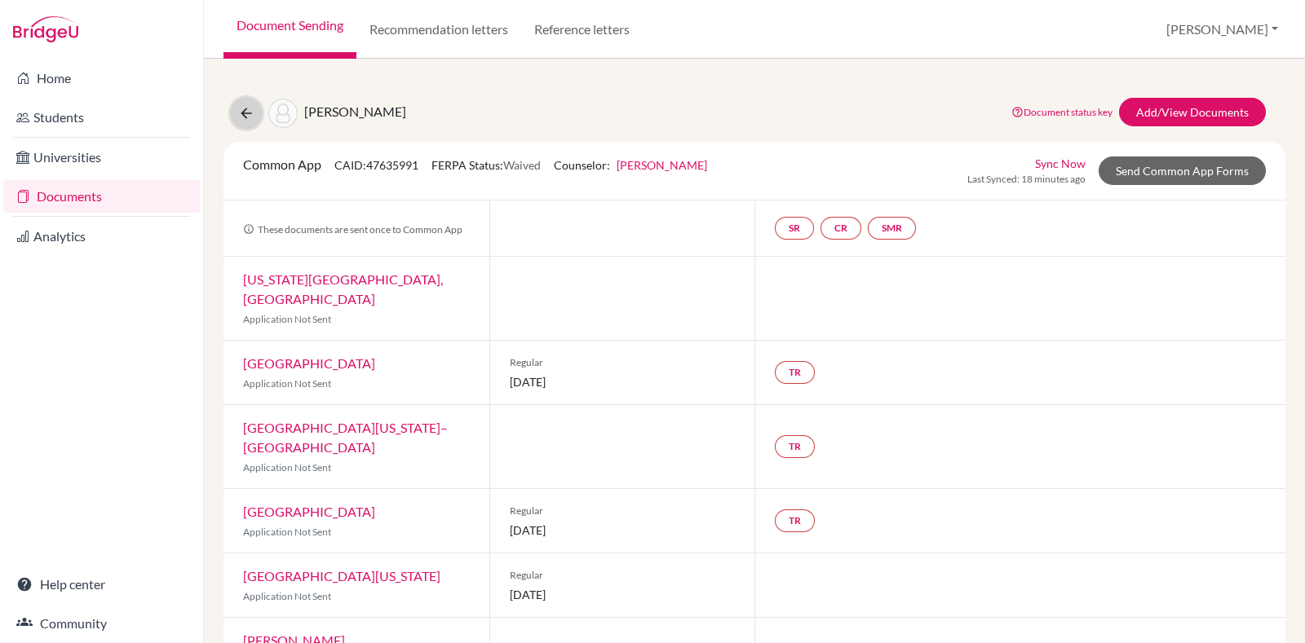
click at [249, 108] on icon at bounding box center [246, 113] width 16 height 16
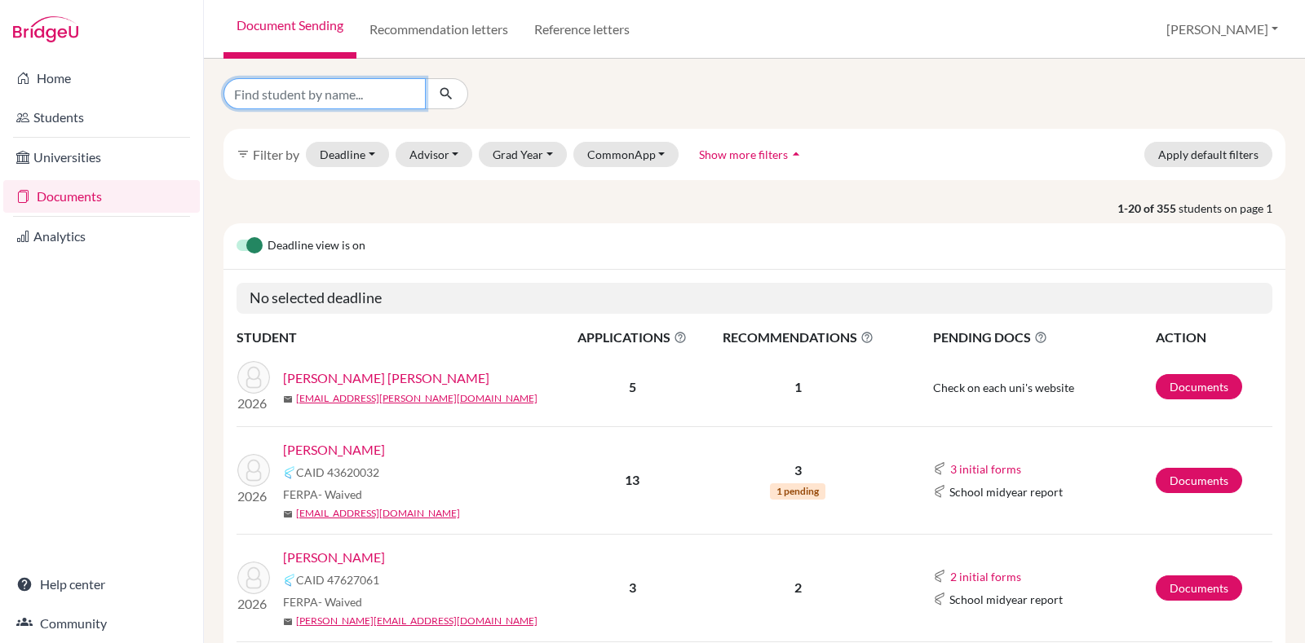
drag, startPoint x: 0, startPoint y: 0, endPoint x: 331, endPoint y: 107, distance: 347.9
click at [331, 107] on input "Find student by name..." at bounding box center [324, 93] width 202 height 31
click at [630, 83] on div at bounding box center [754, 93] width 1086 height 31
click at [391, 107] on input "Find student by name..." at bounding box center [324, 93] width 202 height 31
type input "[PERSON_NAME]"
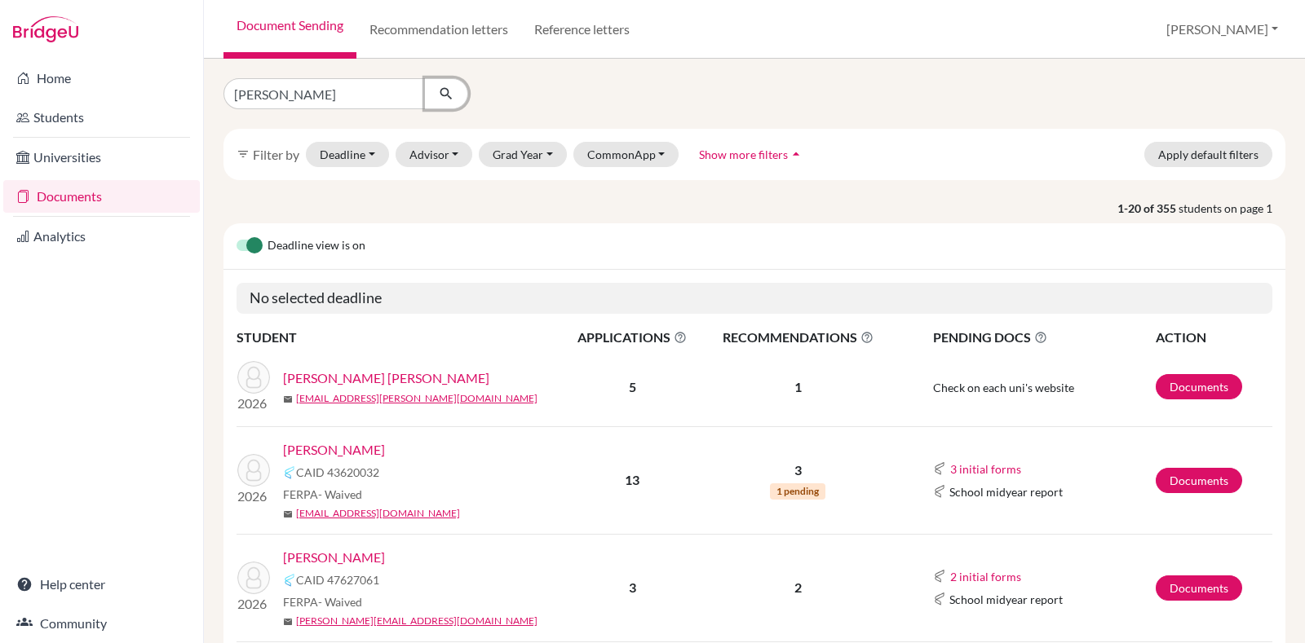
click at [448, 107] on button "submit" at bounding box center [446, 93] width 43 height 31
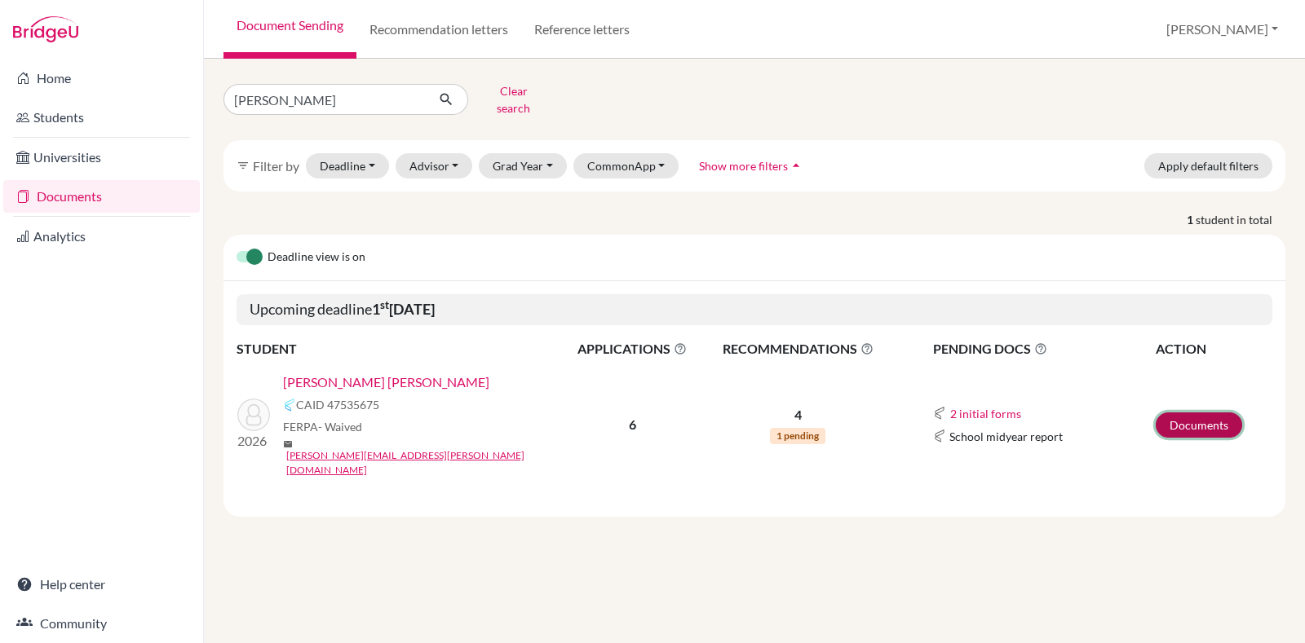
click at [1195, 413] on link "Documents" at bounding box center [1198, 425] width 86 height 25
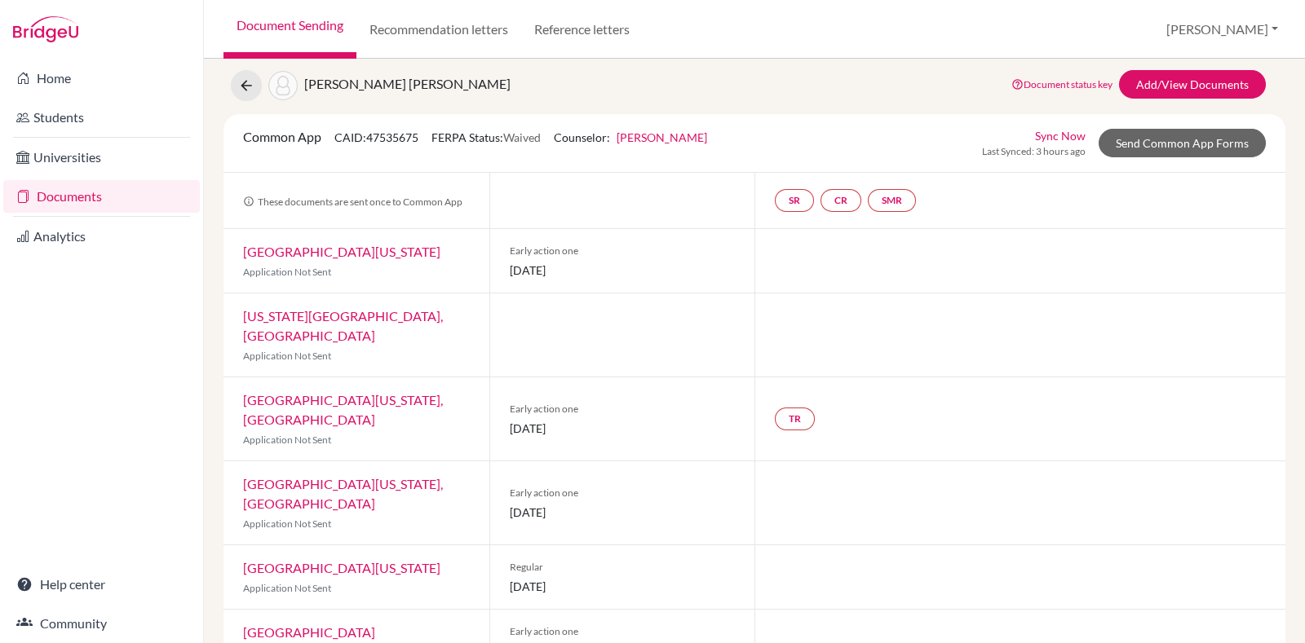
scroll to position [36, 0]
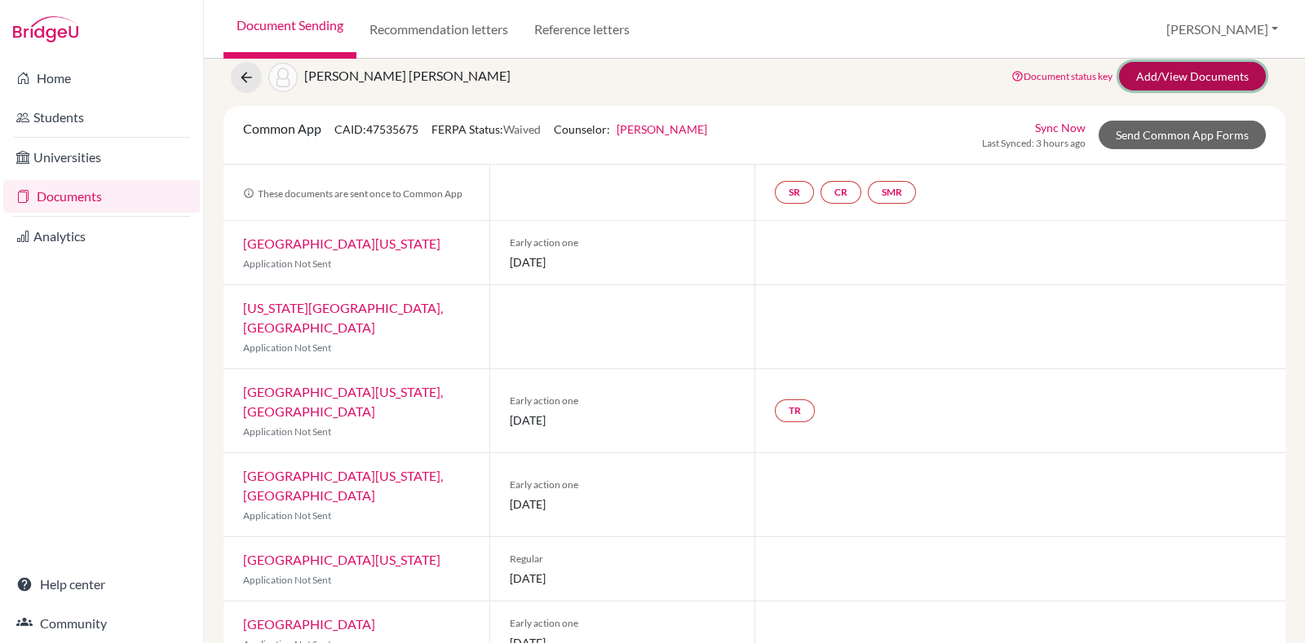
click at [1208, 62] on link "Add/View Documents" at bounding box center [1192, 76] width 147 height 29
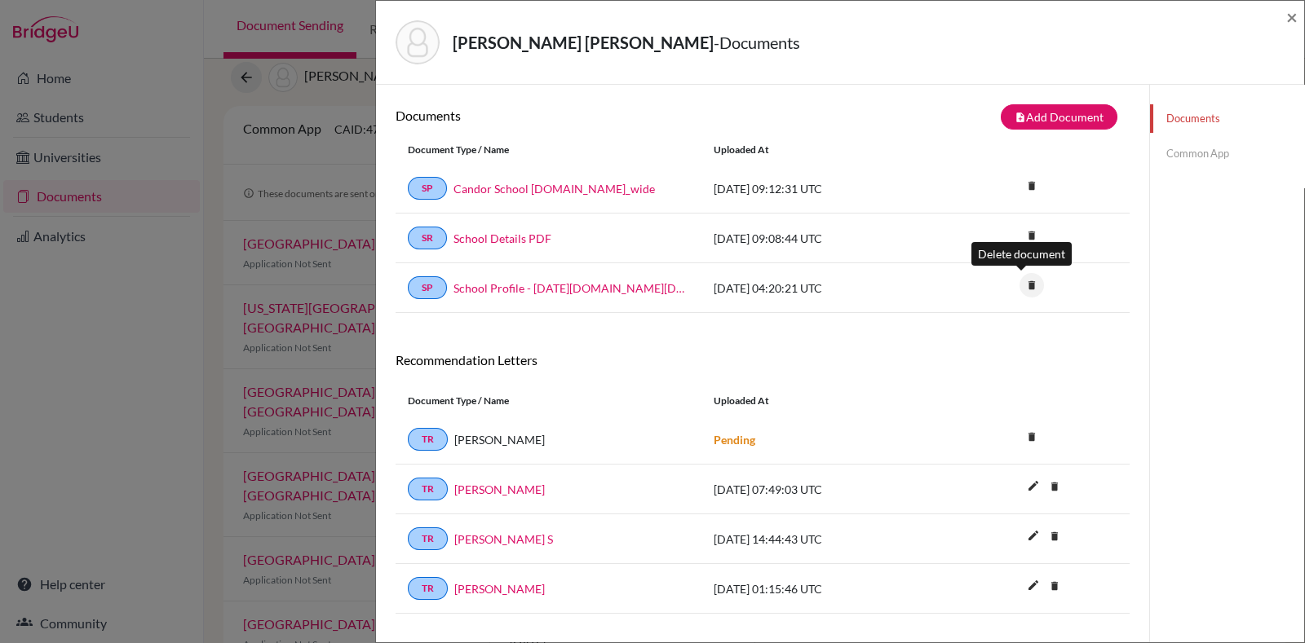
click at [1025, 283] on icon "delete" at bounding box center [1031, 285] width 24 height 24
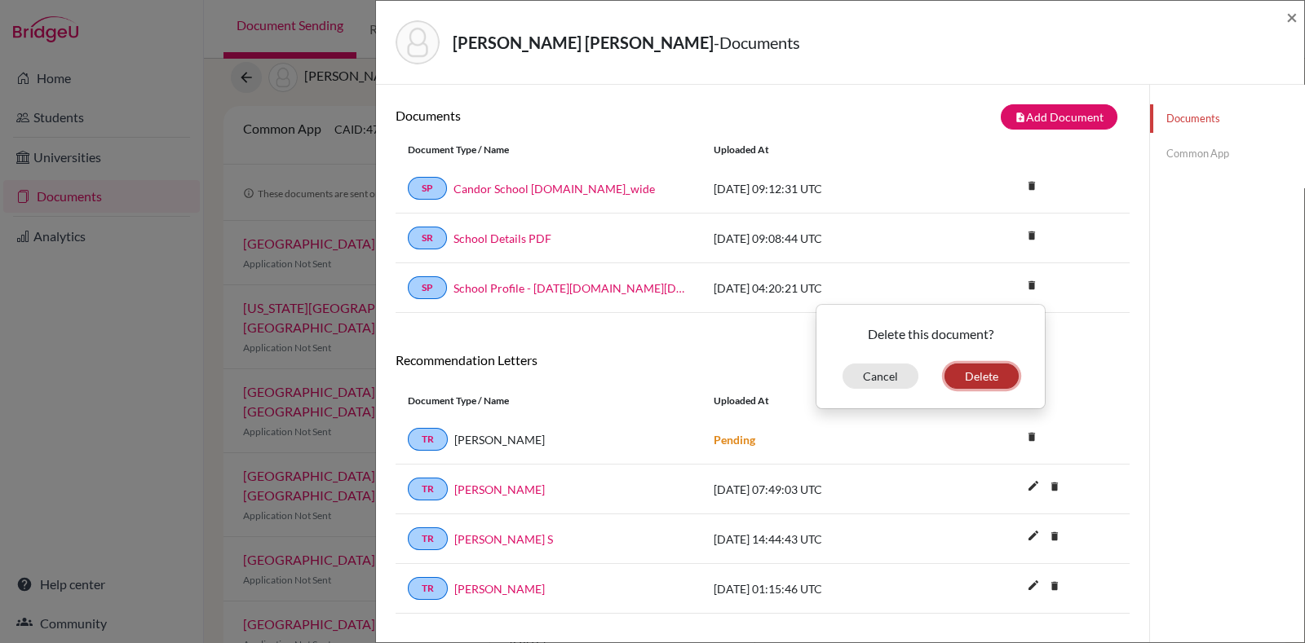
click at [962, 375] on button "Delete" at bounding box center [981, 376] width 74 height 25
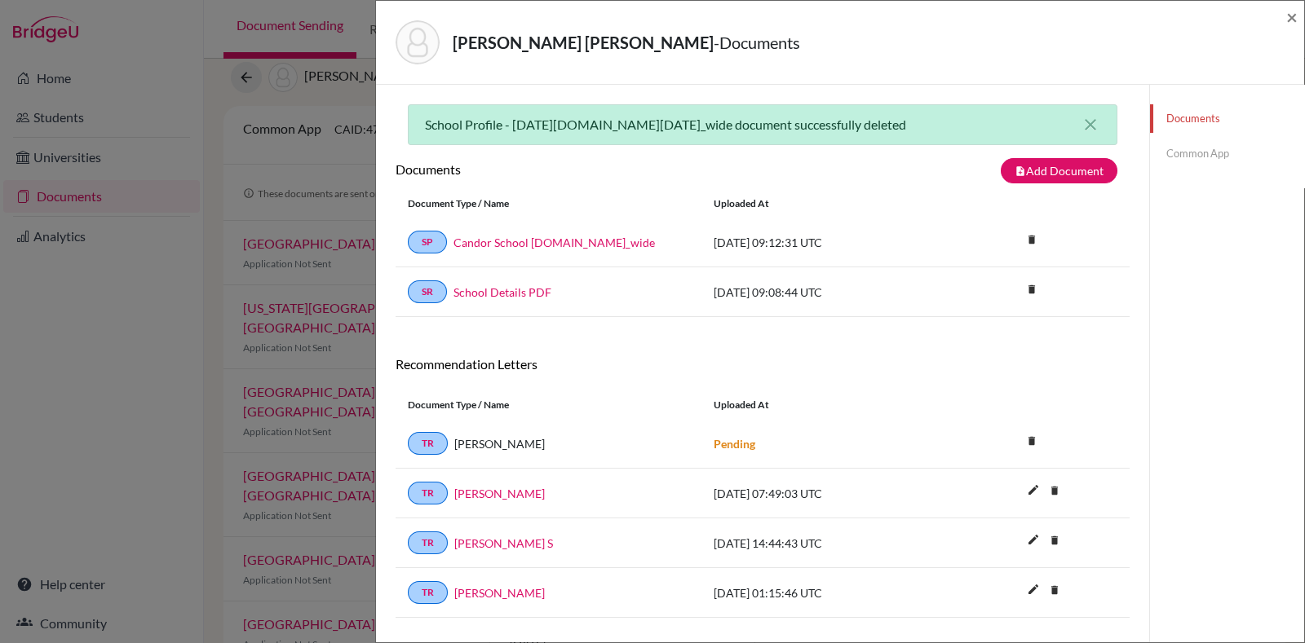
click at [1197, 152] on link "Common App" at bounding box center [1227, 153] width 154 height 29
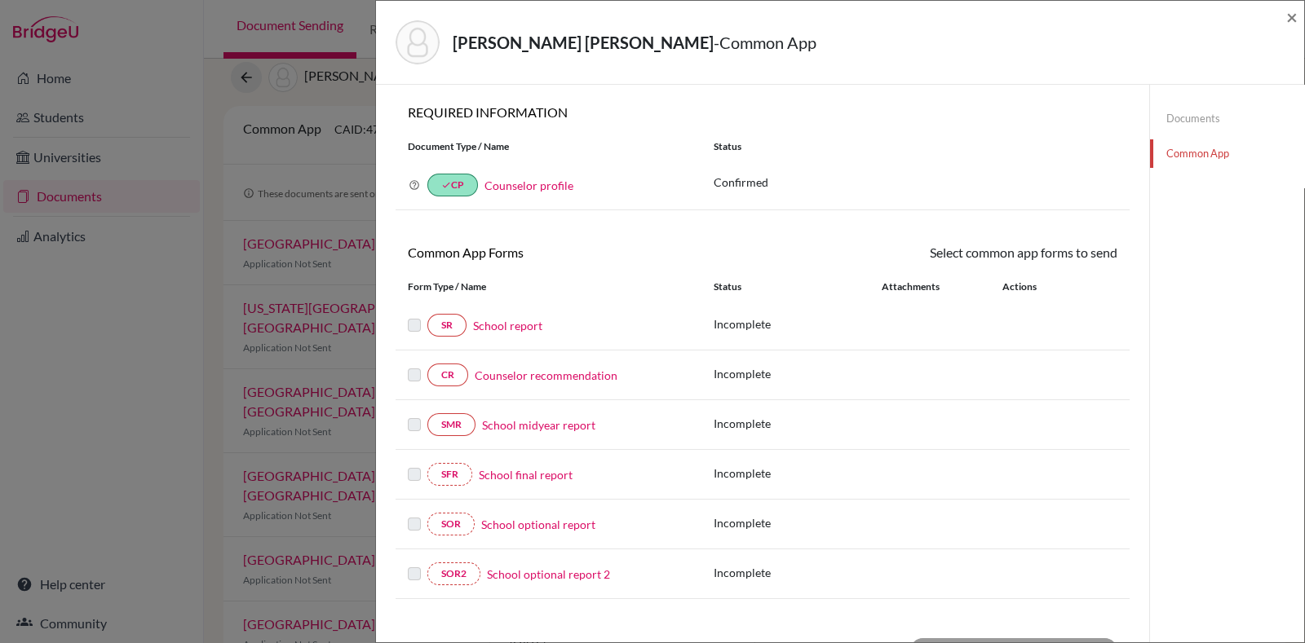
click at [515, 314] on div "SR School report" at bounding box center [548, 325] width 281 height 23
click at [519, 324] on link "School report" at bounding box center [507, 325] width 69 height 17
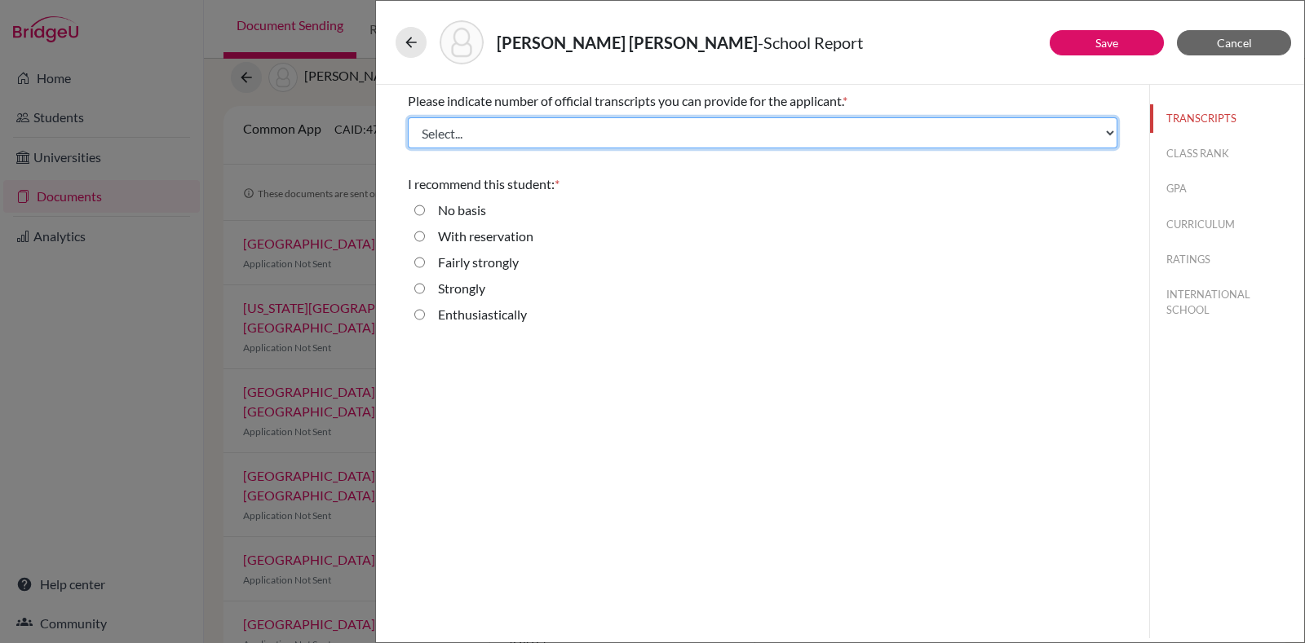
click at [496, 124] on select "Select... 1 2 3 4" at bounding box center [762, 132] width 709 height 31
select select "4"
click at [408, 117] on select "Select... 1 2 3 4" at bounding box center [762, 132] width 709 height 31
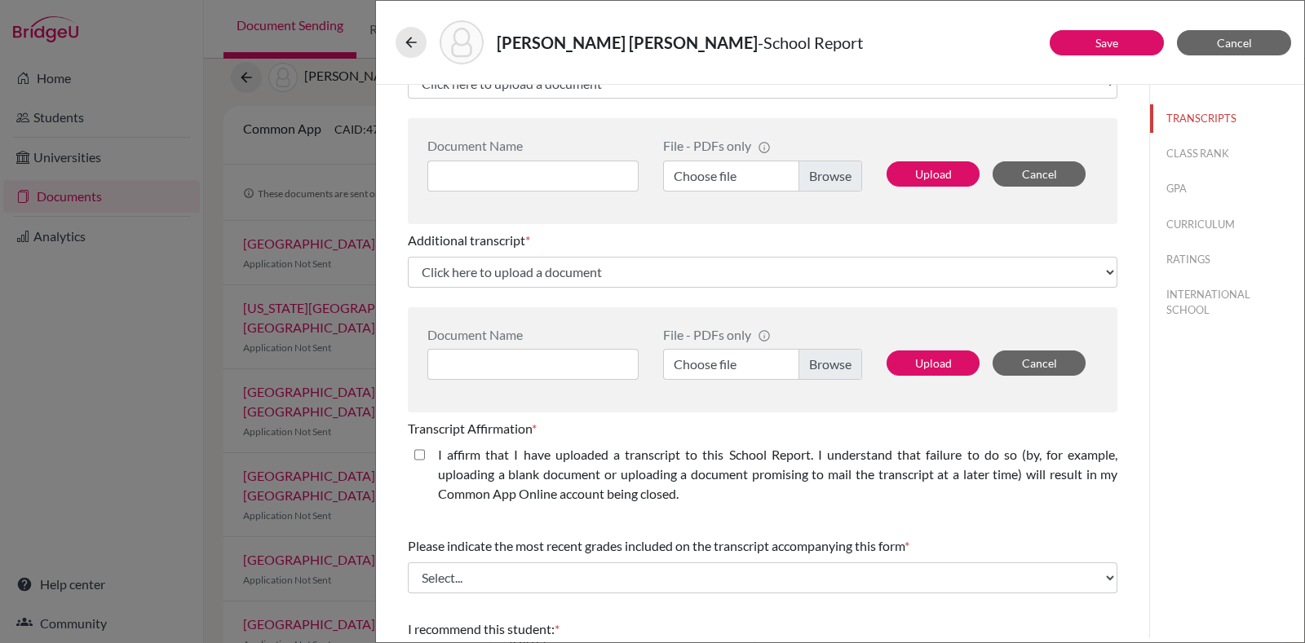
scroll to position [819, 0]
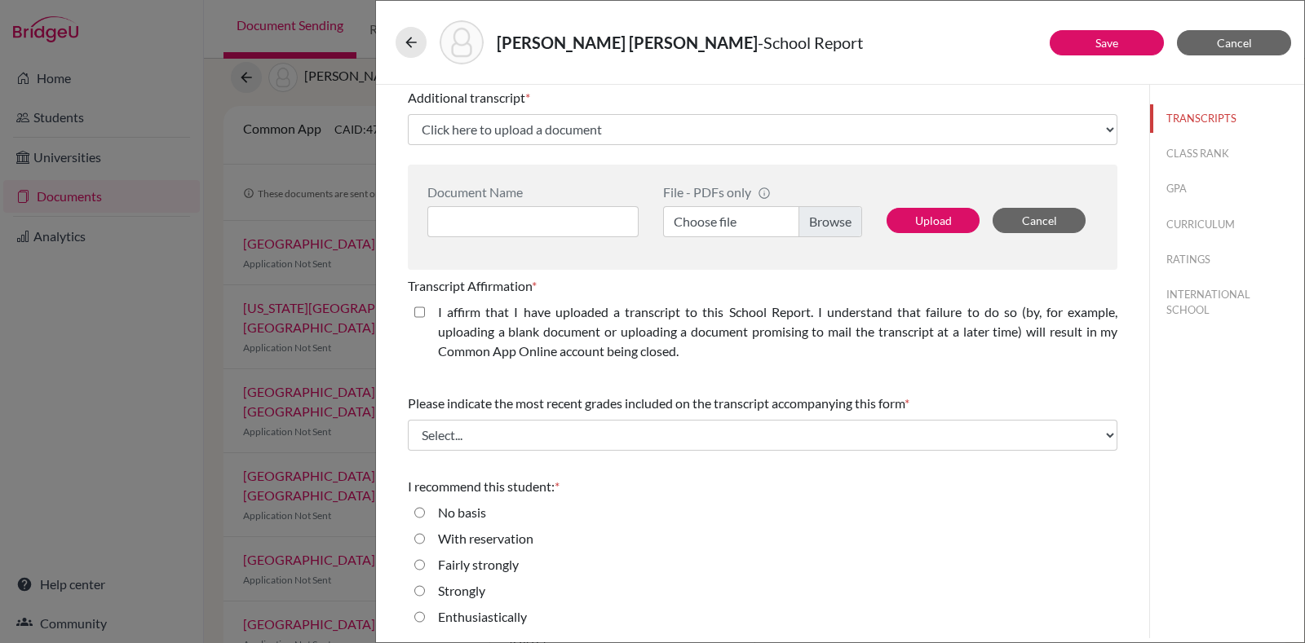
click at [490, 625] on label "Enthusiastically" at bounding box center [482, 618] width 89 height 20
click at [425, 625] on input "Enthusiastically" at bounding box center [419, 618] width 11 height 20
radio input "true"
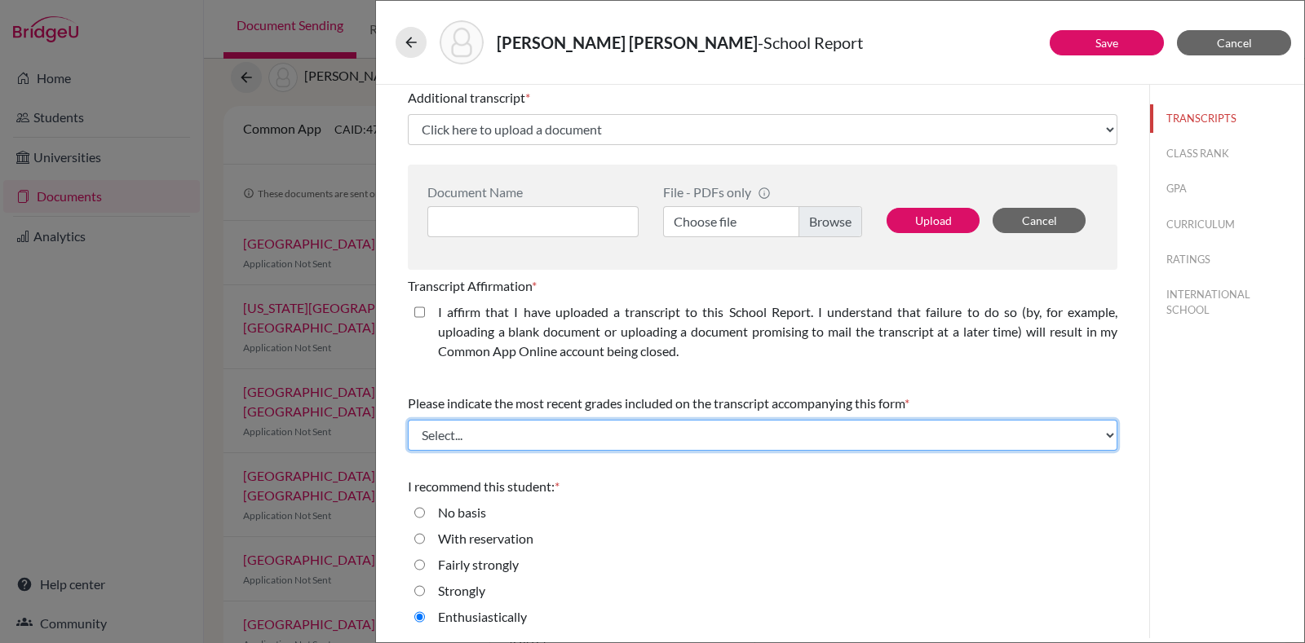
click at [528, 444] on select "Select... Final junior year grades 1st Quarter senior year grades 2nd Quarter/1…" at bounding box center [762, 435] width 709 height 31
select select "1"
click at [408, 420] on select "Select... Final junior year grades 1st Quarter senior year grades 2nd Quarter/1…" at bounding box center [762, 435] width 709 height 31
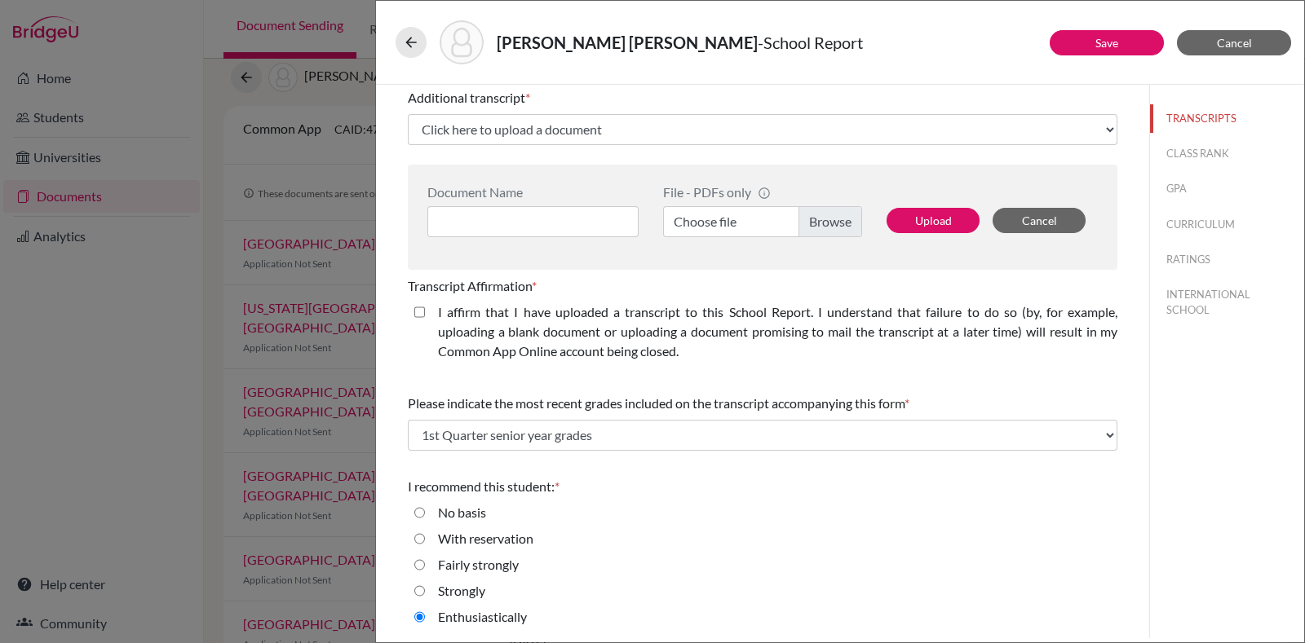
click at [423, 312] on closed\ "I affirm that I have uploaded a transcript to this School Report. I understand …" at bounding box center [419, 313] width 11 height 20
checkbox closed\ "true"
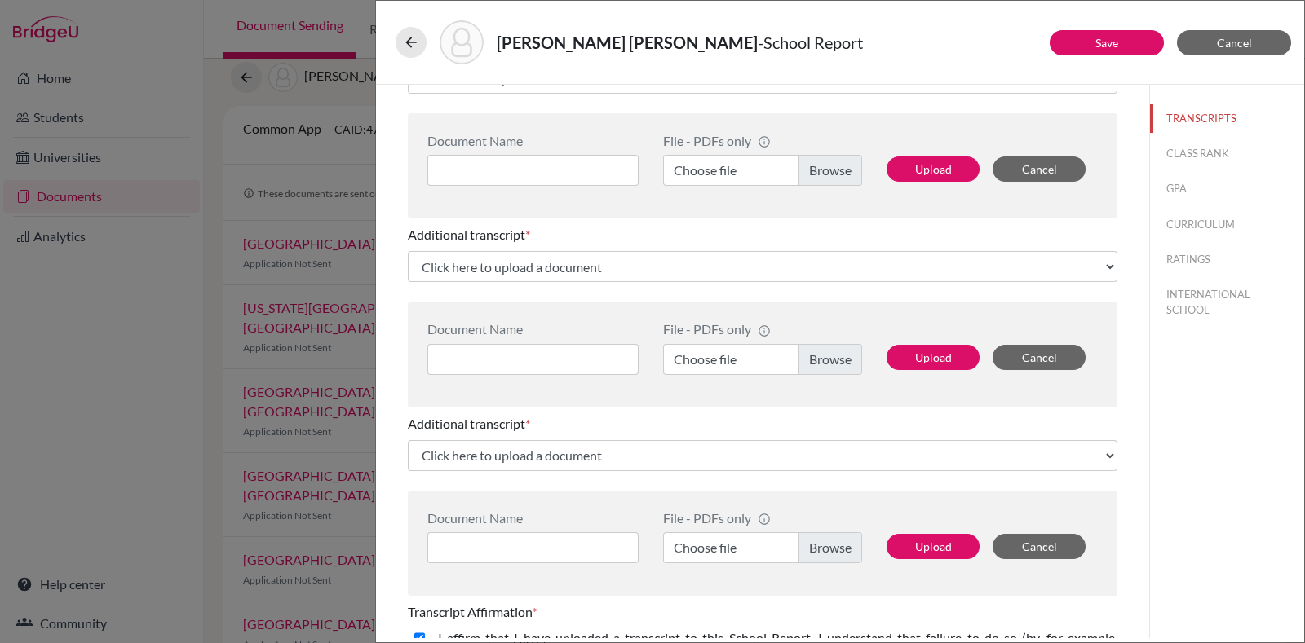
scroll to position [0, 0]
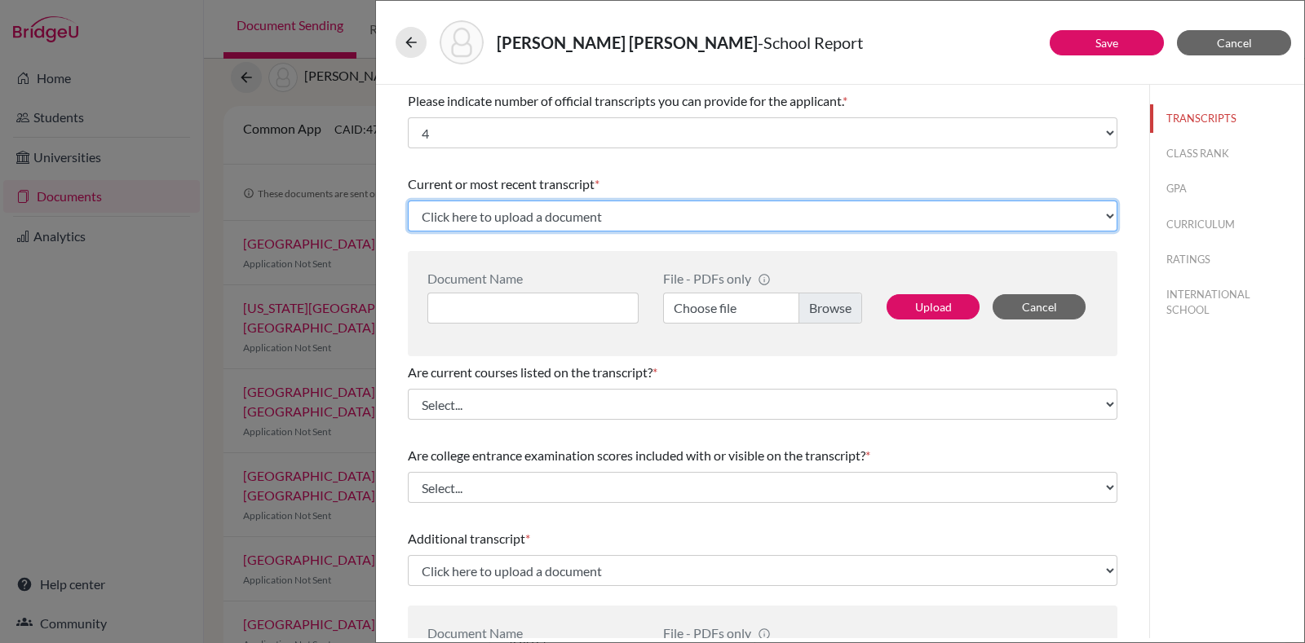
click at [519, 223] on select "Click here to upload a document Upload New File" at bounding box center [762, 216] width 709 height 31
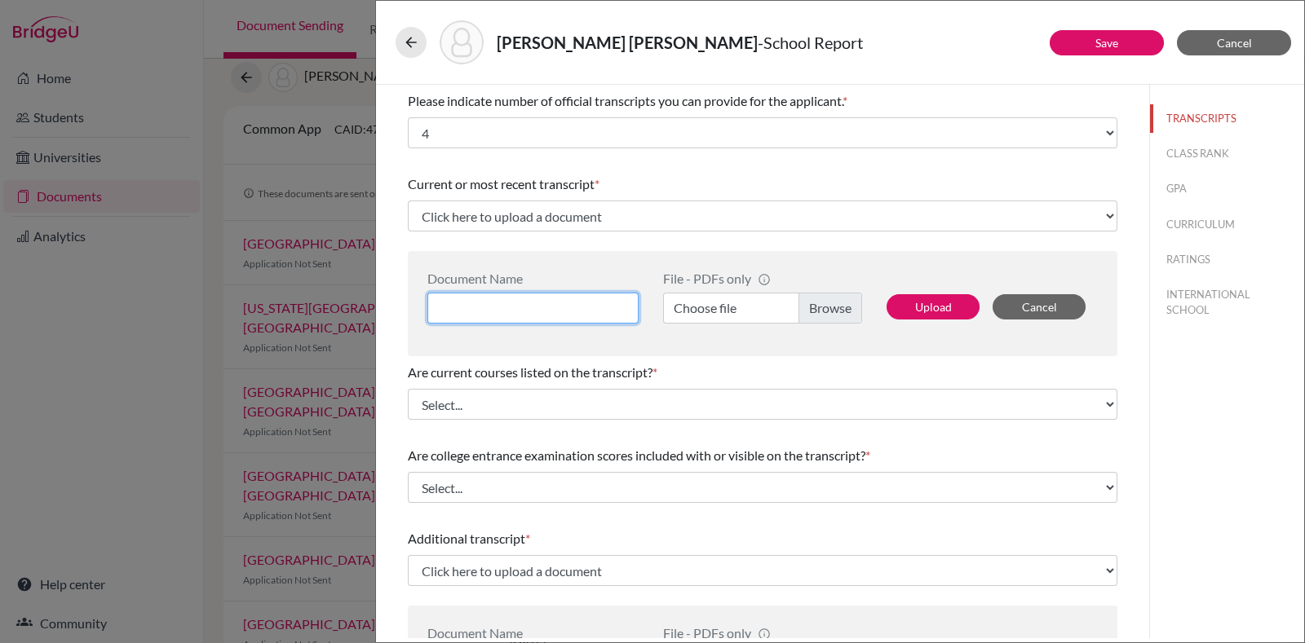
click at [548, 302] on input at bounding box center [532, 308] width 211 height 31
type input "Grade 12 Predicted"
click at [833, 295] on label "Choose file" at bounding box center [762, 308] width 199 height 31
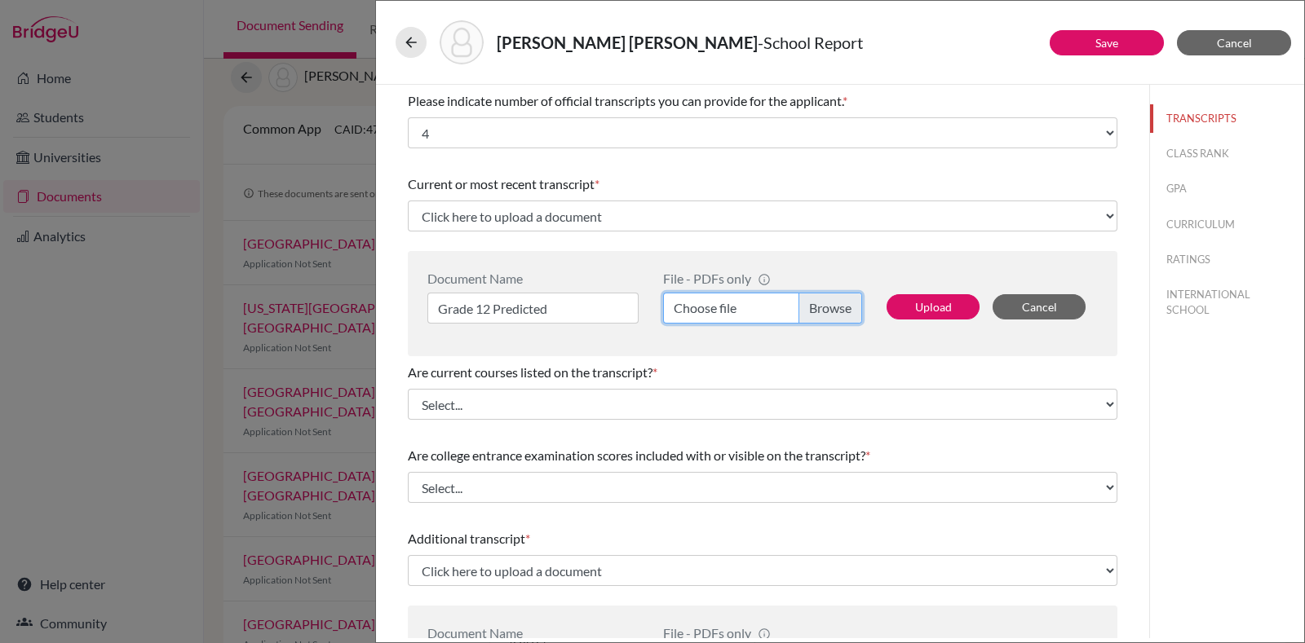
click at [833, 295] on input "Choose file" at bounding box center [762, 308] width 199 height 31
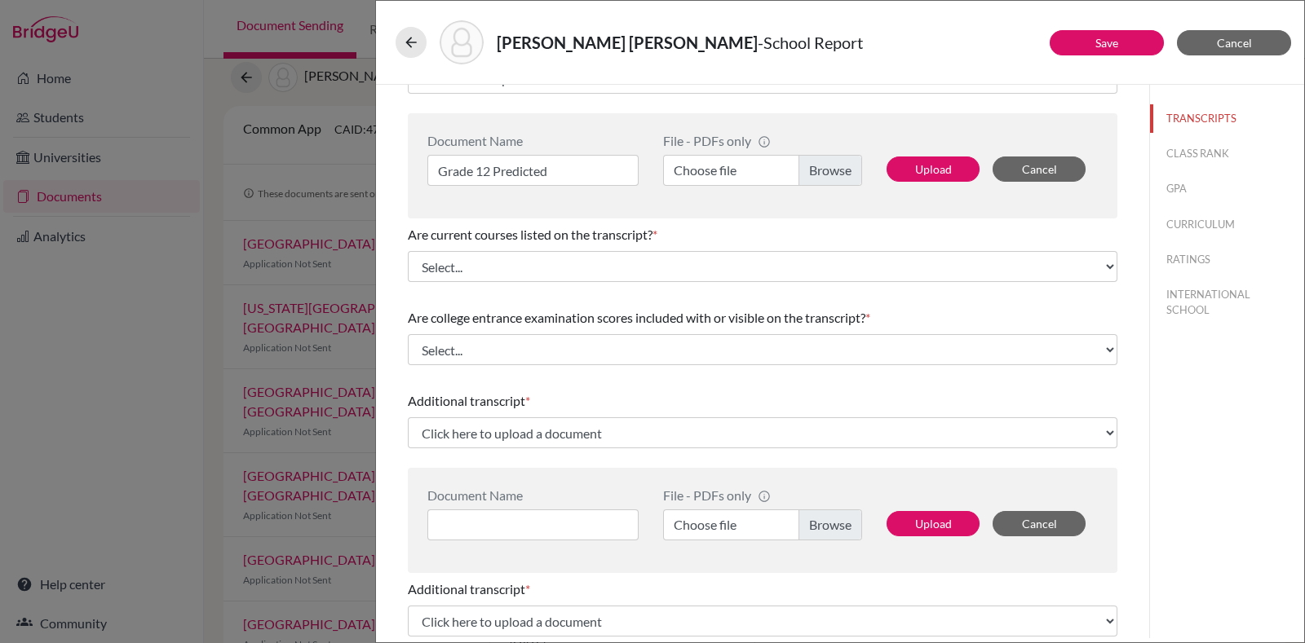
click at [804, 161] on label "Choose file" at bounding box center [762, 170] width 199 height 31
click at [804, 161] on input "Choose file" at bounding box center [762, 170] width 199 height 31
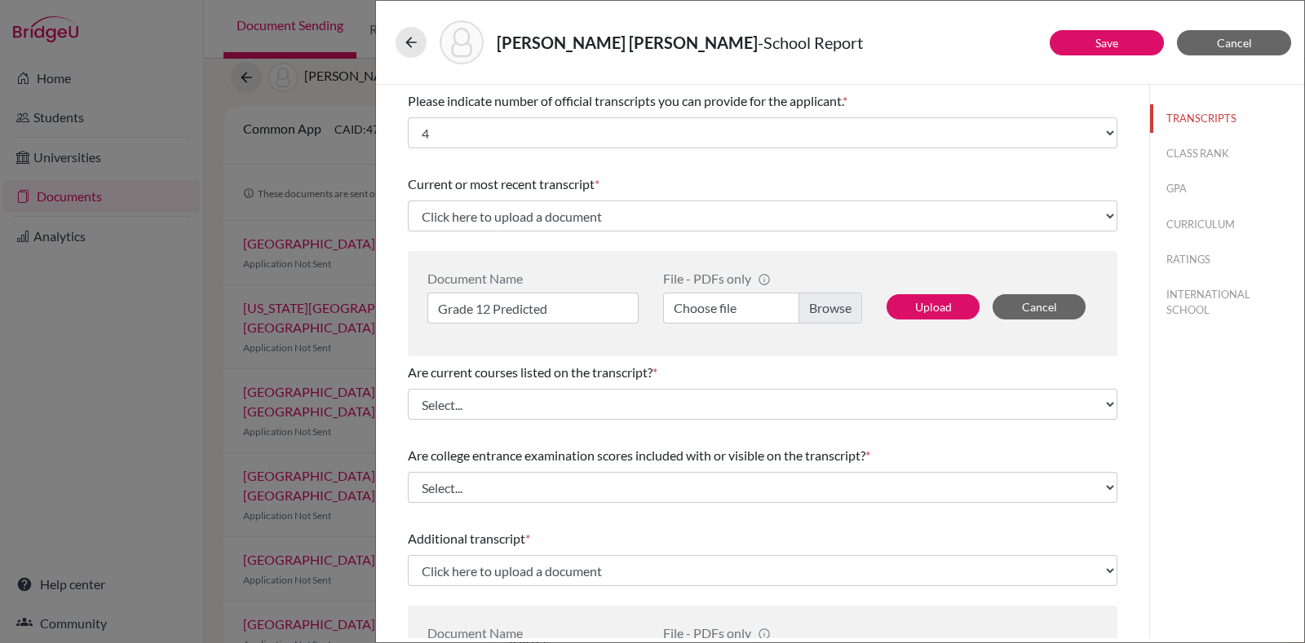
click at [840, 299] on label "Choose file" at bounding box center [762, 308] width 199 height 31
click at [840, 299] on input "Choose file" at bounding box center [762, 308] width 199 height 31
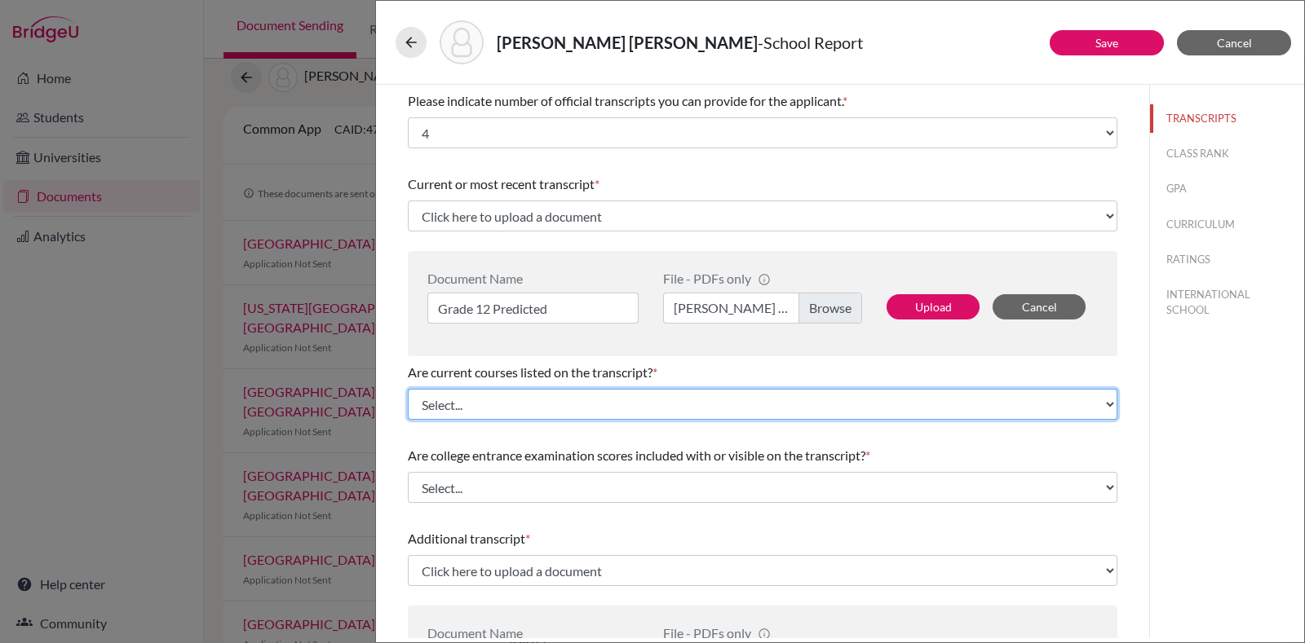
click at [717, 405] on select "Select... Yes No" at bounding box center [762, 404] width 709 height 31
select select "0"
click at [408, 389] on select "Select... Yes No" at bounding box center [762, 404] width 709 height 31
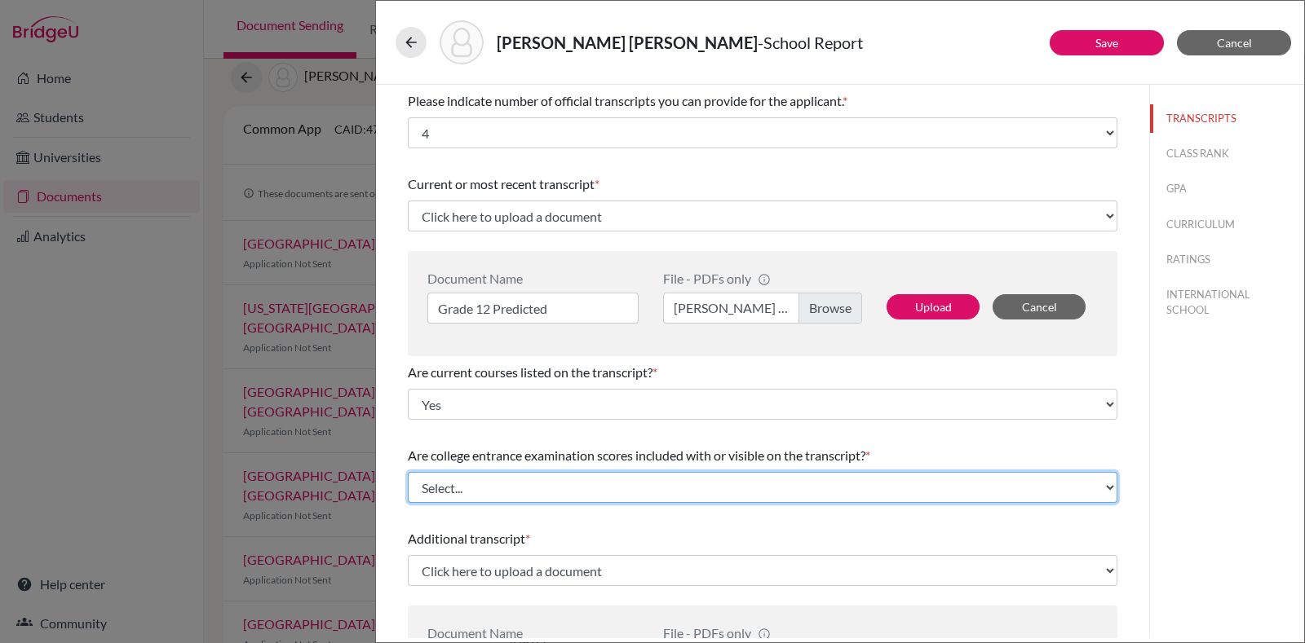
click at [587, 487] on select "Select... Yes No" at bounding box center [762, 487] width 709 height 31
select select "1"
click at [408, 472] on select "Select... Yes No" at bounding box center [762, 487] width 709 height 31
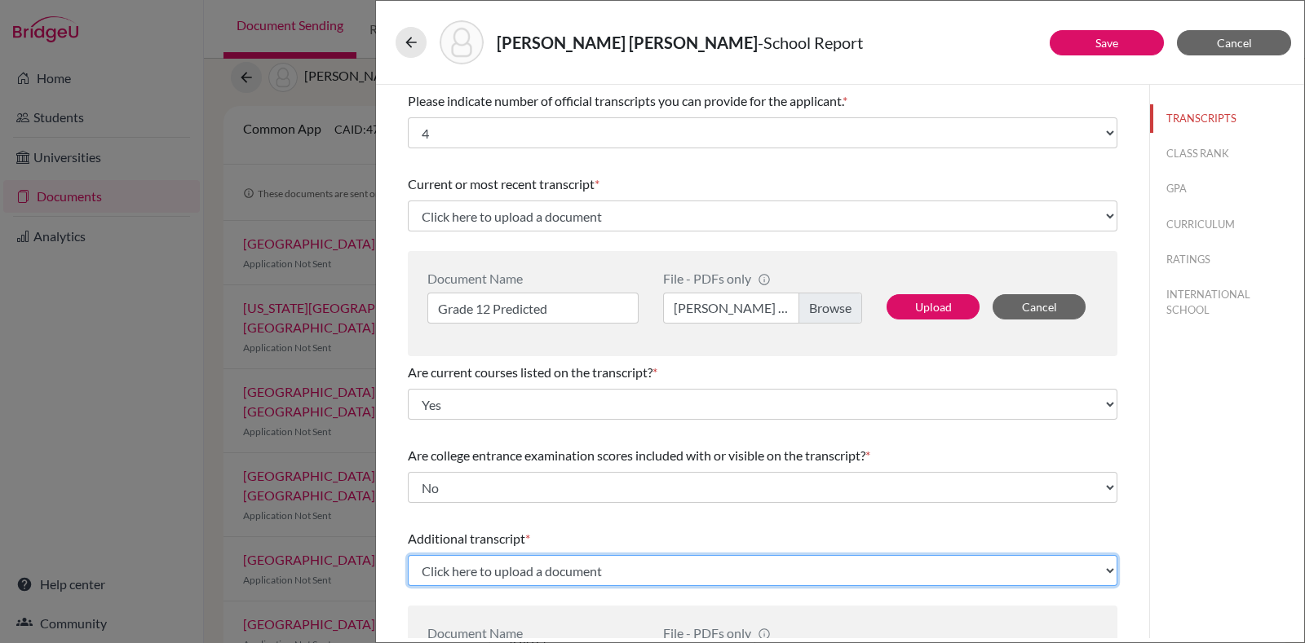
click at [559, 572] on select "Click here to upload a document Upload New File" at bounding box center [762, 570] width 709 height 31
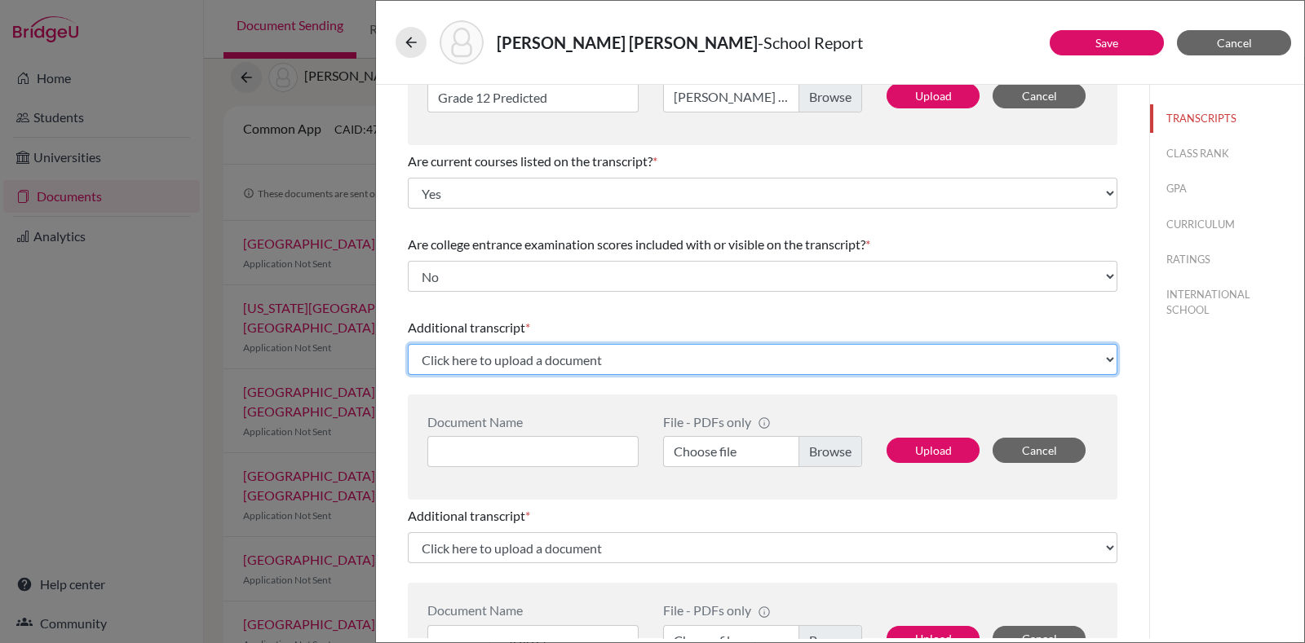
scroll to position [212, 0]
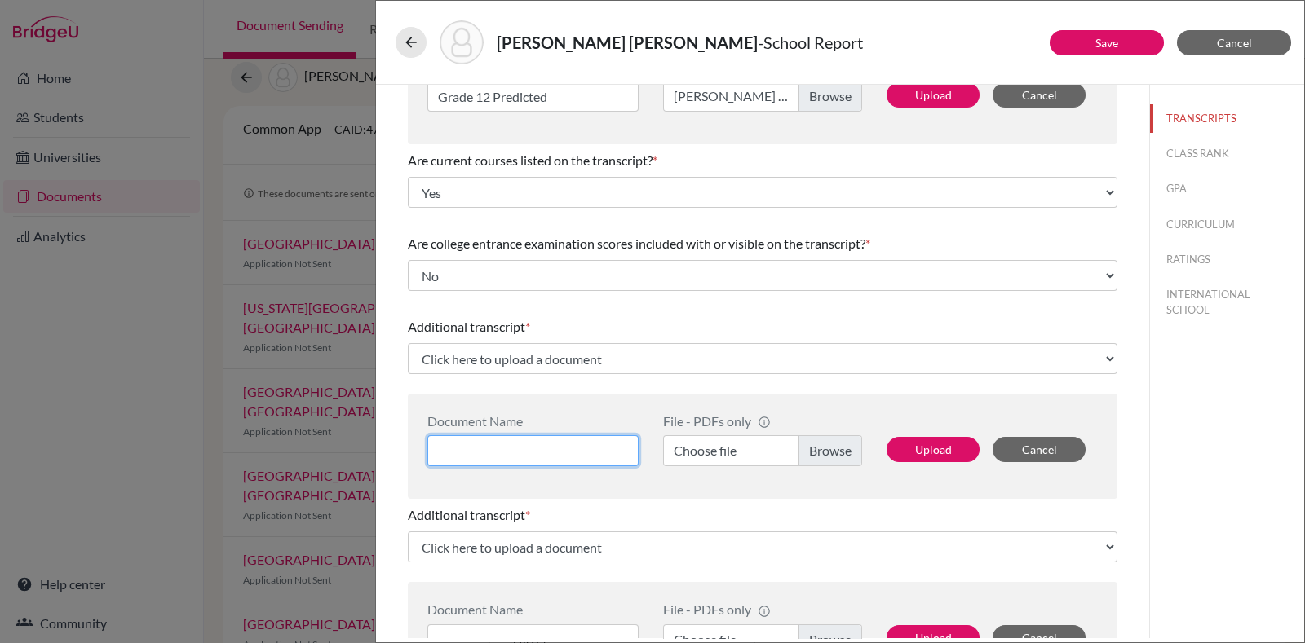
click at [616, 446] on input at bounding box center [532, 450] width 211 height 31
type input "Grade 11"
click at [828, 458] on label "Choose file" at bounding box center [762, 450] width 199 height 31
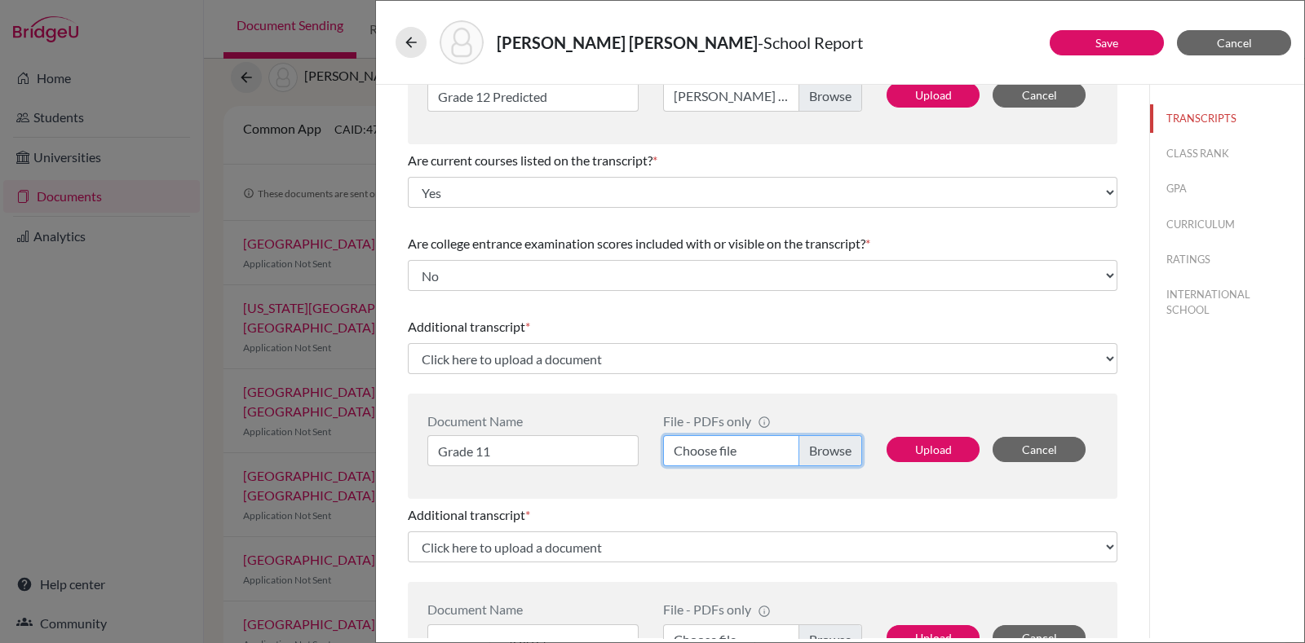
click at [828, 458] on input "Choose file" at bounding box center [762, 450] width 199 height 31
click at [814, 447] on label "Choose file" at bounding box center [762, 450] width 199 height 31
click at [814, 447] on input "Choose file" at bounding box center [762, 450] width 199 height 31
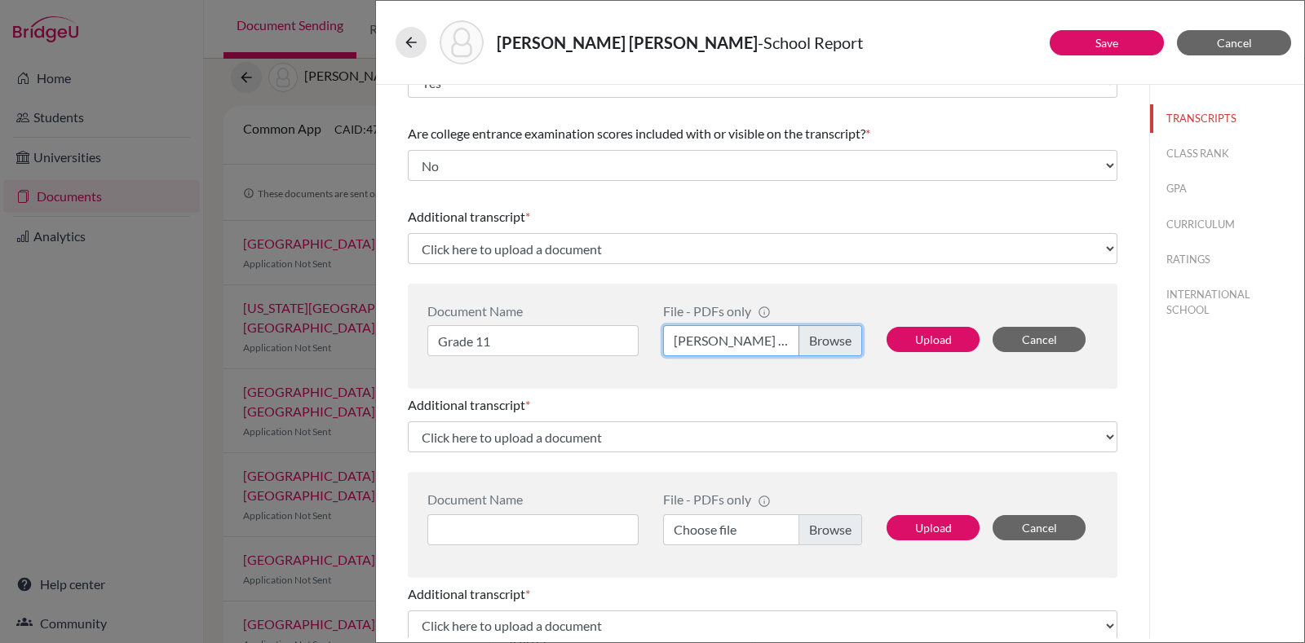
scroll to position [415, 0]
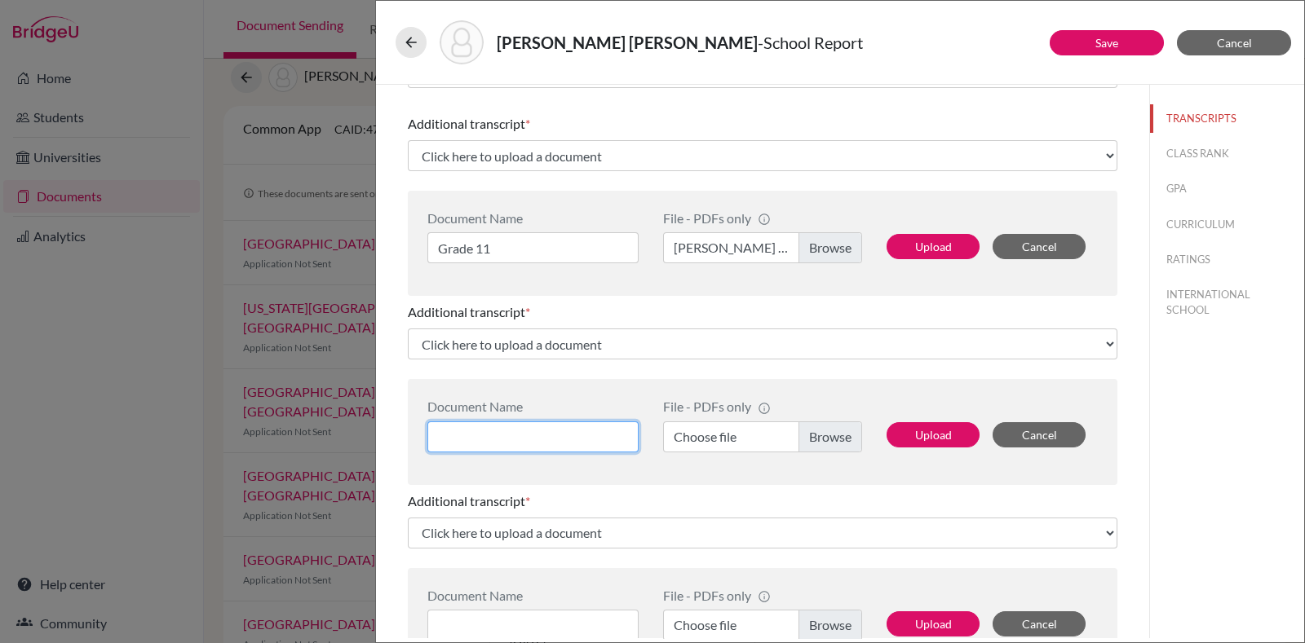
click at [599, 422] on input at bounding box center [532, 437] width 211 height 31
type input "Grade 10"
click at [832, 439] on label "Choose file" at bounding box center [762, 437] width 199 height 31
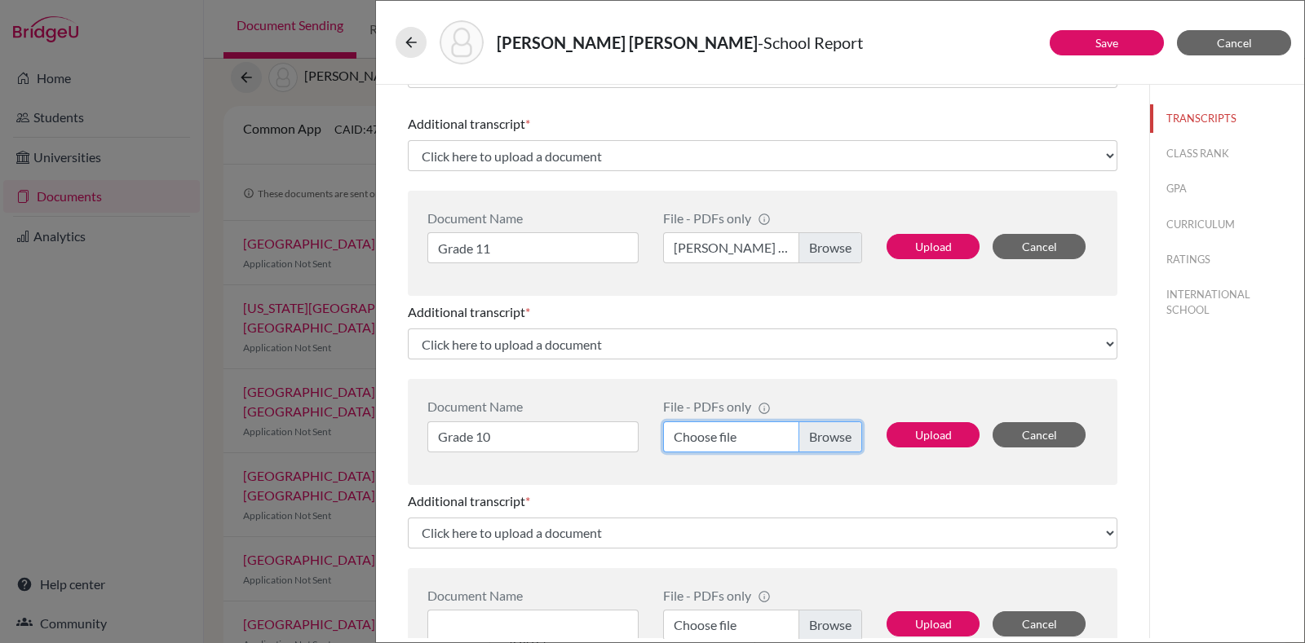
click at [832, 439] on input "Choose file" at bounding box center [762, 437] width 199 height 31
